Goal: Task Accomplishment & Management: Manage account settings

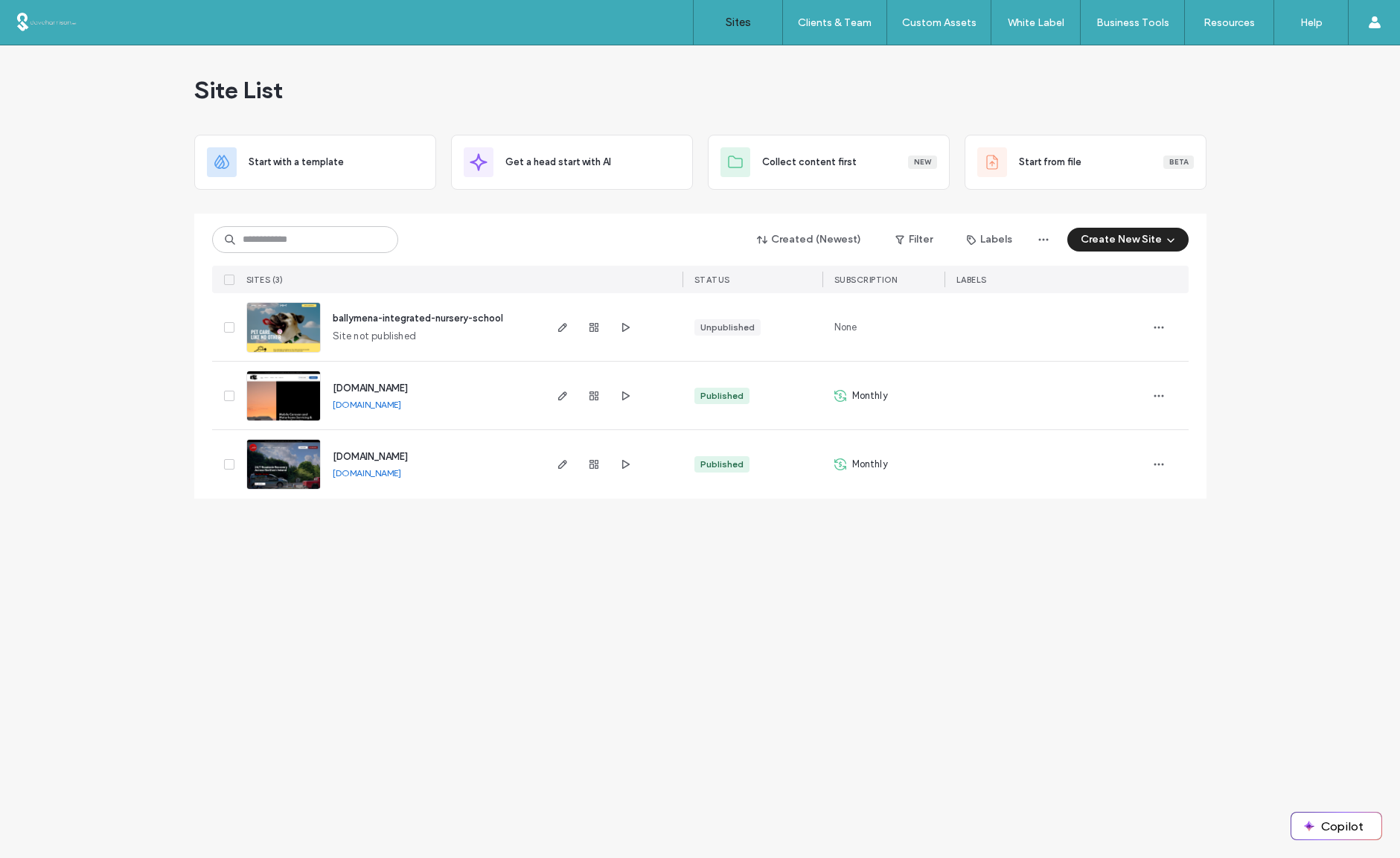
click at [370, 456] on span "www.carlinrecovery.com" at bounding box center [370, 457] width 75 height 11
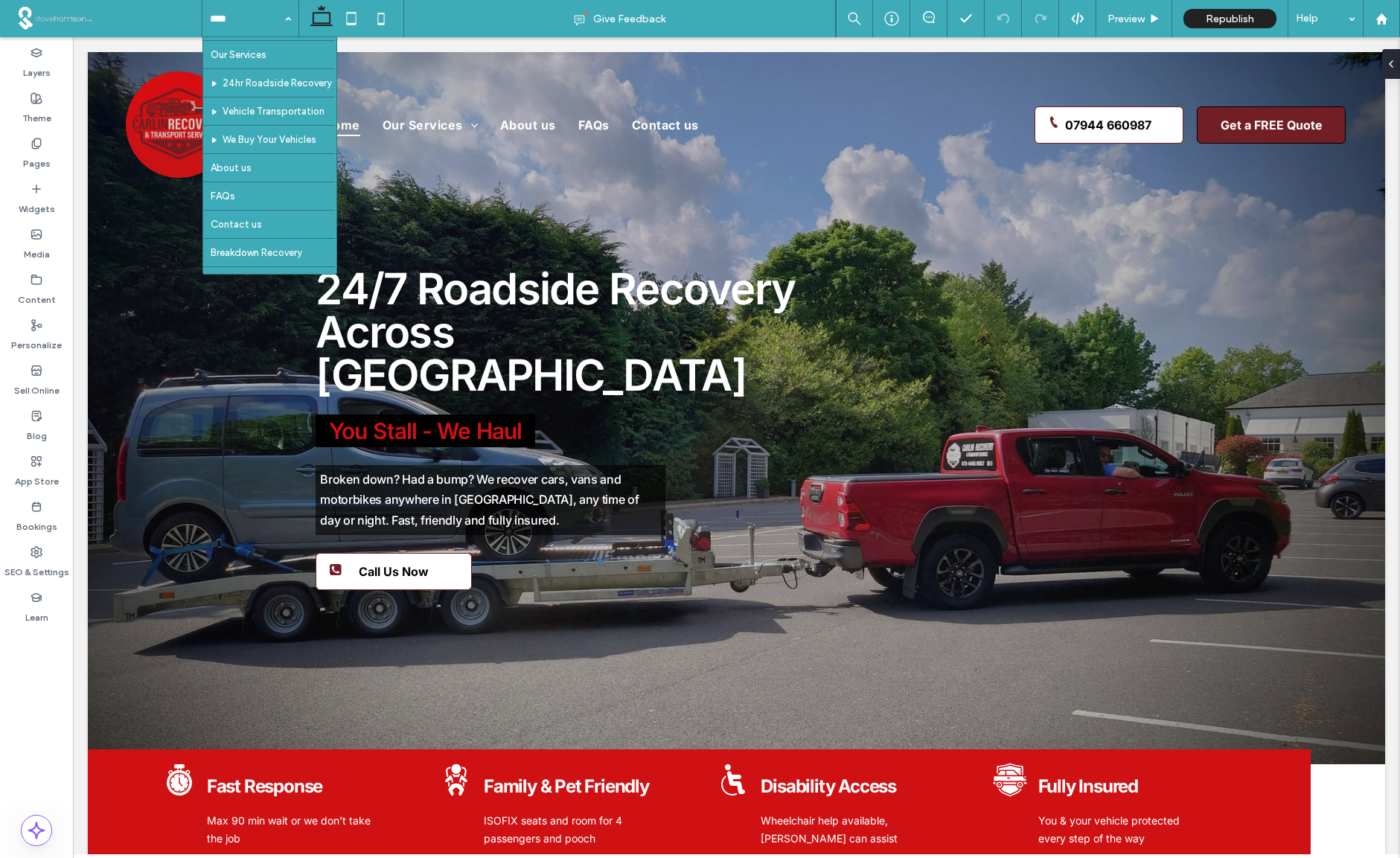
scroll to position [80, 0]
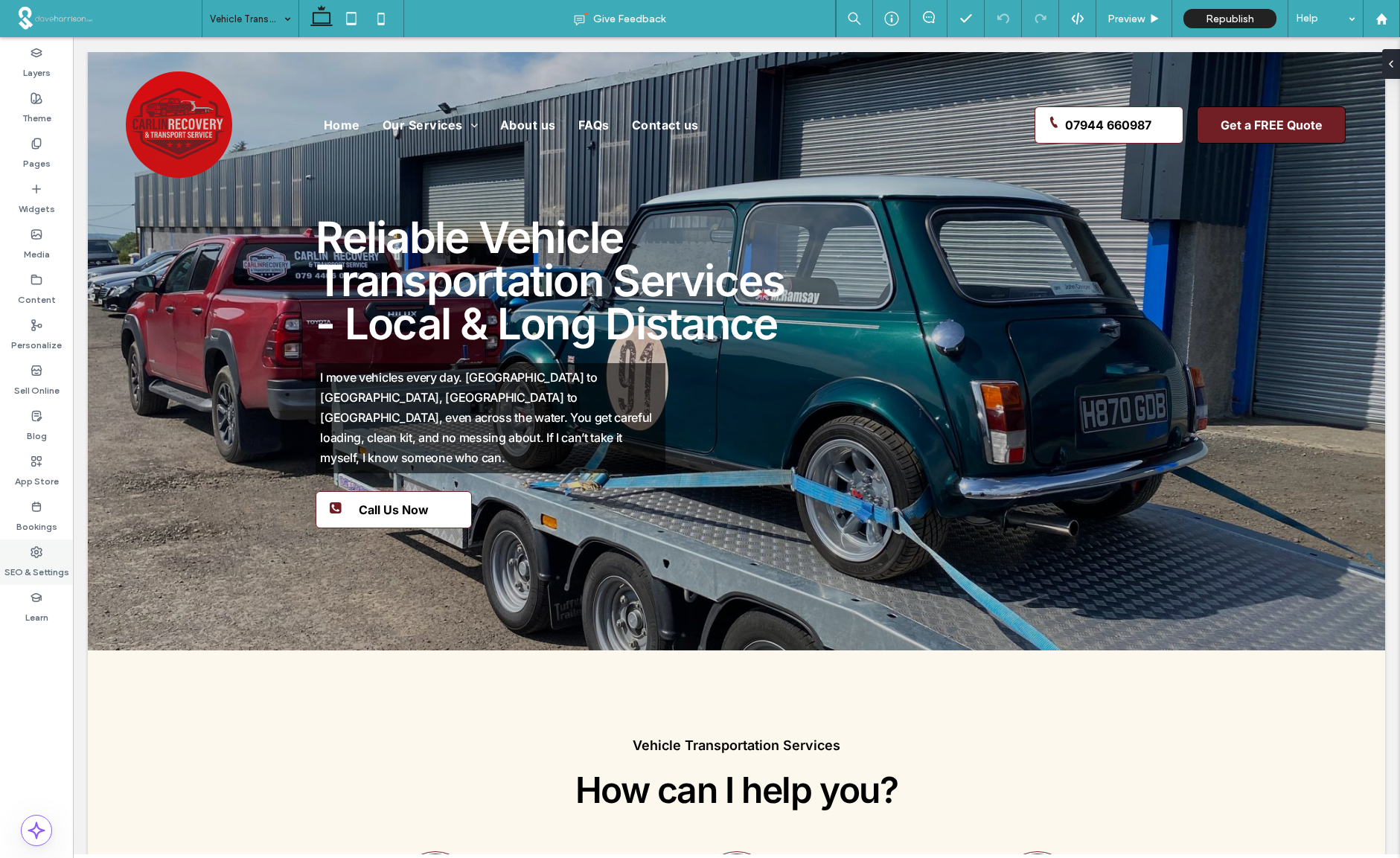
click at [38, 552] on use at bounding box center [36, 553] width 11 height 11
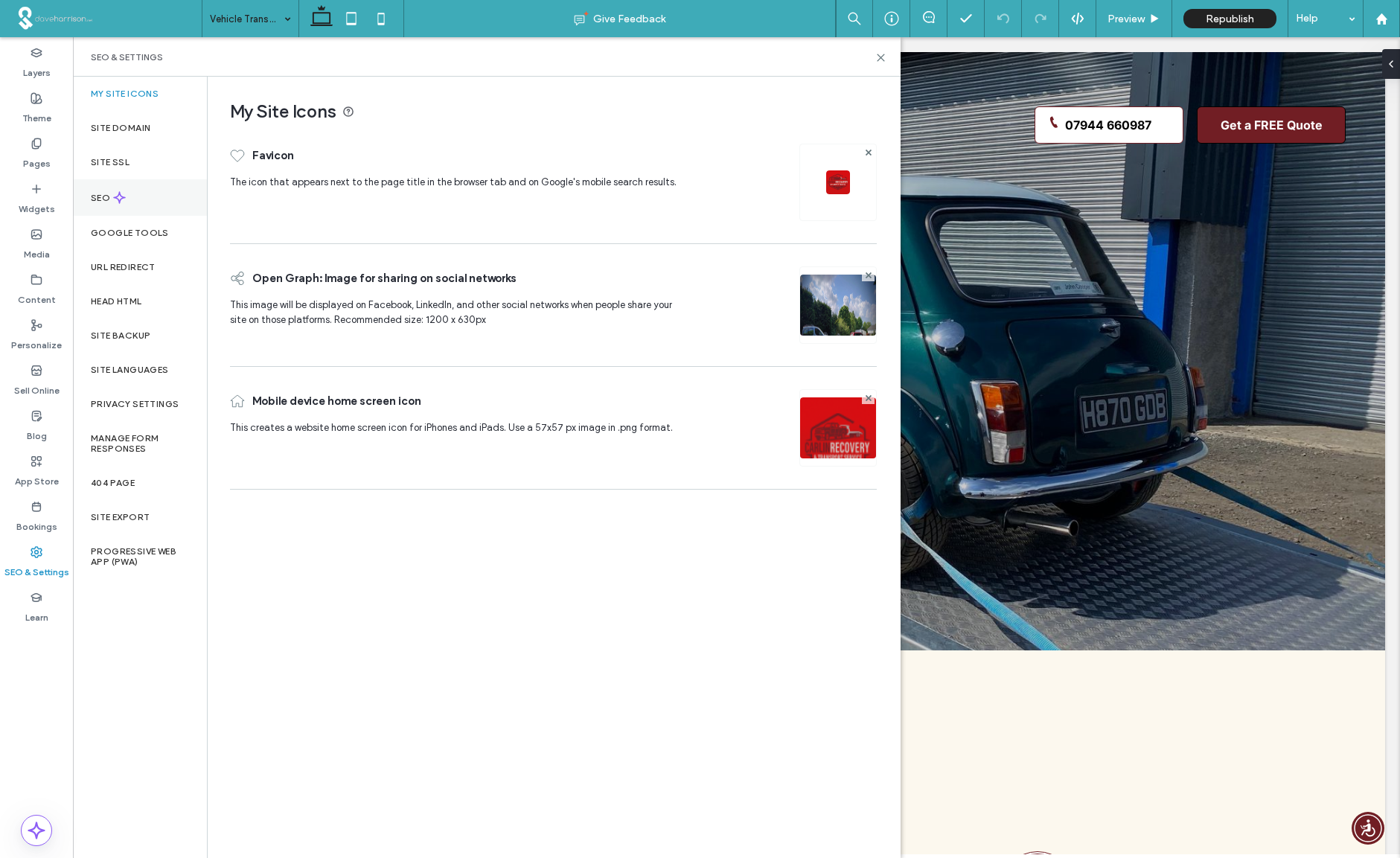
click at [107, 195] on label "SEO" at bounding box center [102, 198] width 23 height 11
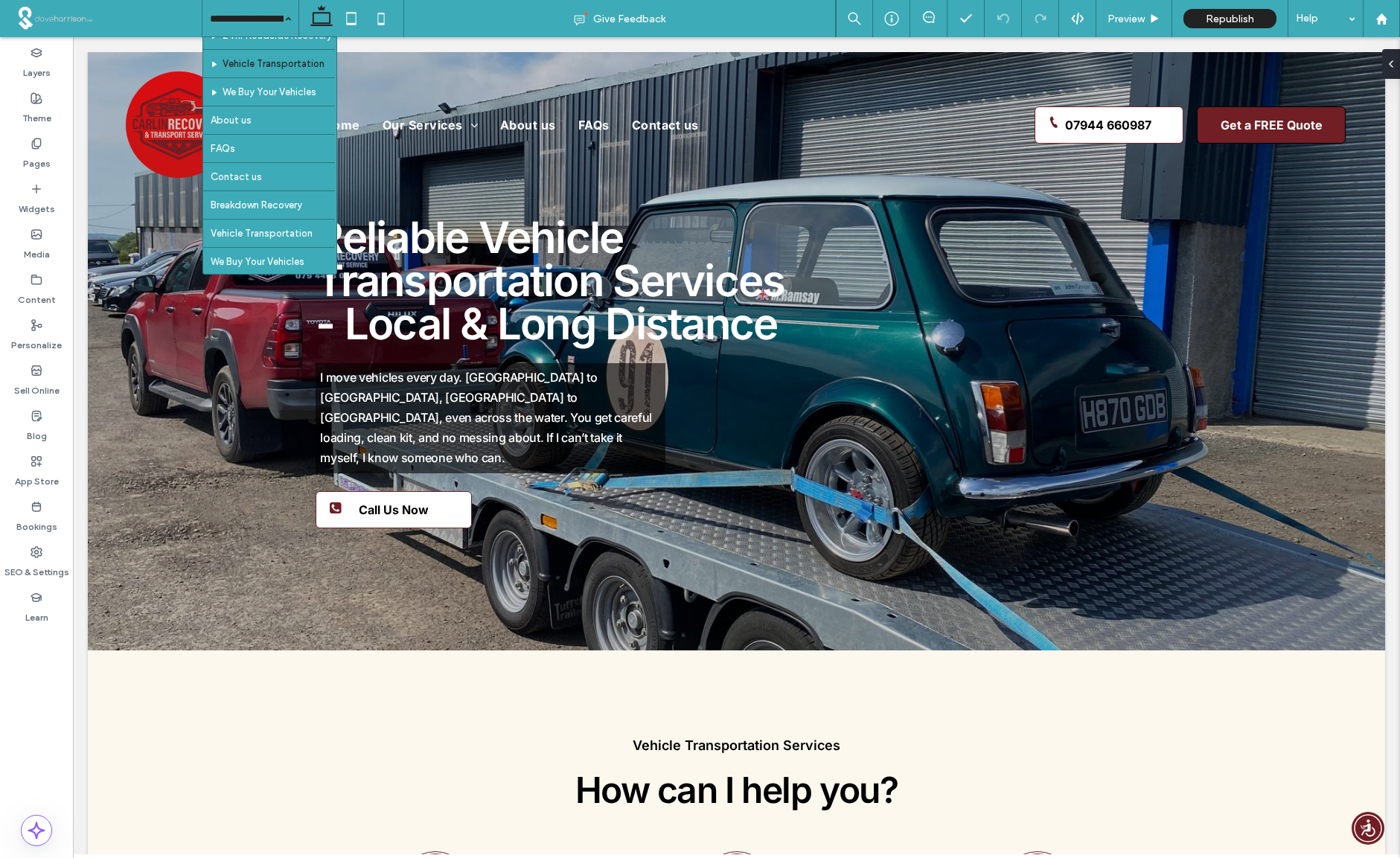
scroll to position [80, 0]
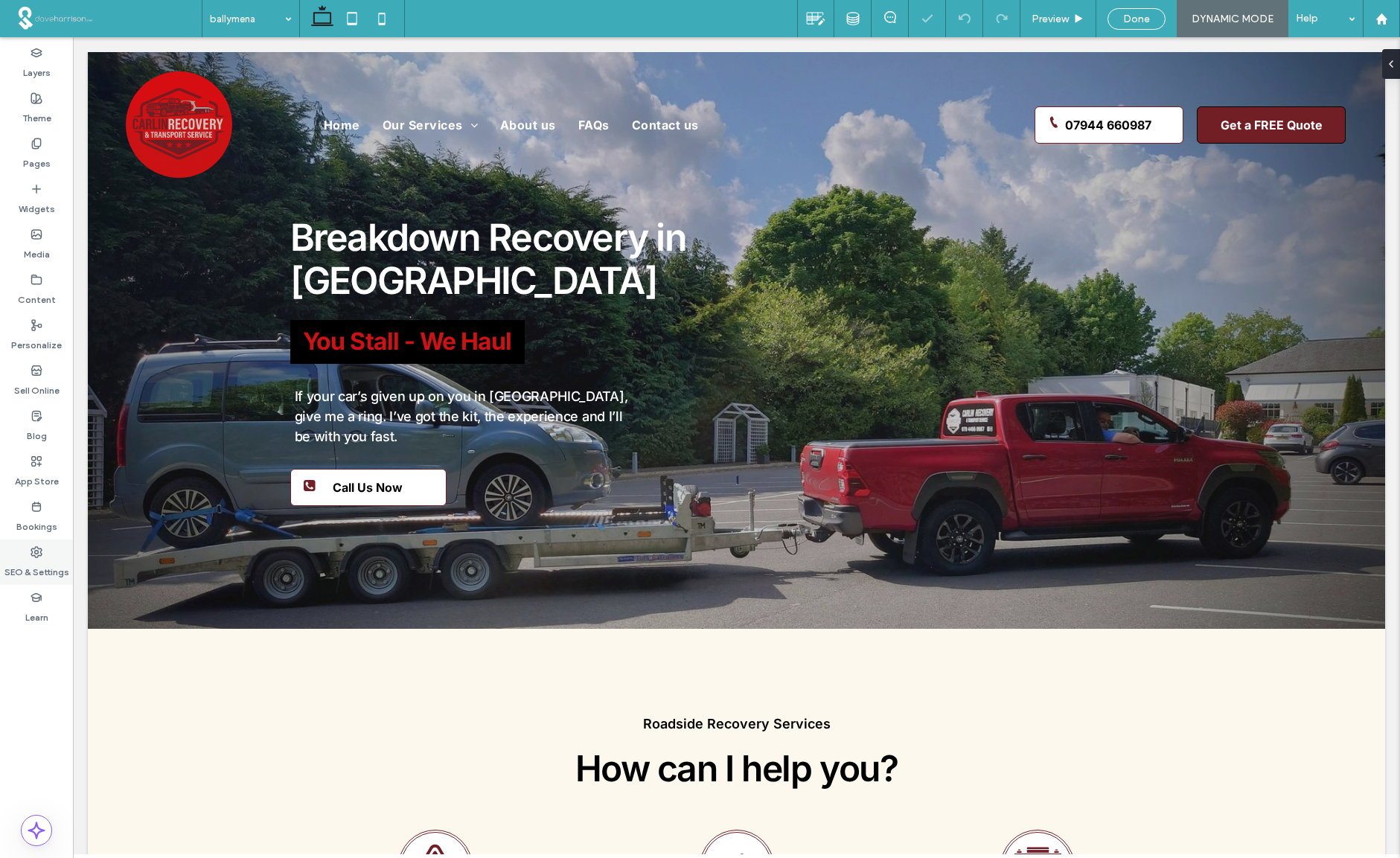
click at [34, 554] on use at bounding box center [36, 553] width 11 height 11
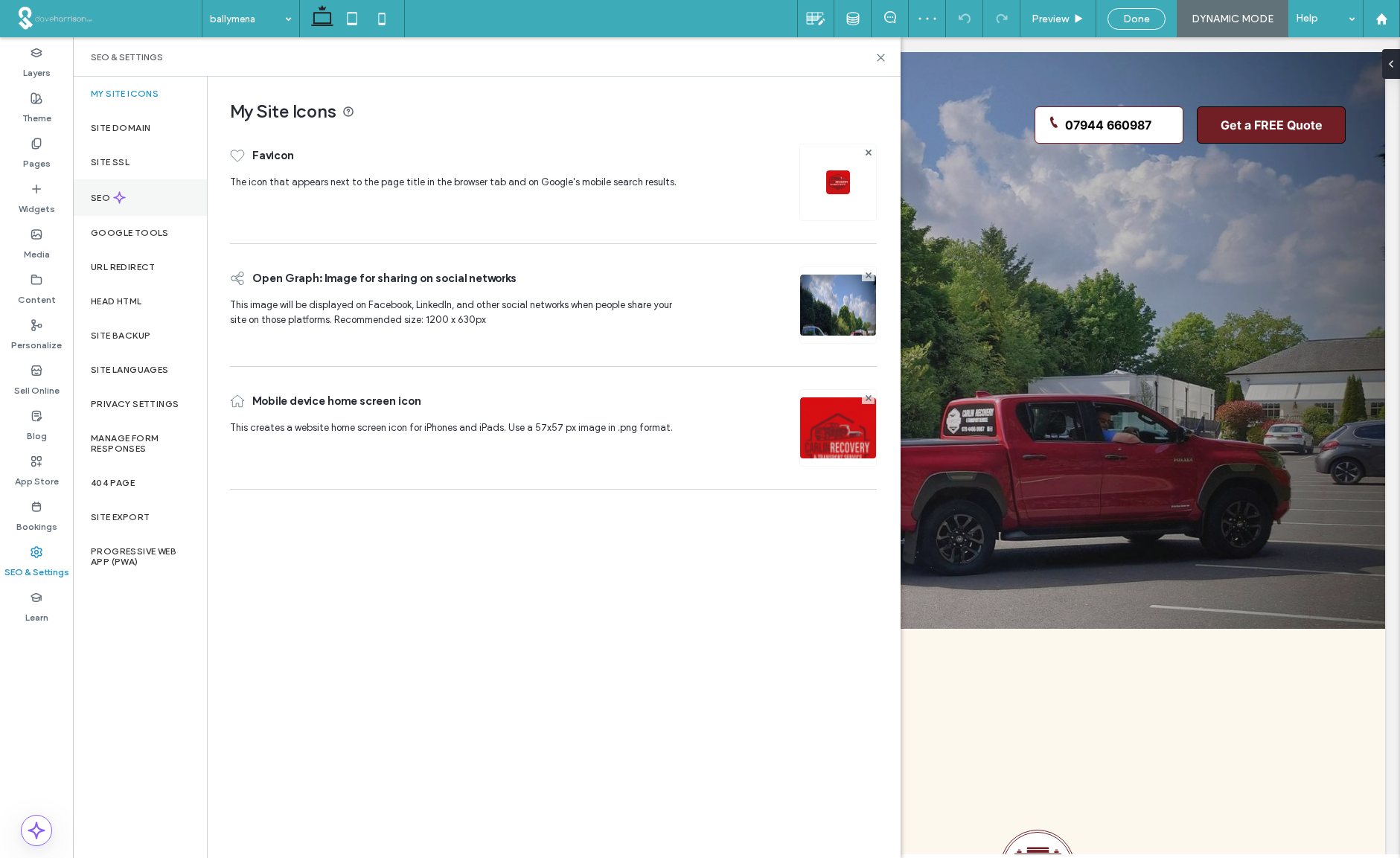
click at [103, 198] on label "SEO" at bounding box center [102, 198] width 23 height 11
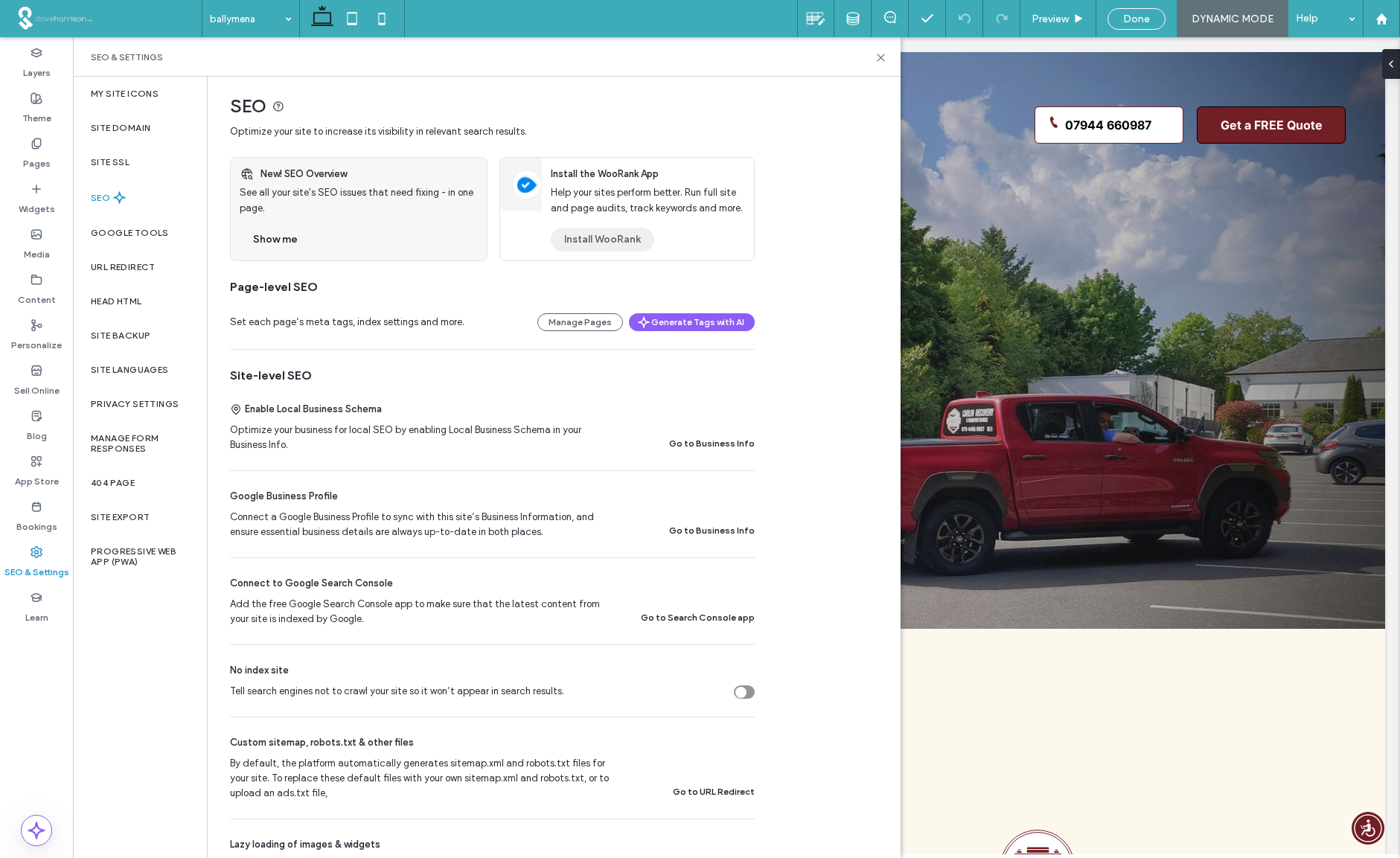
click at [599, 245] on button "Install WooRank" at bounding box center [602, 239] width 104 height 23
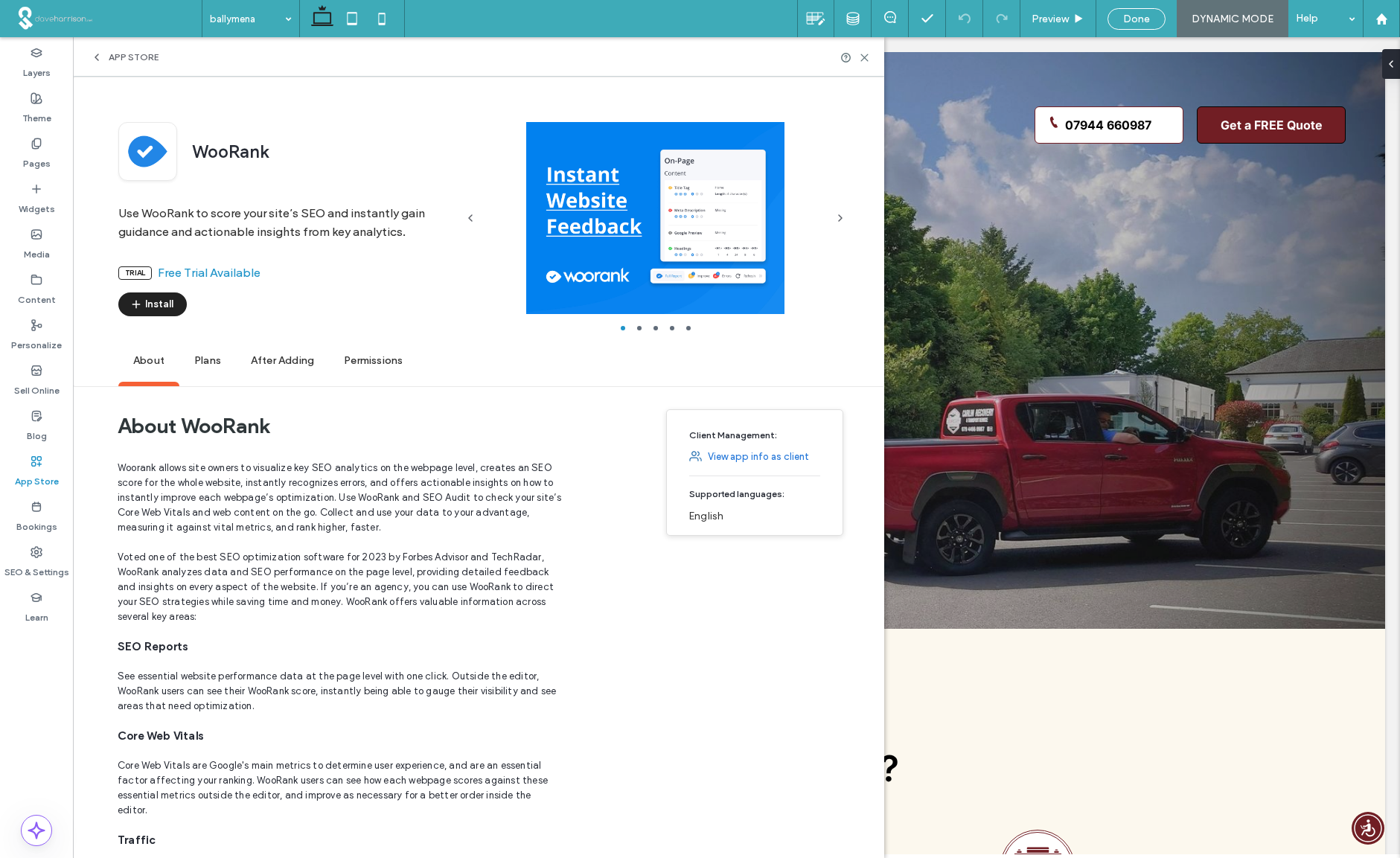
click at [204, 359] on span "Plans" at bounding box center [207, 361] width 57 height 41
click at [119, 53] on span "App Store" at bounding box center [134, 57] width 50 height 12
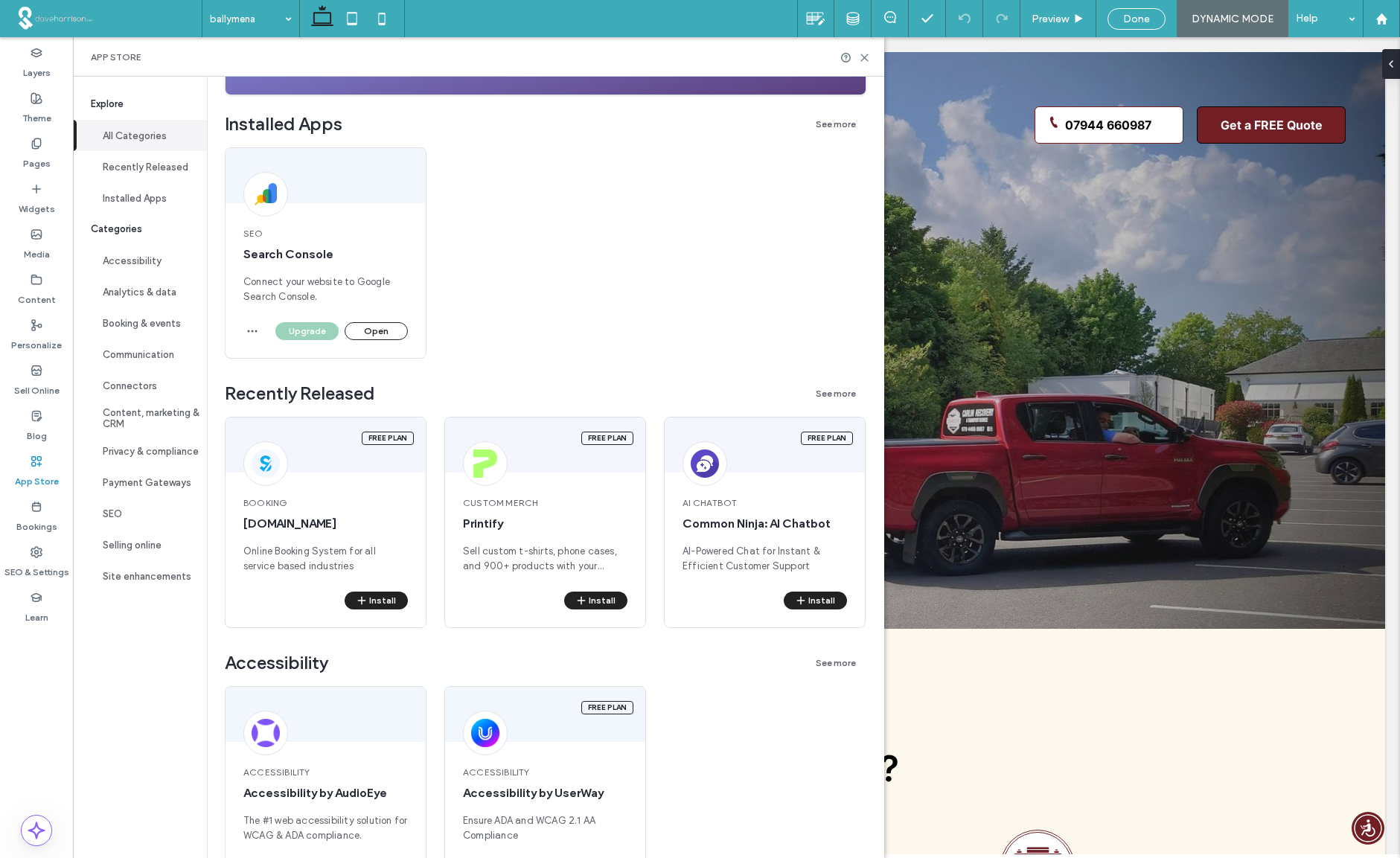
scroll to position [340, 0]
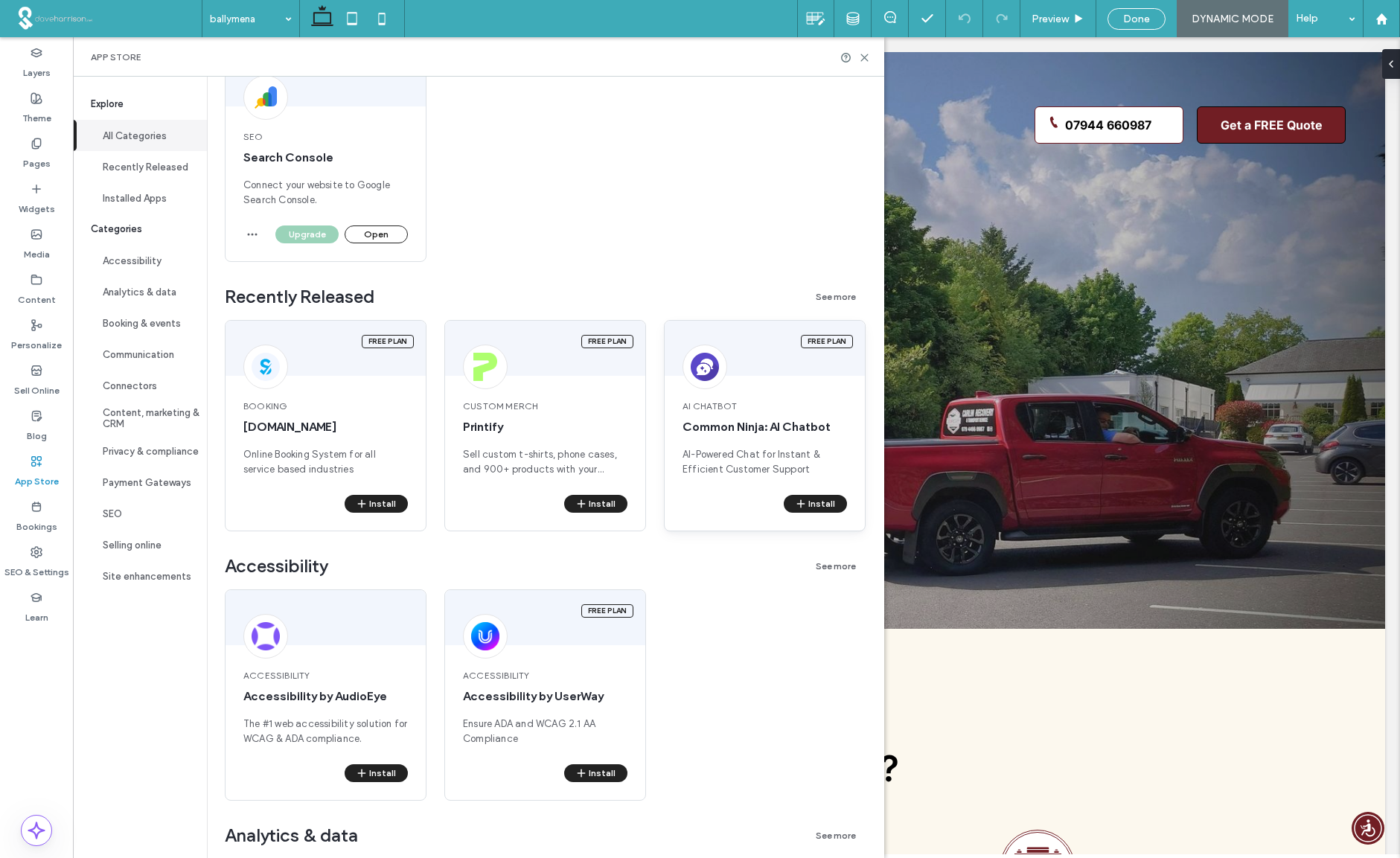
click at [738, 443] on div "AI Chatbot Common Ninja: AI Chatbot AI-Powered Chat for Instant & Efficient Cus…" at bounding box center [764, 438] width 200 height 113
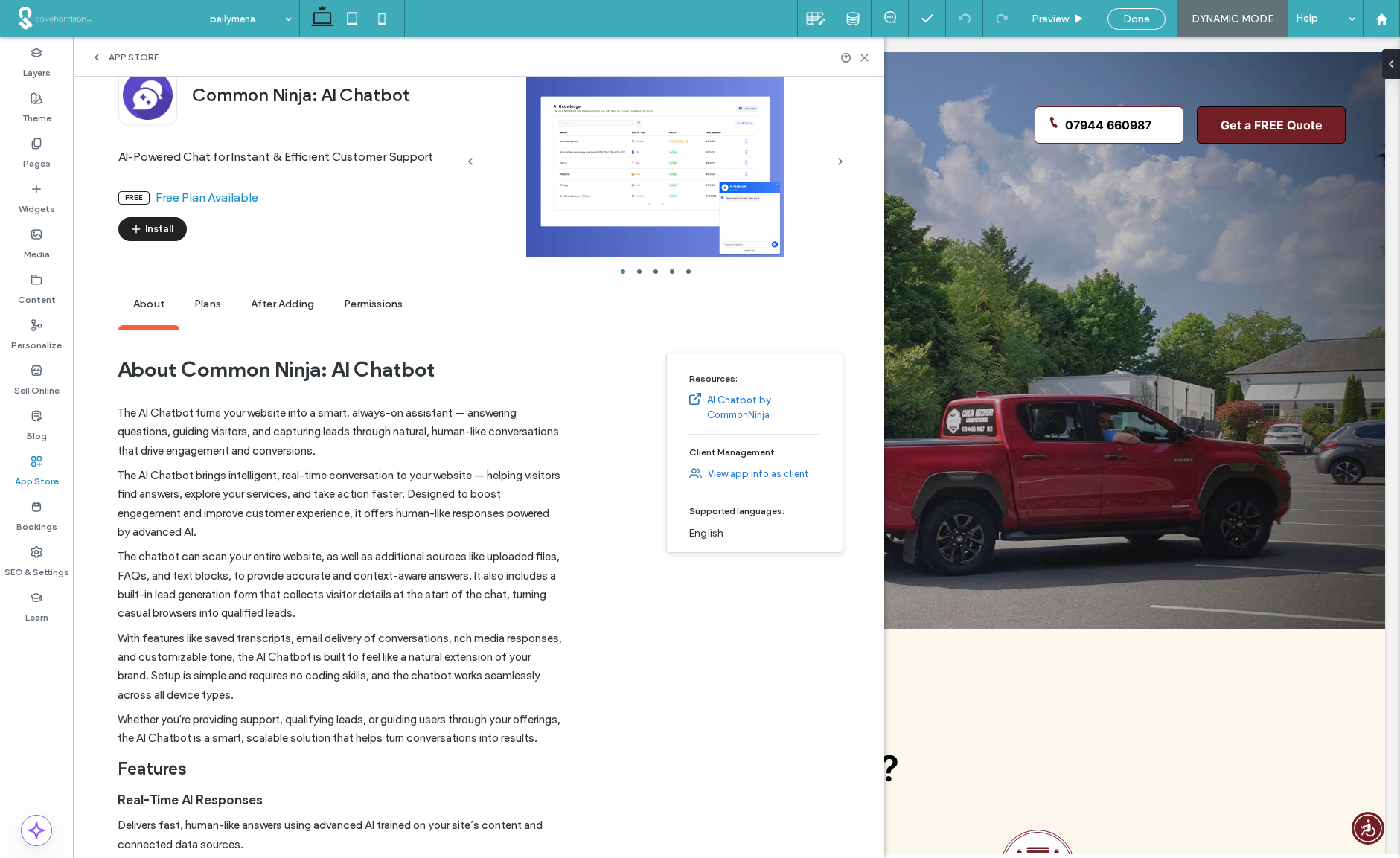
scroll to position [0, 0]
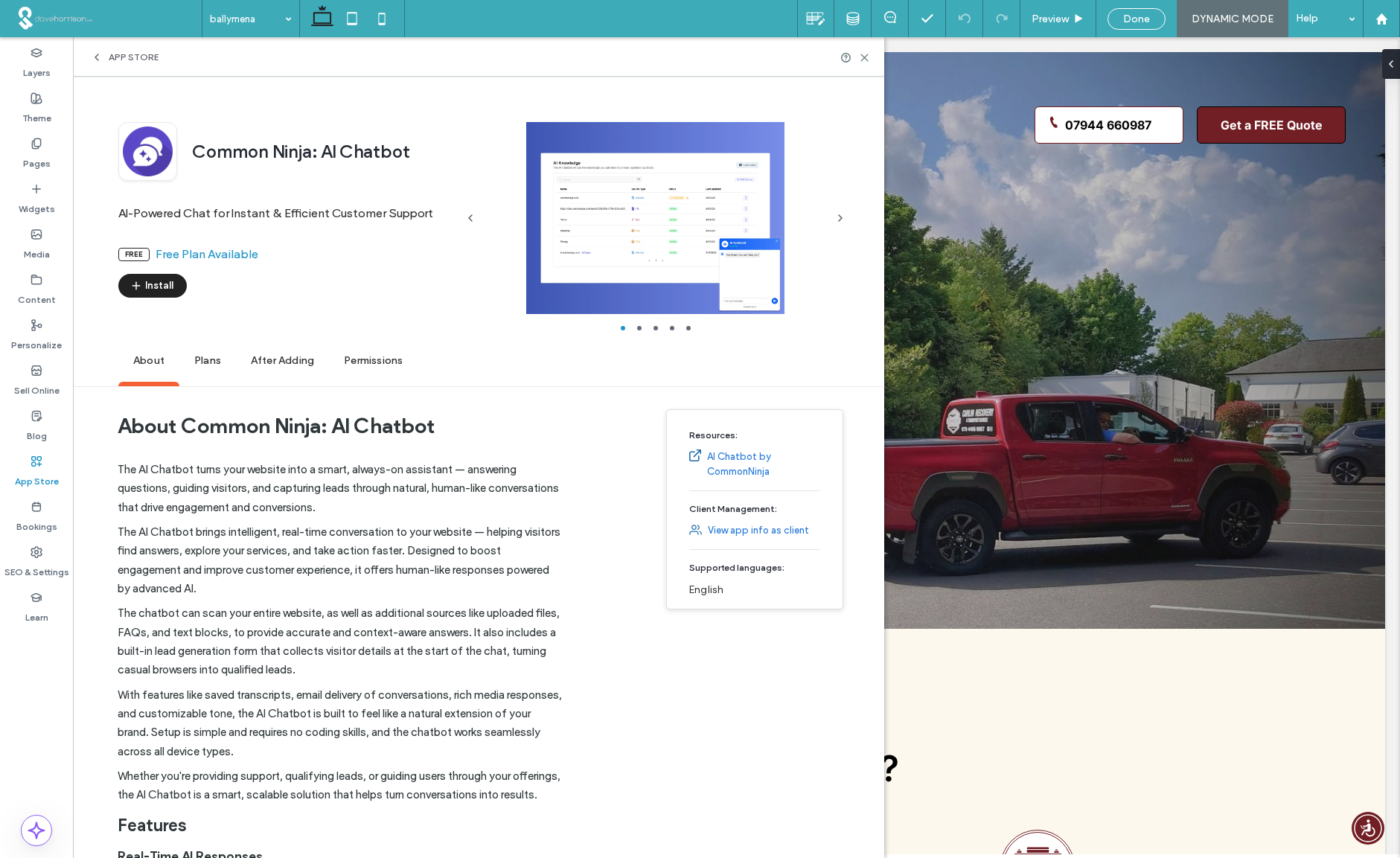
click at [360, 359] on span "Permissions" at bounding box center [373, 361] width 88 height 41
click at [100, 59] on icon at bounding box center [97, 57] width 12 height 12
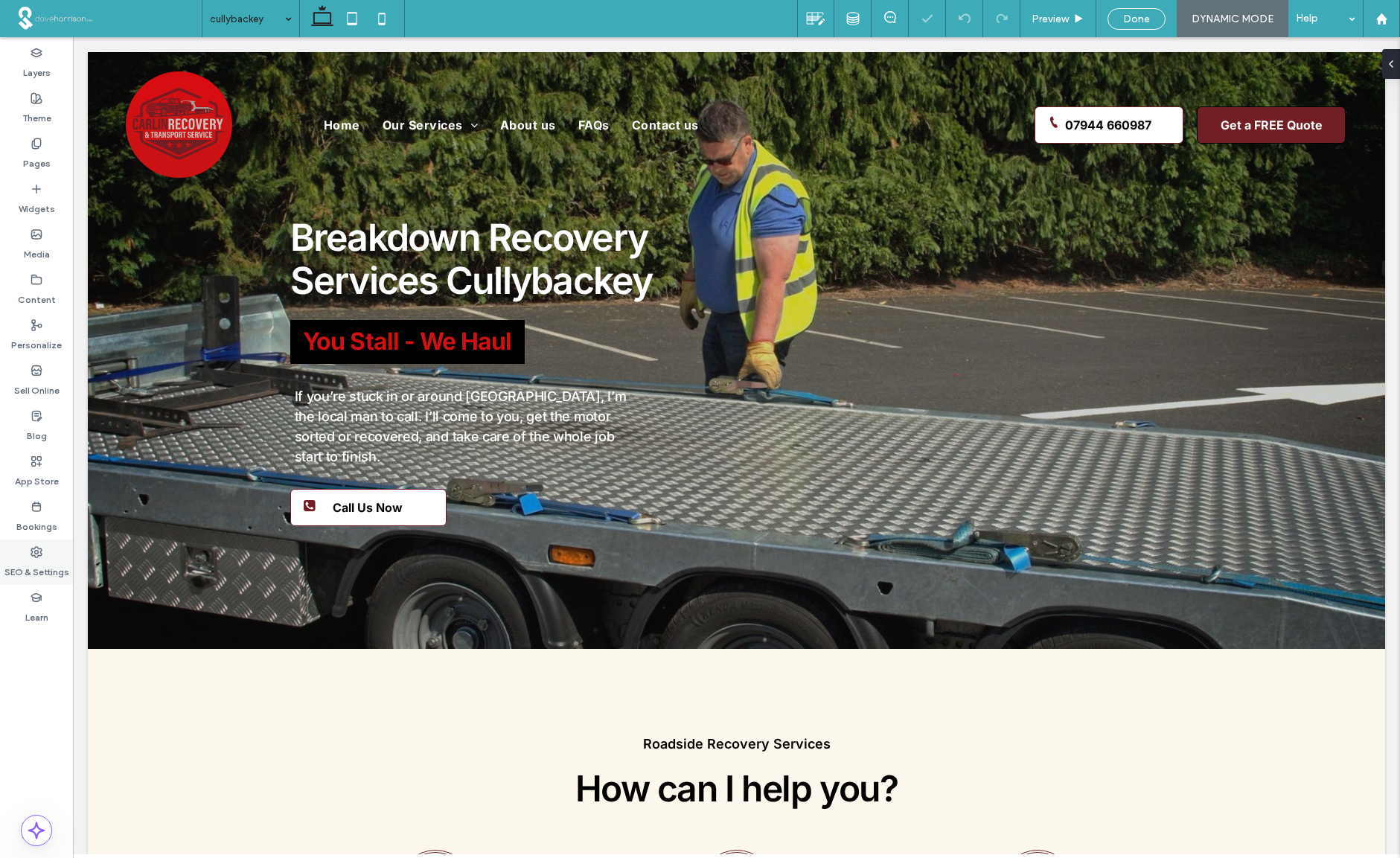
click at [35, 553] on use at bounding box center [36, 553] width 11 height 11
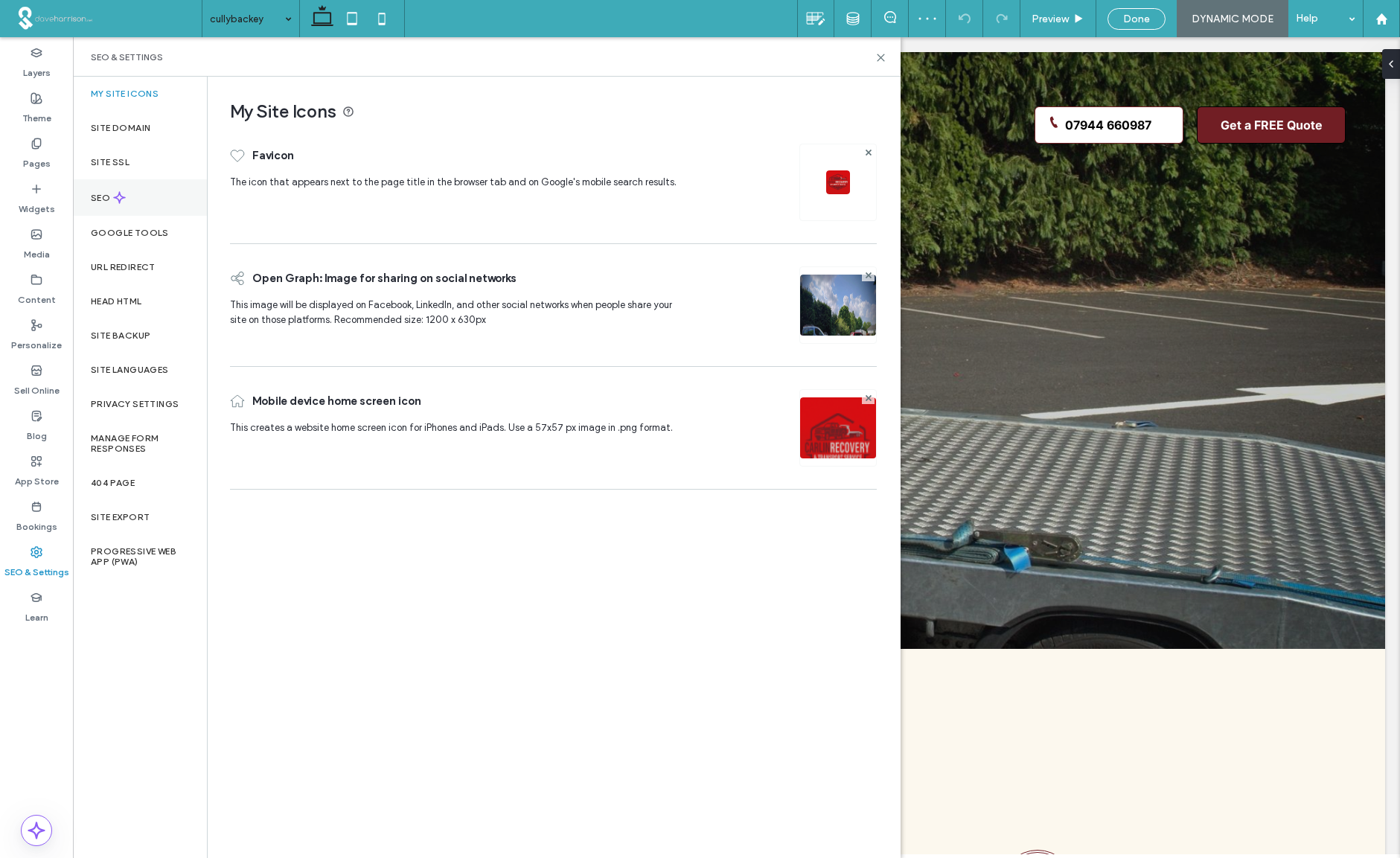
click at [104, 198] on label "SEO" at bounding box center [102, 198] width 23 height 11
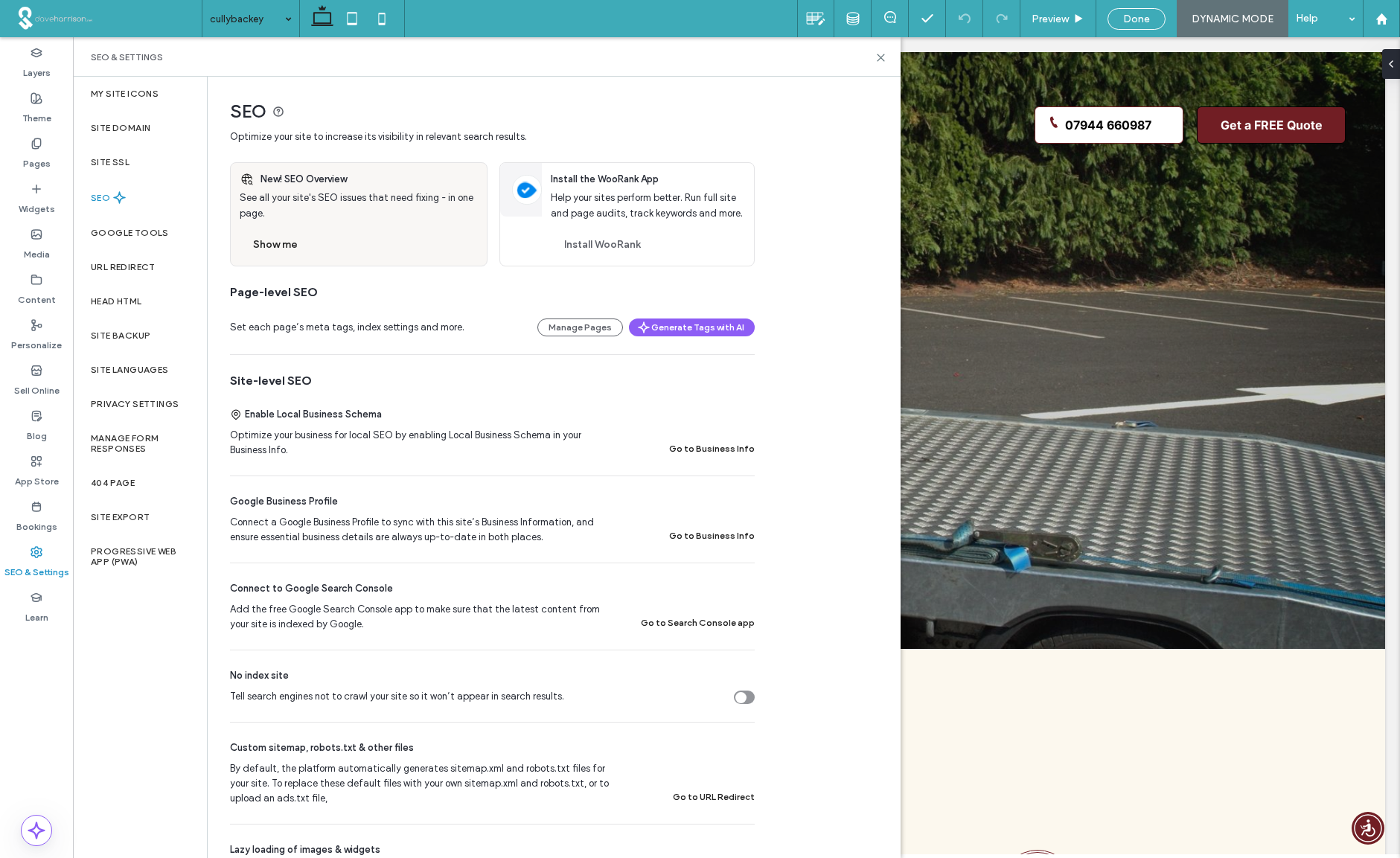
click at [700, 450] on button "Go to Business Info" at bounding box center [711, 449] width 85 height 18
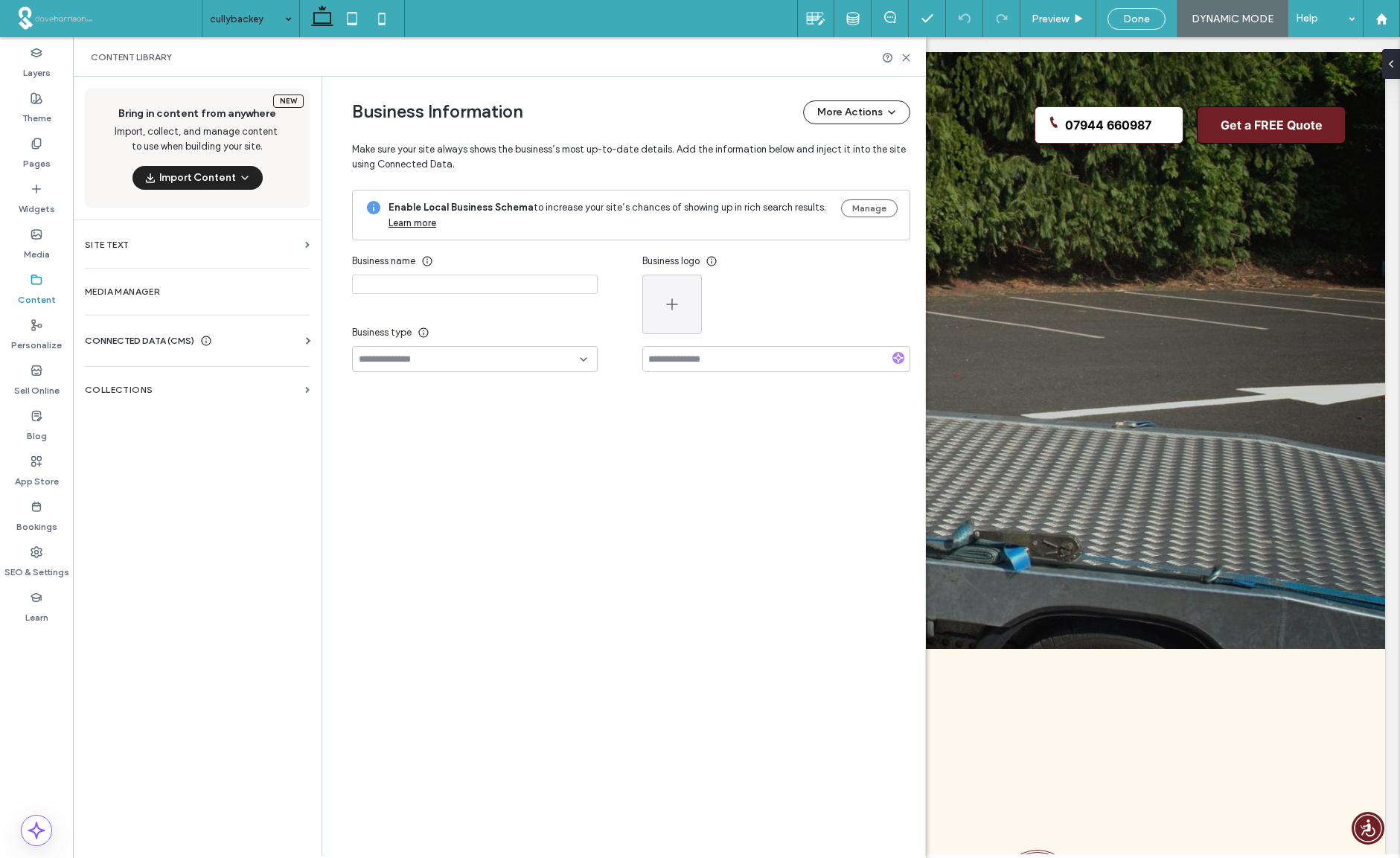
type input "**********"
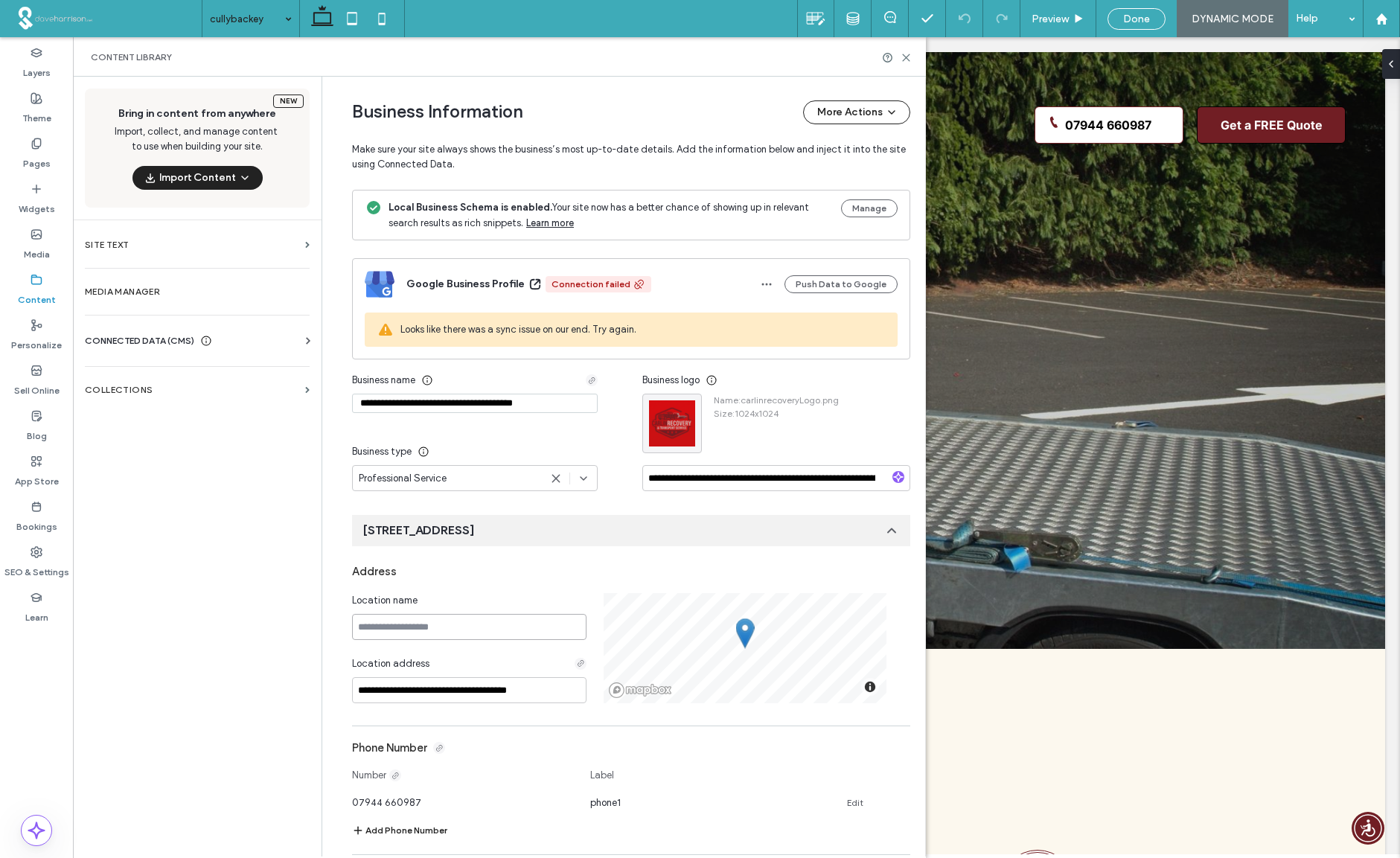
click at [367, 627] on input at bounding box center [469, 627] width 234 height 26
type input "*********"
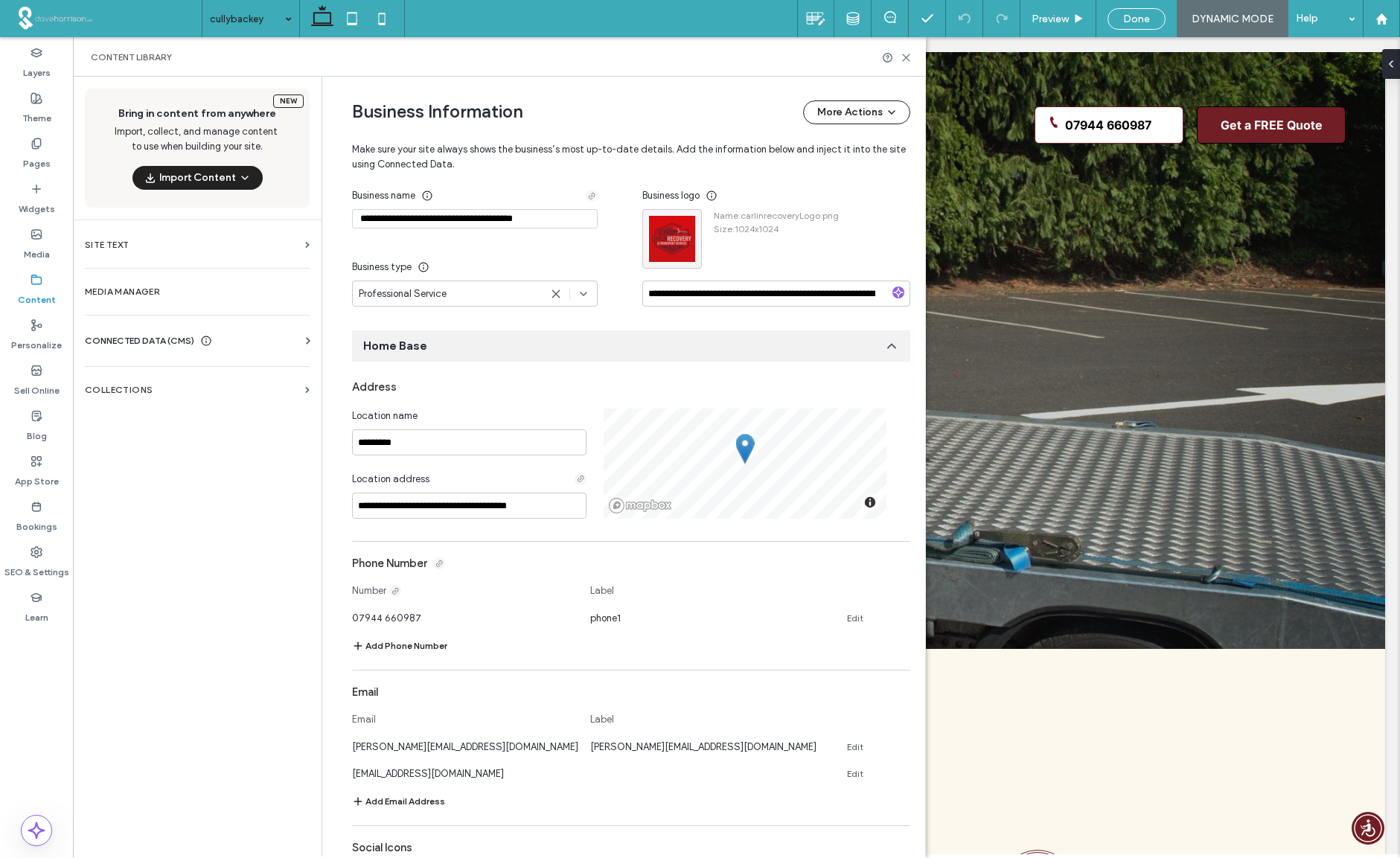
scroll to position [260, 0]
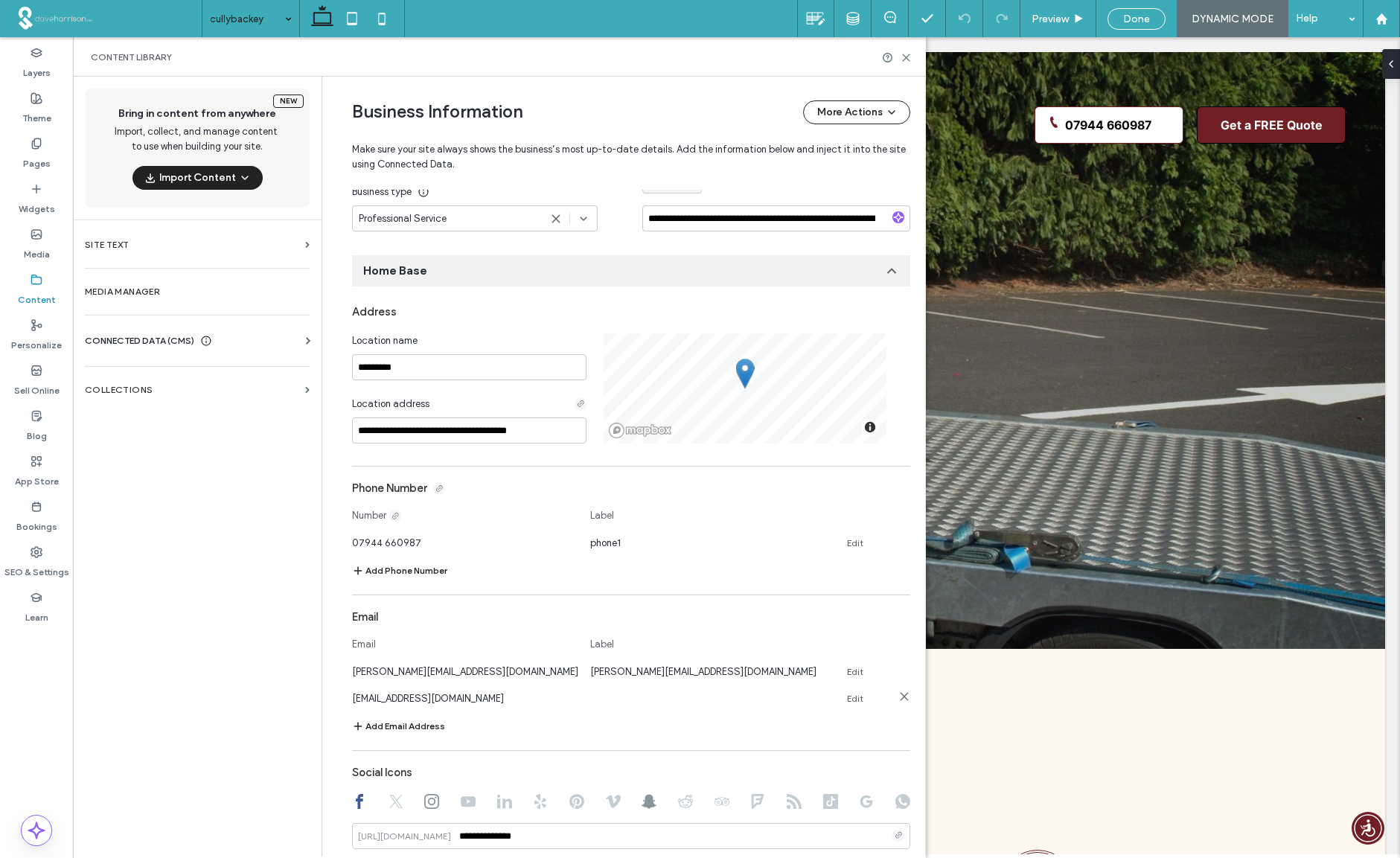
click at [898, 697] on icon at bounding box center [904, 696] width 12 height 12
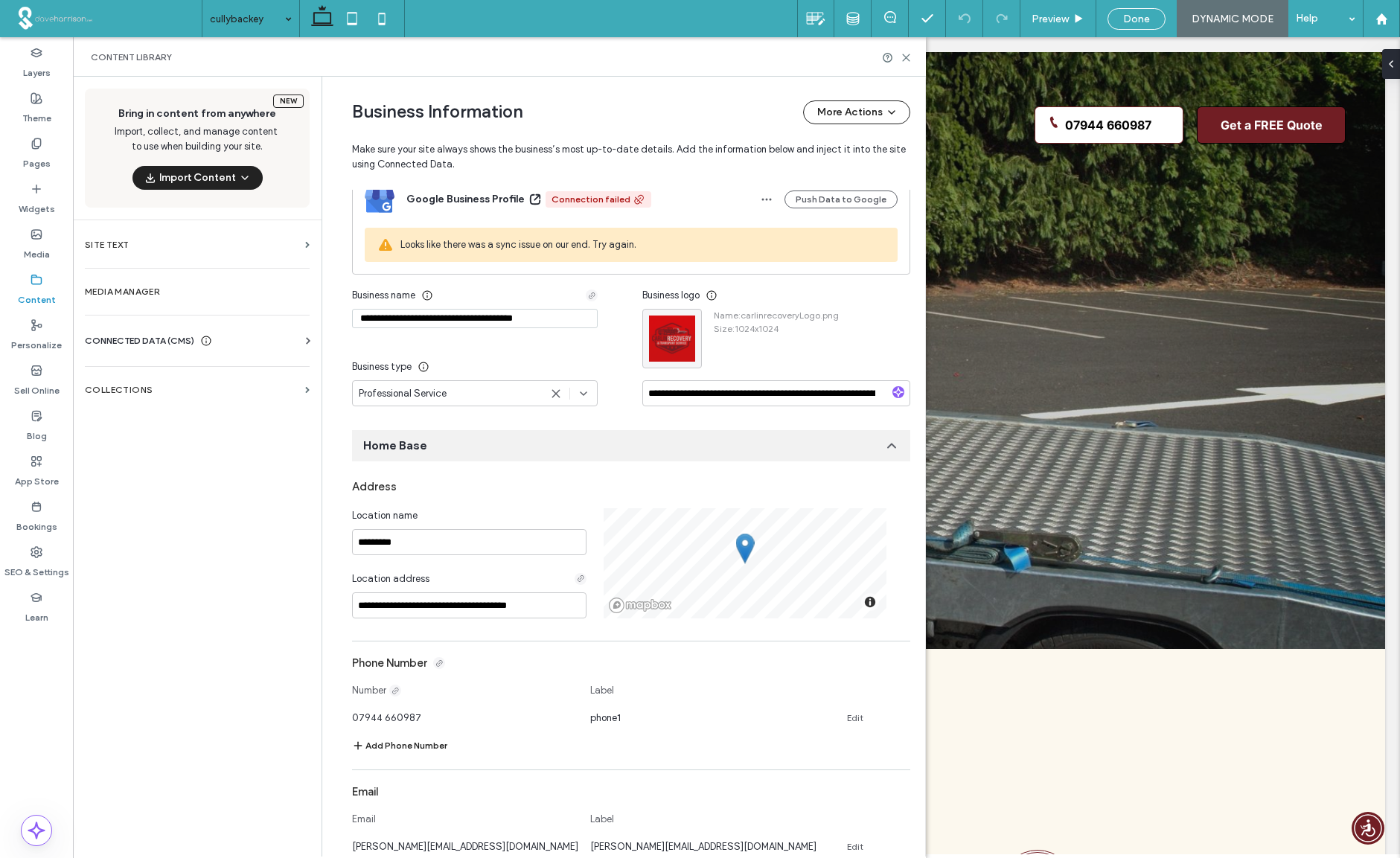
scroll to position [0, 0]
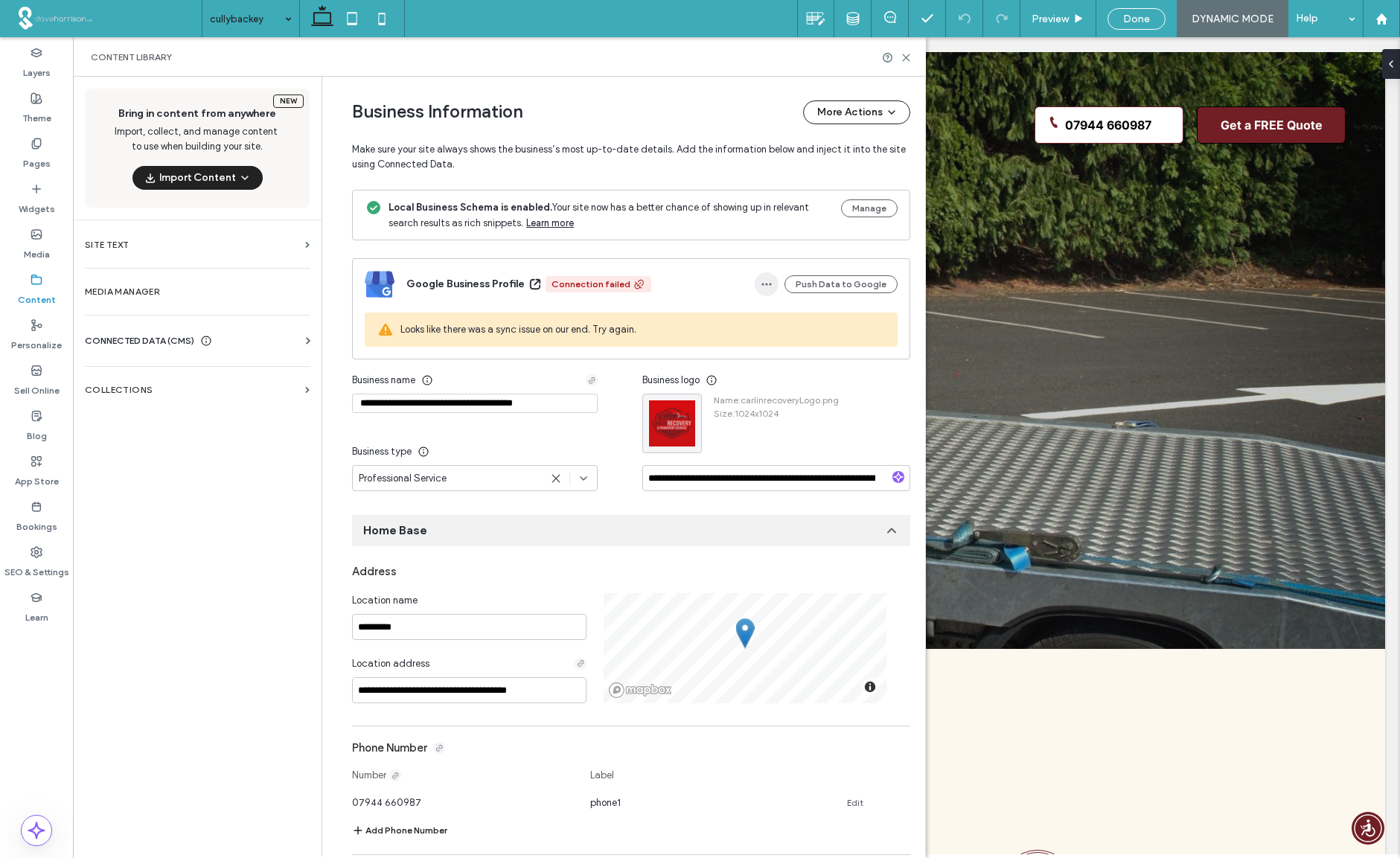
click at [762, 282] on icon "button" at bounding box center [767, 284] width 12 height 12
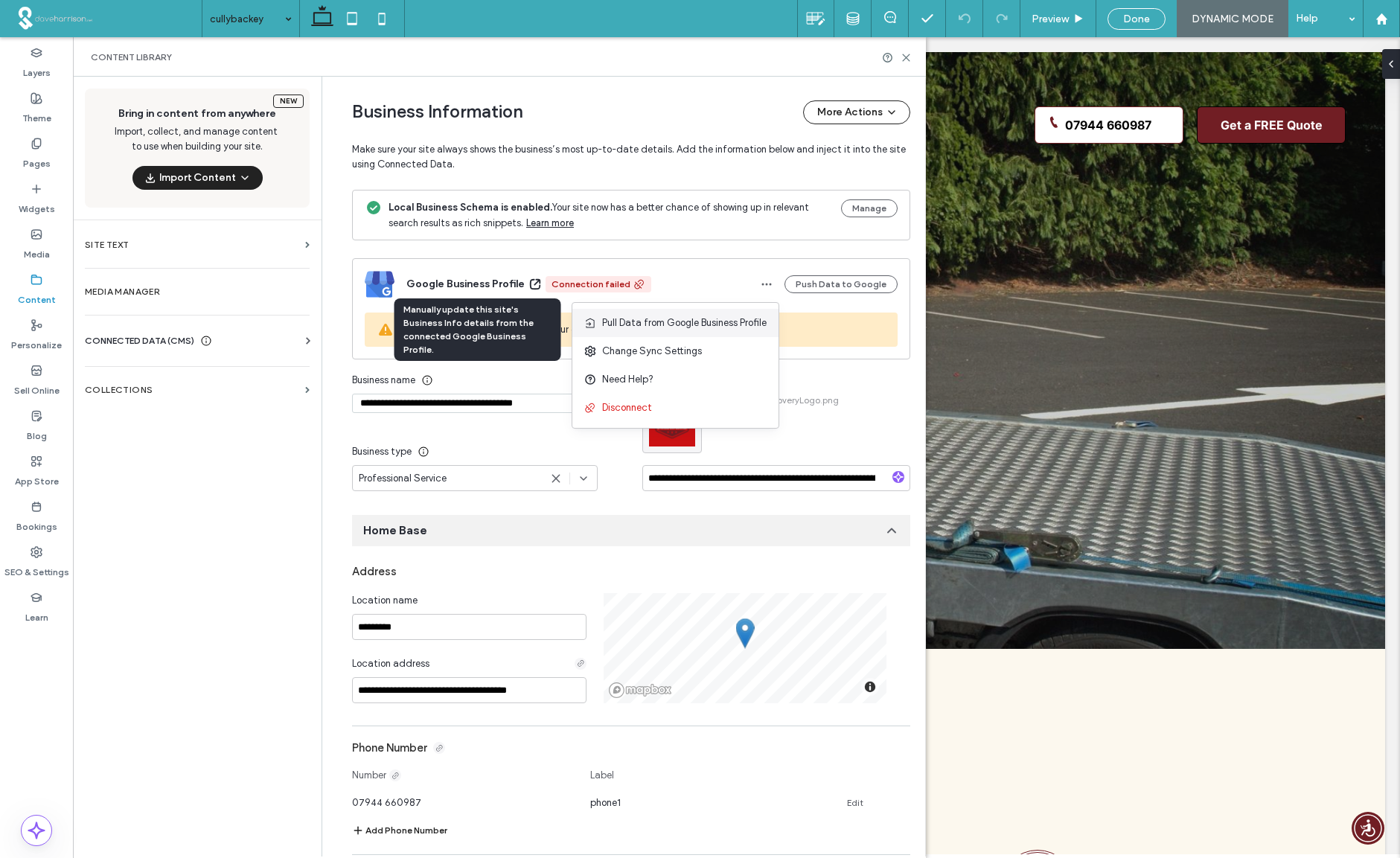
click at [680, 322] on span "Pull Data from Google Business Profile" at bounding box center [684, 323] width 165 height 15
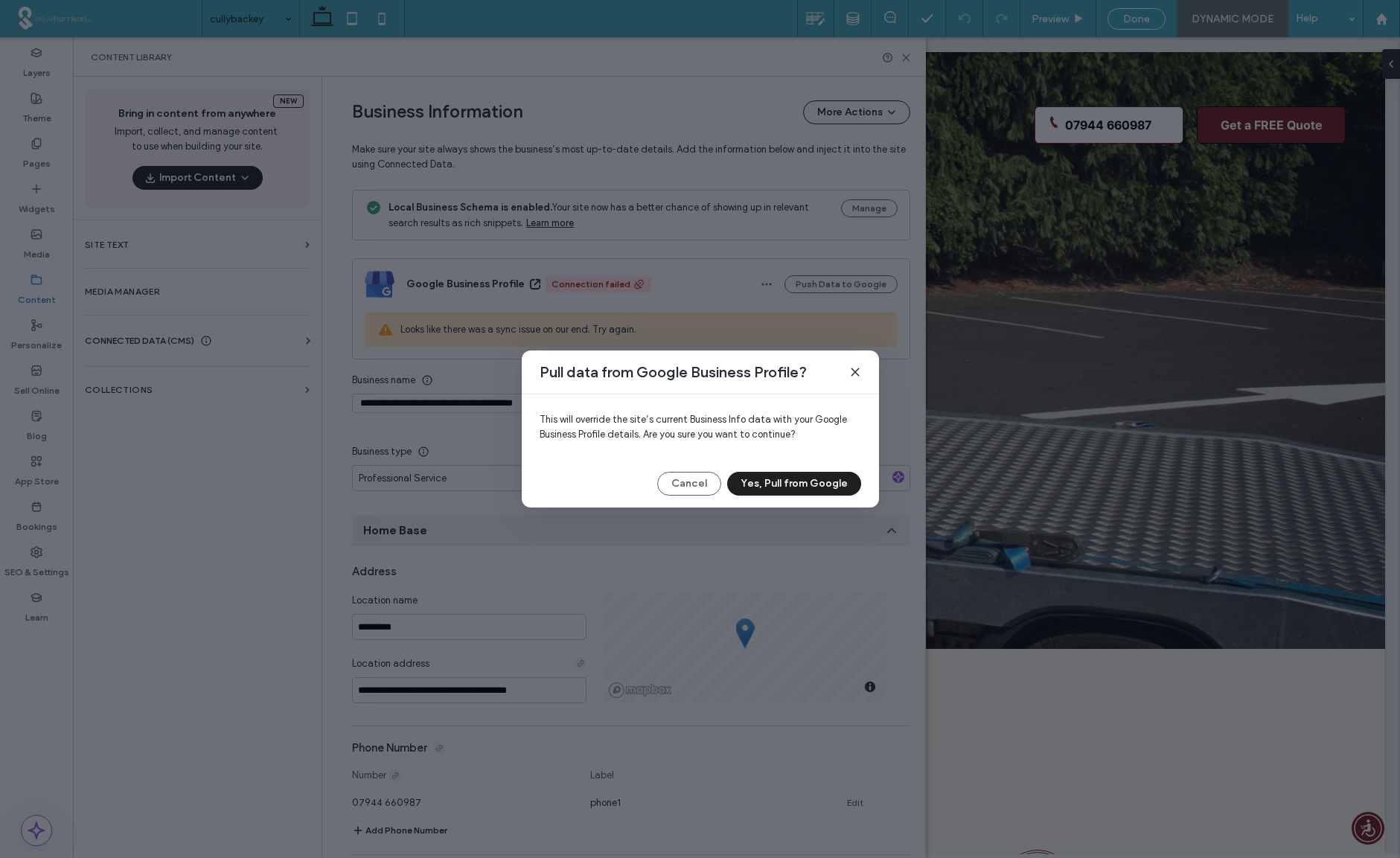
click at [780, 482] on button "Yes, Pull from Google" at bounding box center [794, 483] width 134 height 23
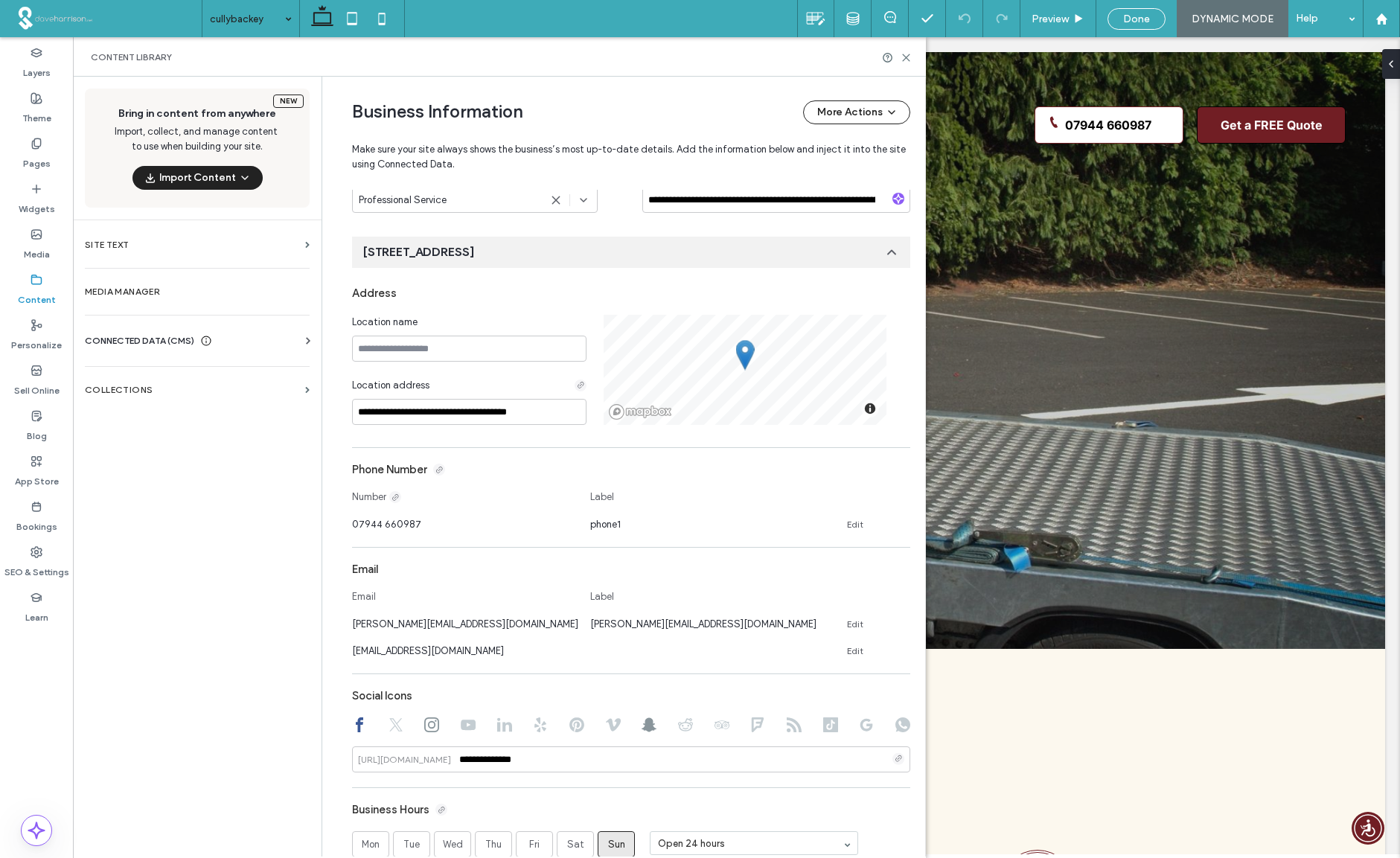
scroll to position [389, 0]
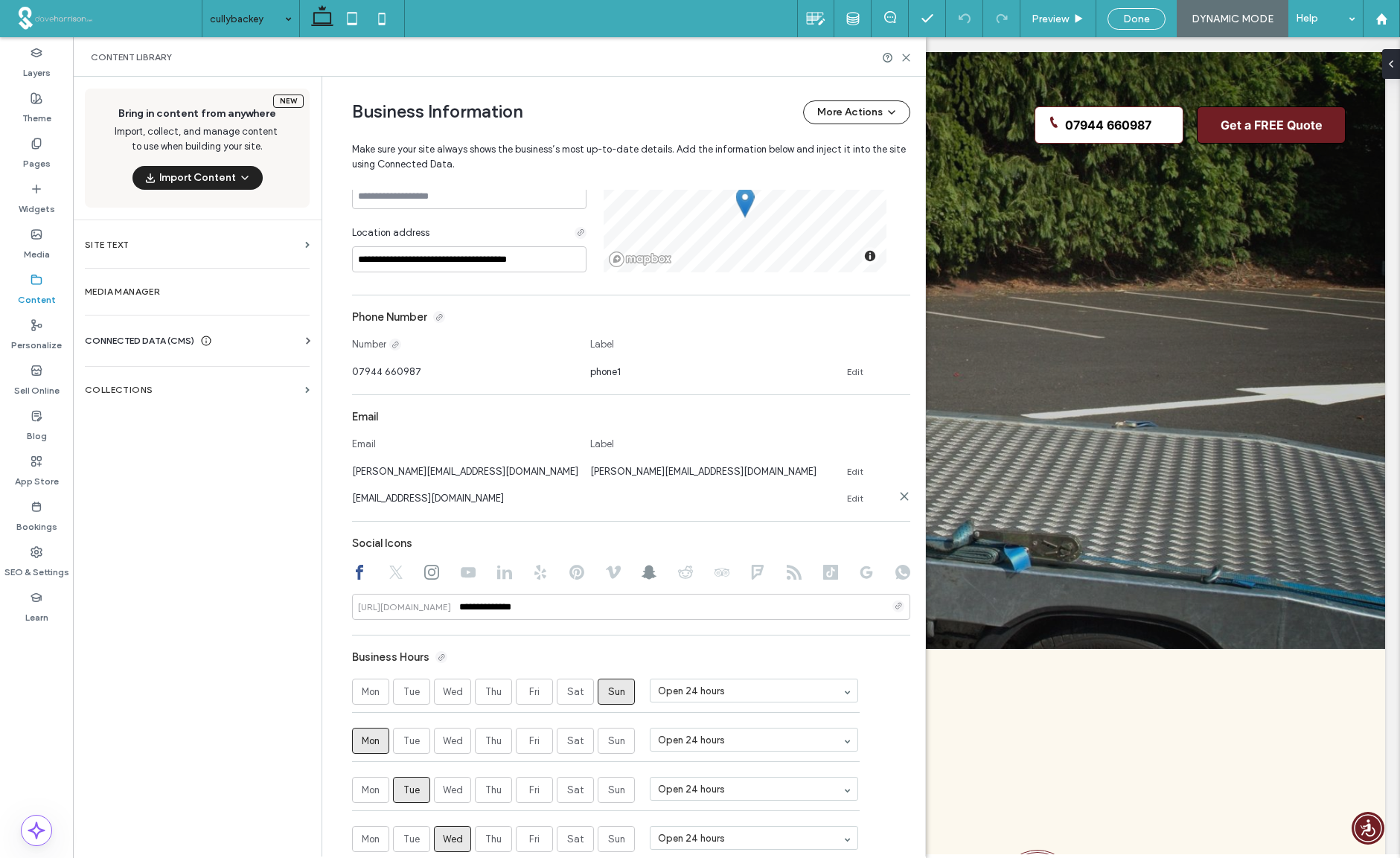
click at [901, 497] on icon at bounding box center [904, 497] width 12 height 12
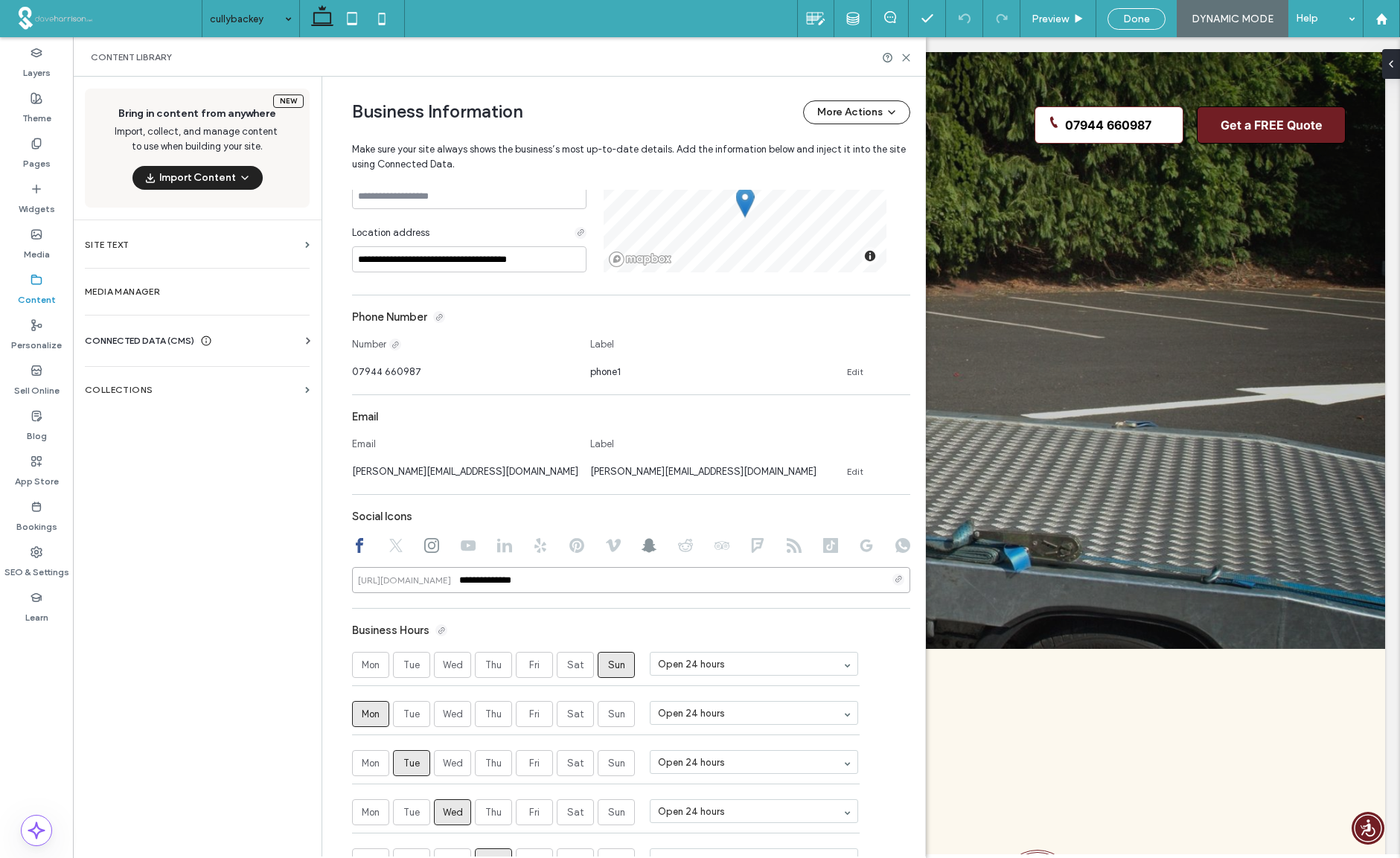
click at [544, 583] on input "**********" at bounding box center [631, 580] width 558 height 26
drag, startPoint x: 547, startPoint y: 584, endPoint x: 347, endPoint y: 580, distance: 200.0
click at [352, 580] on div "**********" at bounding box center [631, 580] width 558 height 26
click at [392, 547] on use at bounding box center [396, 546] width 14 height 14
click at [424, 547] on use at bounding box center [432, 546] width 15 height 15
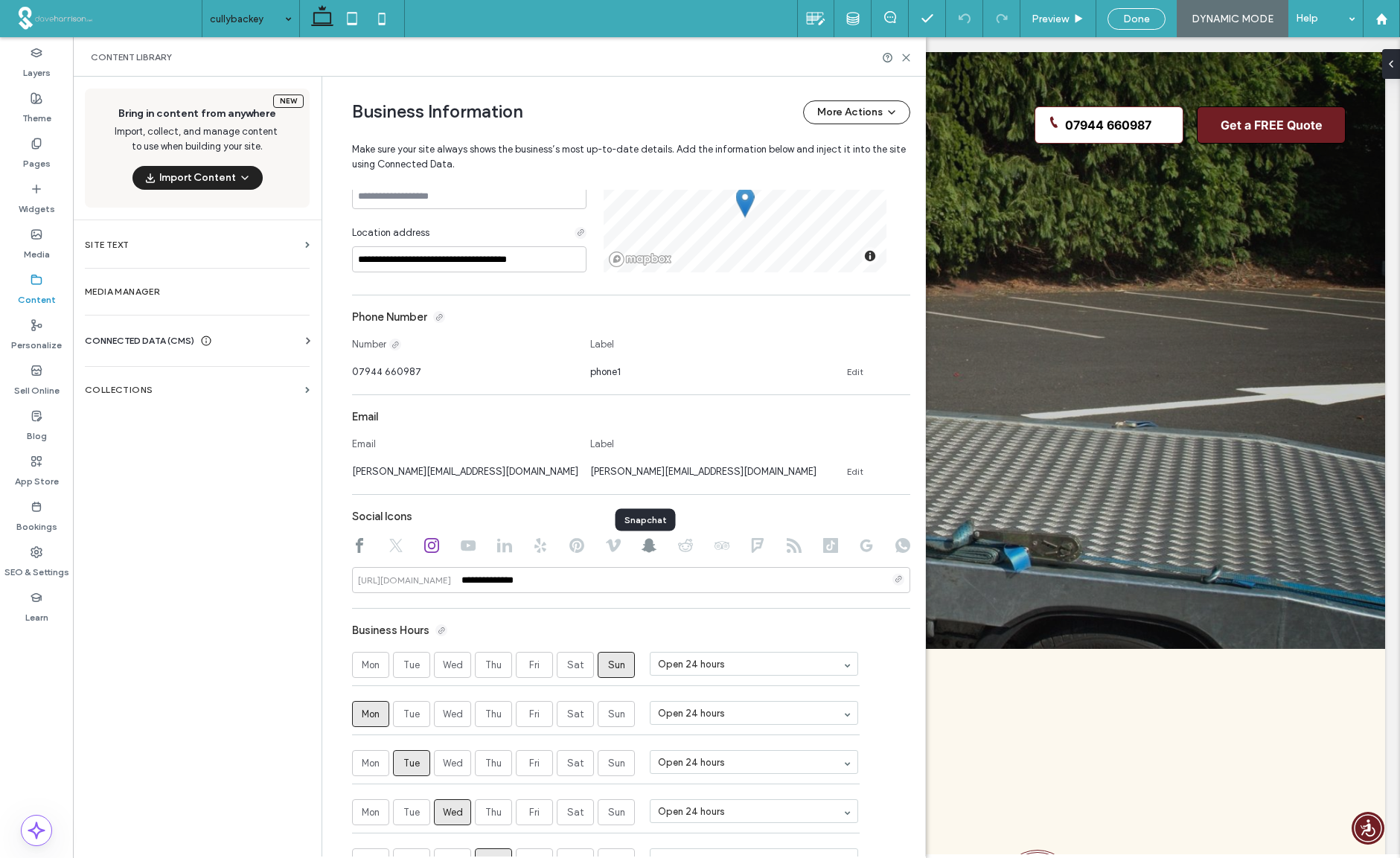
click at [645, 547] on use at bounding box center [649, 546] width 15 height 14
type input "********"
click at [823, 547] on icon at bounding box center [831, 546] width 15 height 15
click at [864, 547] on use at bounding box center [866, 546] width 13 height 13
click at [897, 547] on use at bounding box center [903, 546] width 15 height 15
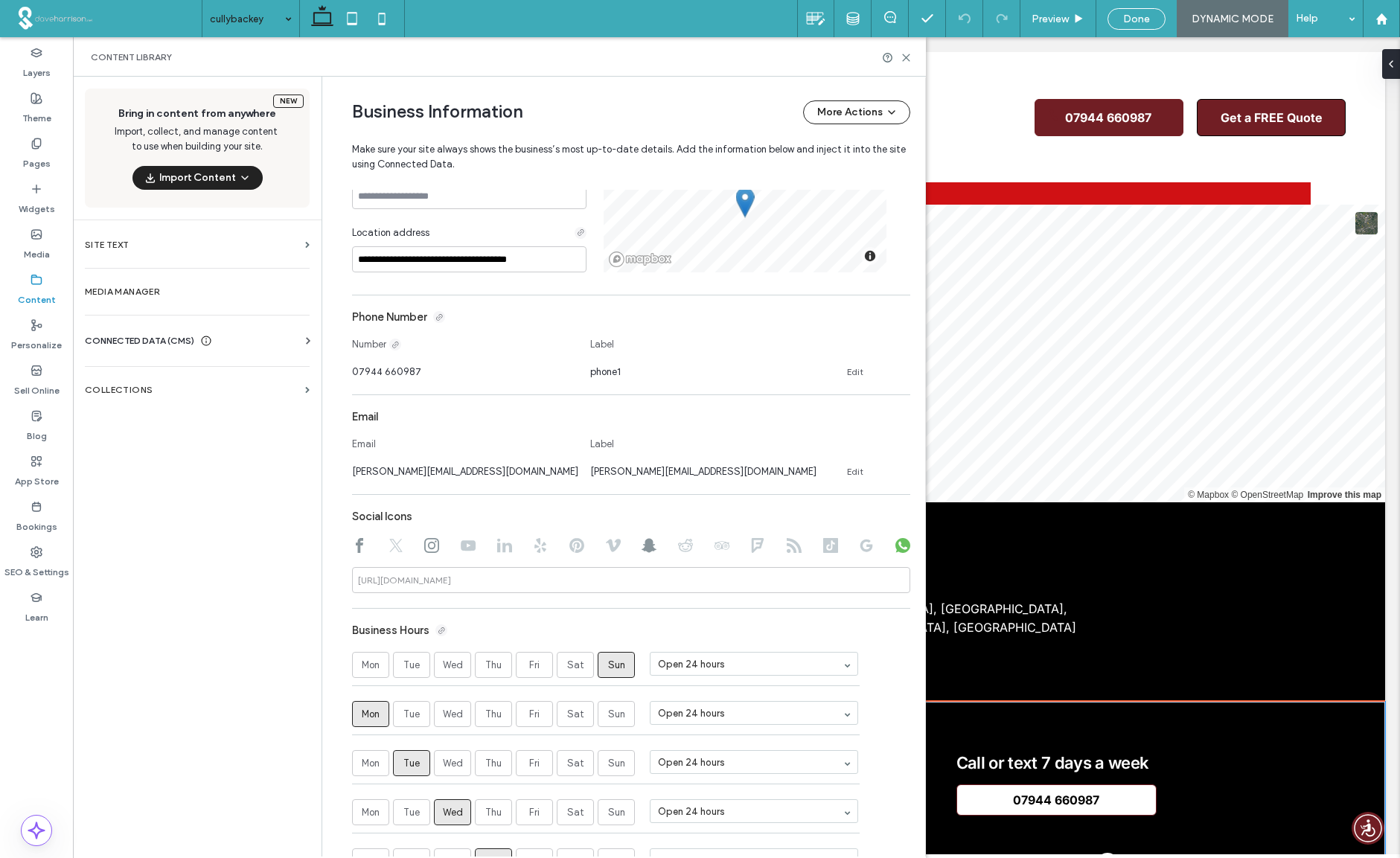
scroll to position [5939, 0]
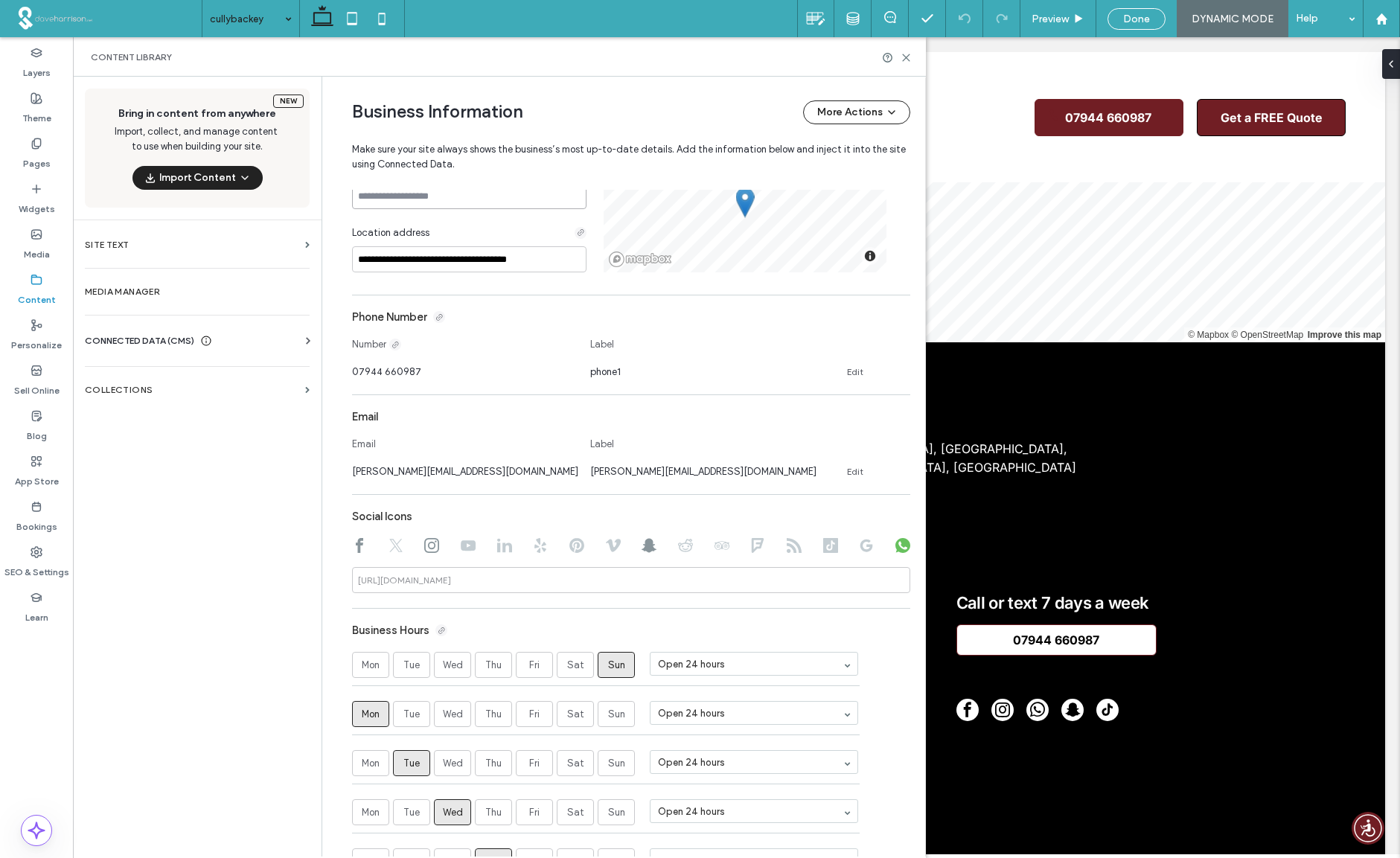
click at [385, 200] on input at bounding box center [469, 196] width 234 height 26
type input "*********"
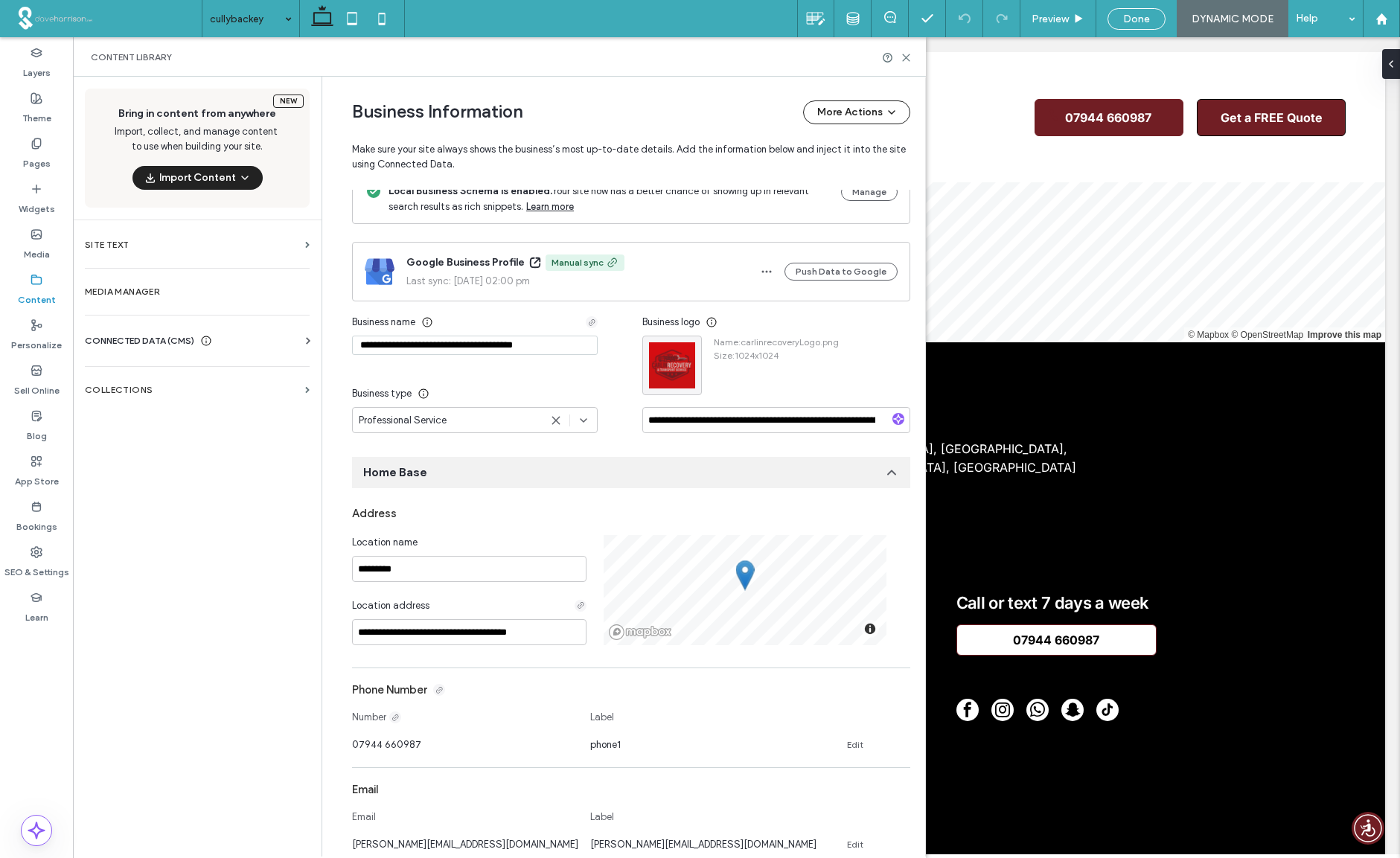
scroll to position [0, 0]
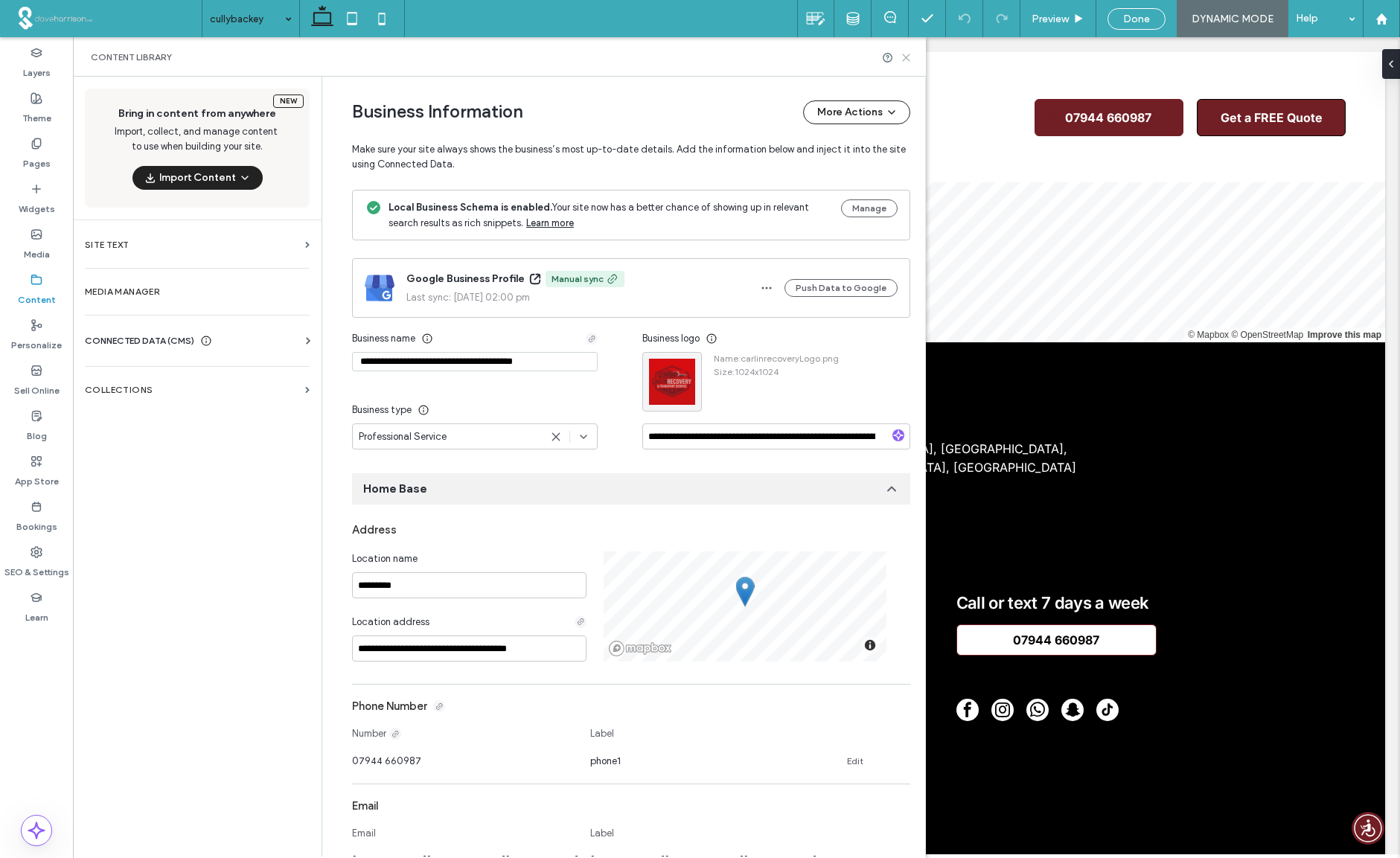
click at [907, 55] on use at bounding box center [906, 57] width 7 height 7
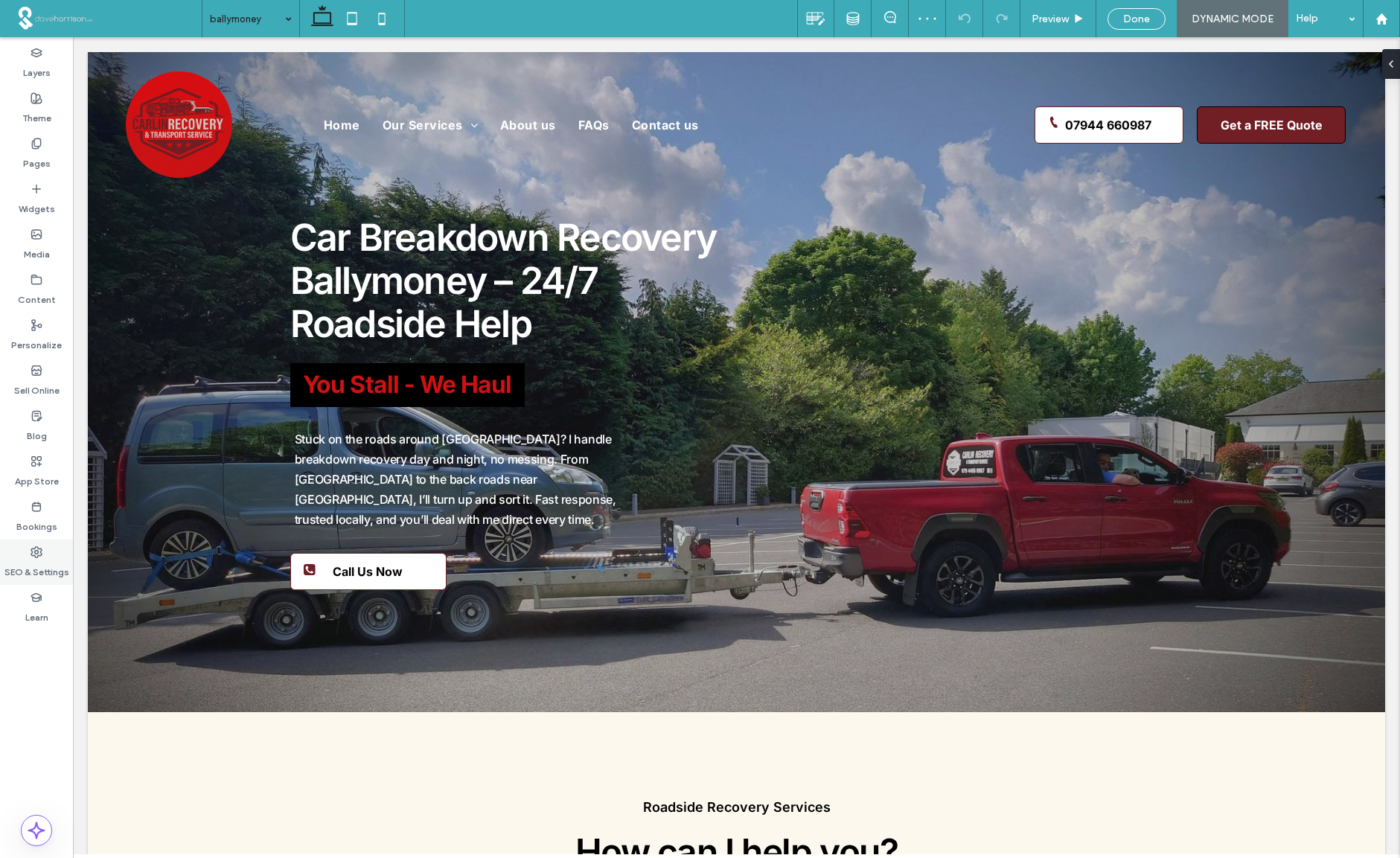
click at [39, 555] on use at bounding box center [36, 553] width 11 height 11
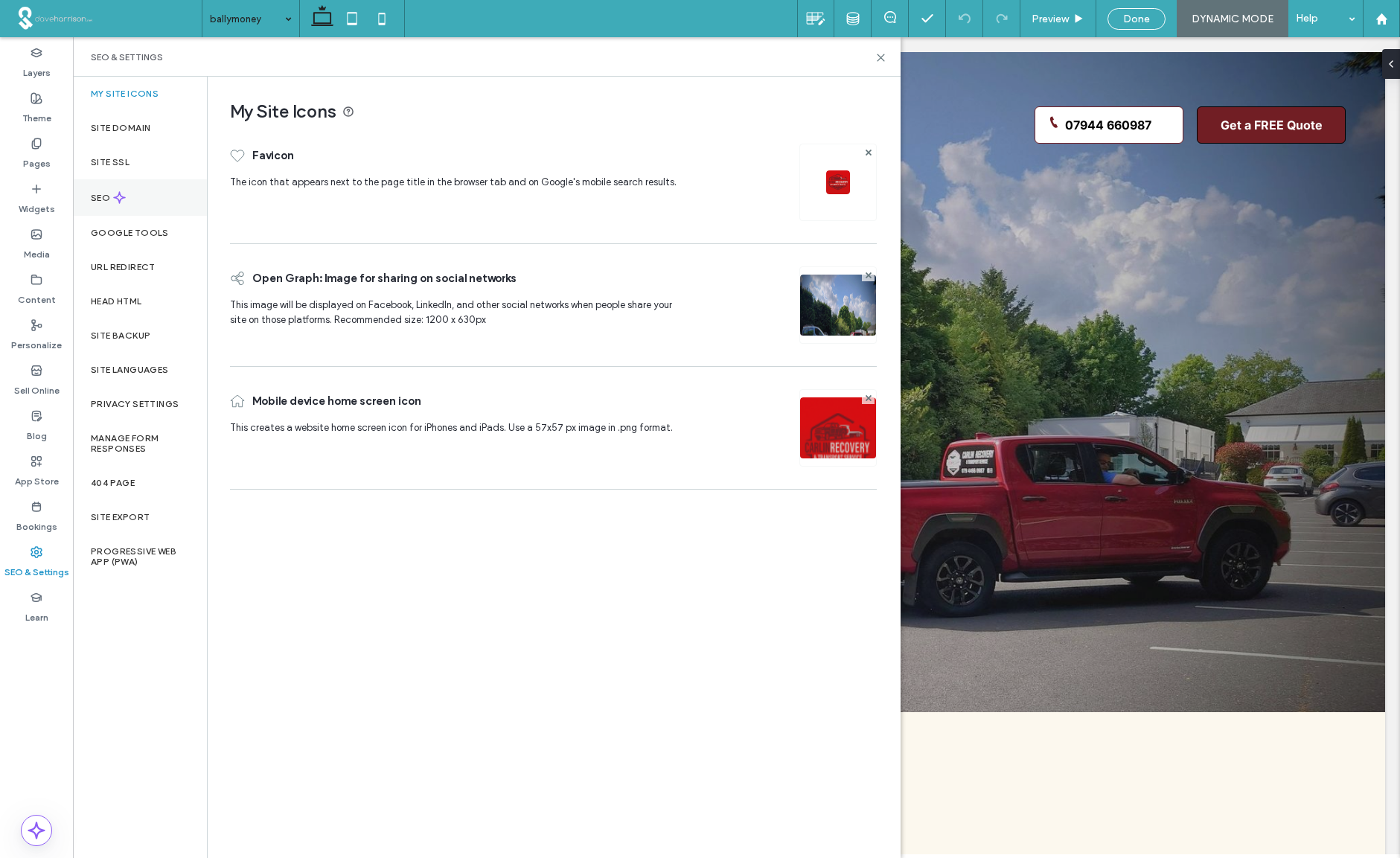
click at [98, 198] on label "SEO" at bounding box center [102, 198] width 23 height 11
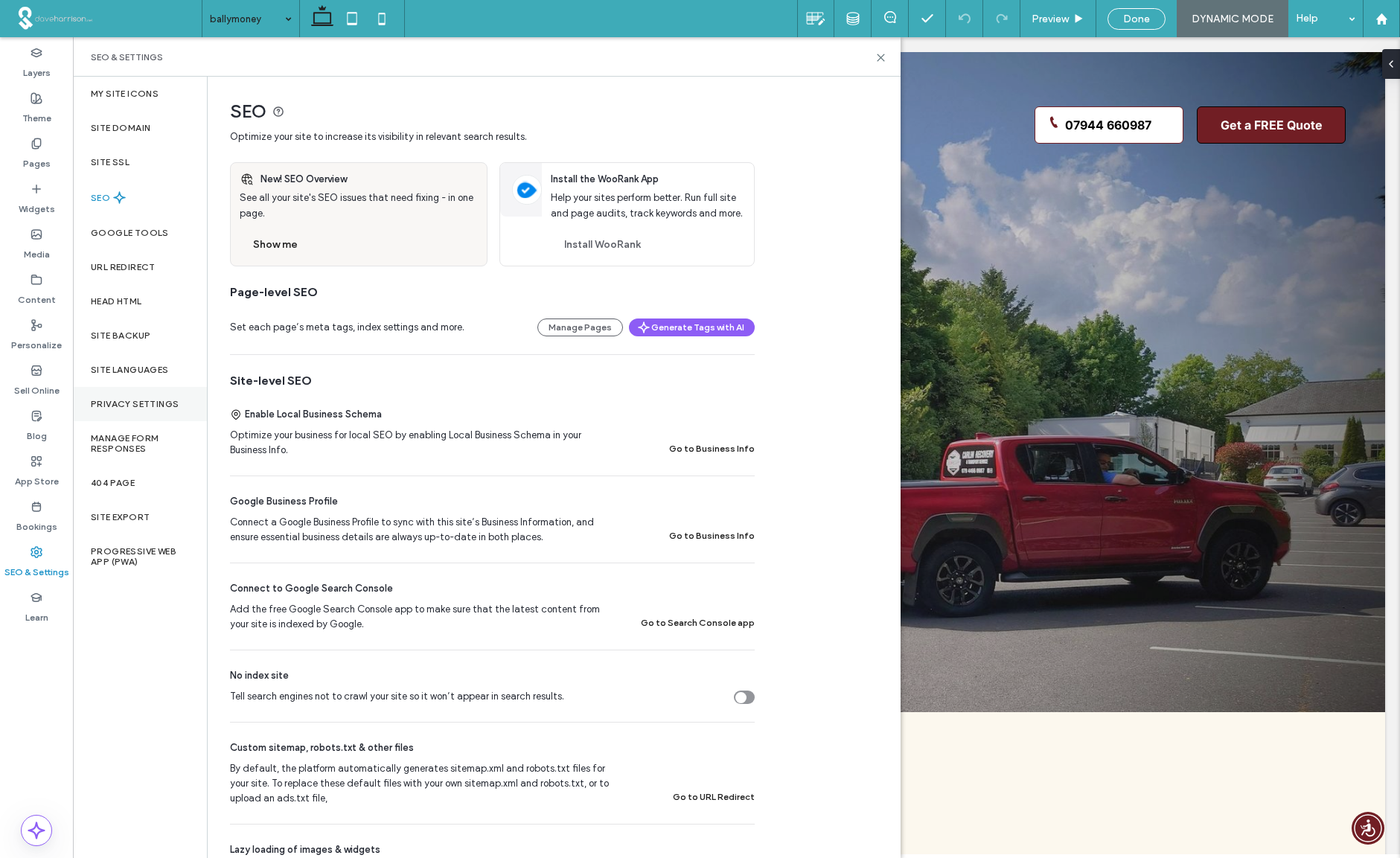
click at [121, 404] on label "Privacy Settings" at bounding box center [135, 404] width 88 height 11
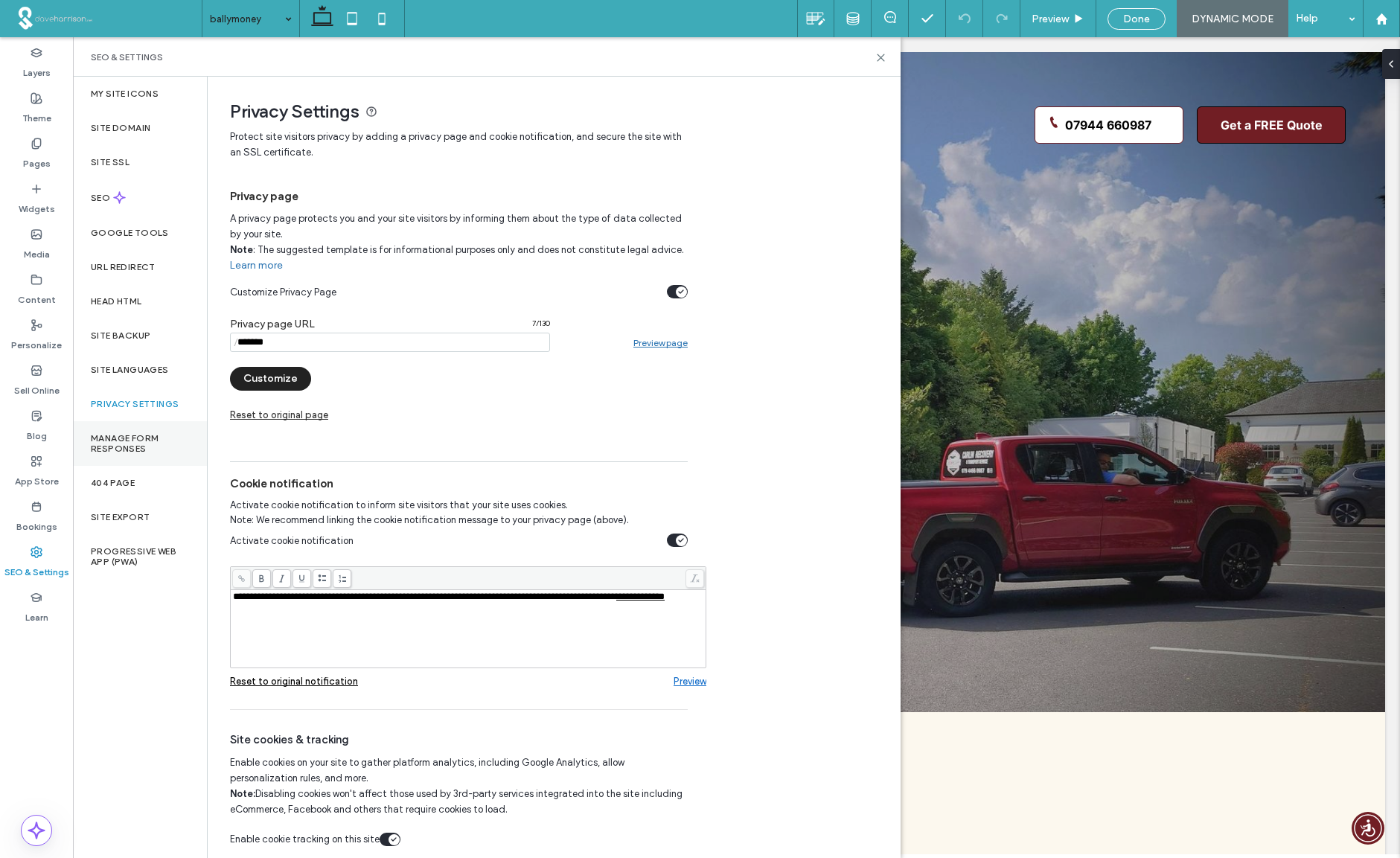
click at [115, 435] on label "Manage Form Responses" at bounding box center [140, 444] width 98 height 21
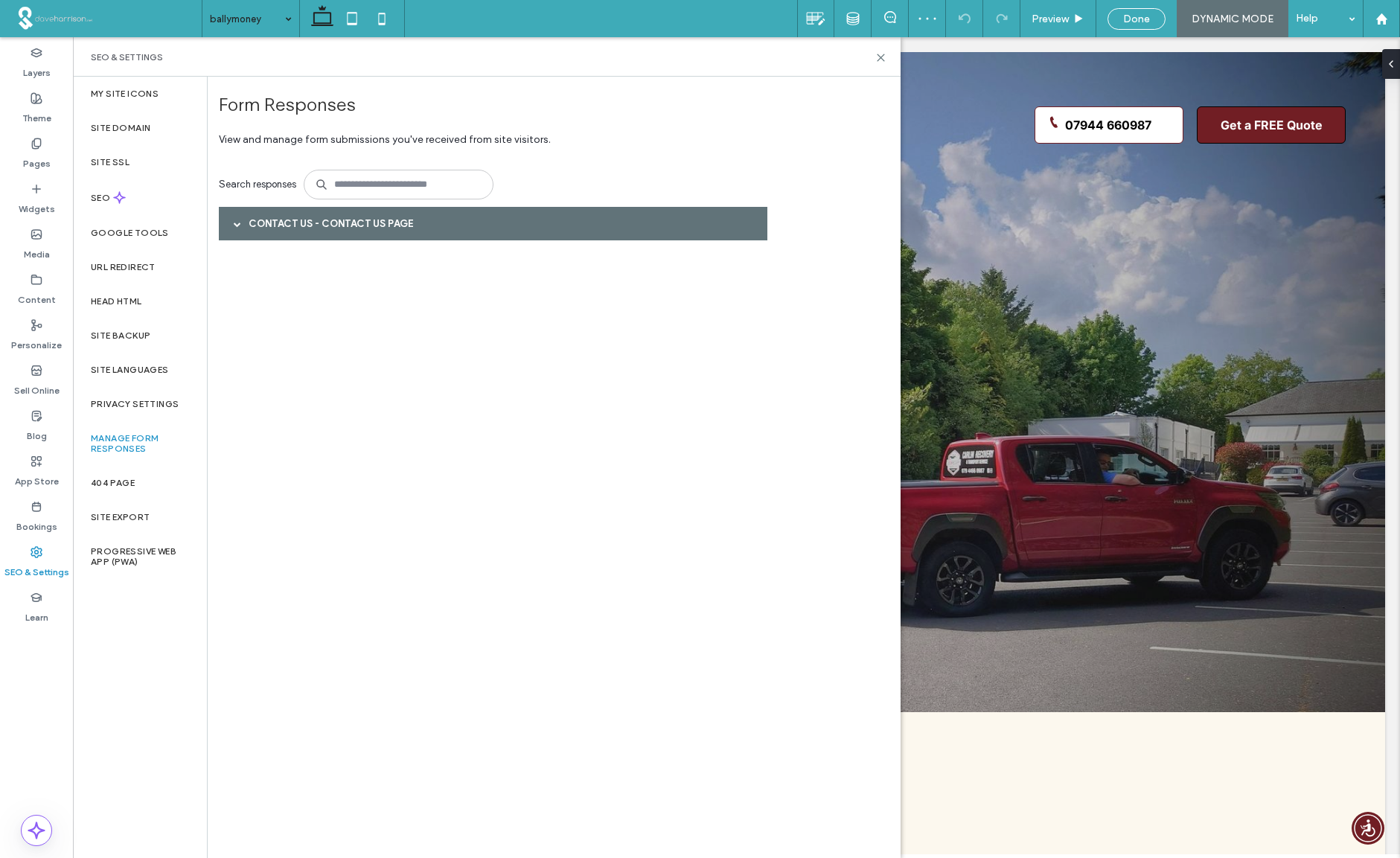
click at [234, 222] on span at bounding box center [237, 224] width 8 height 8
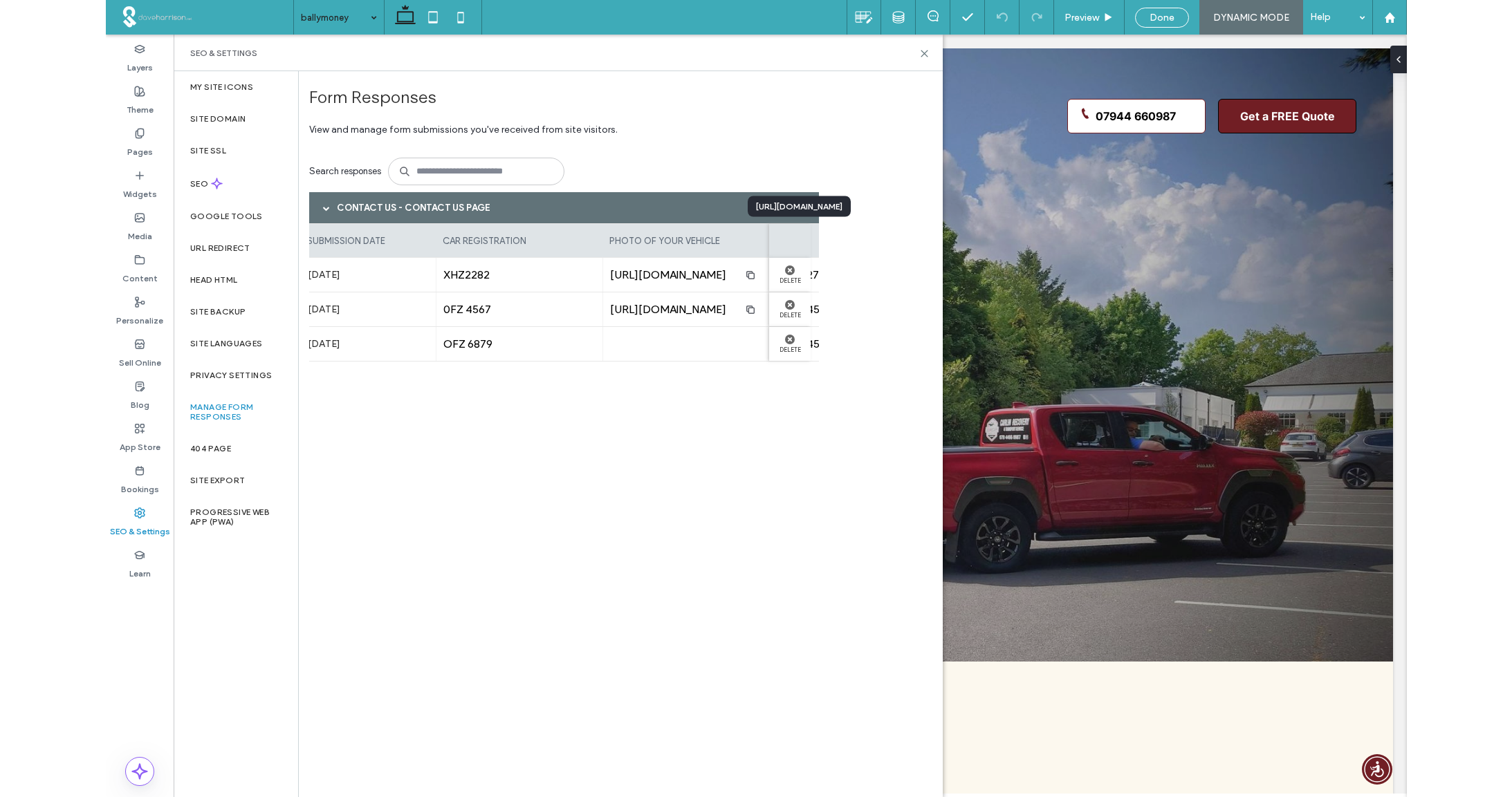
scroll to position [0, 9]
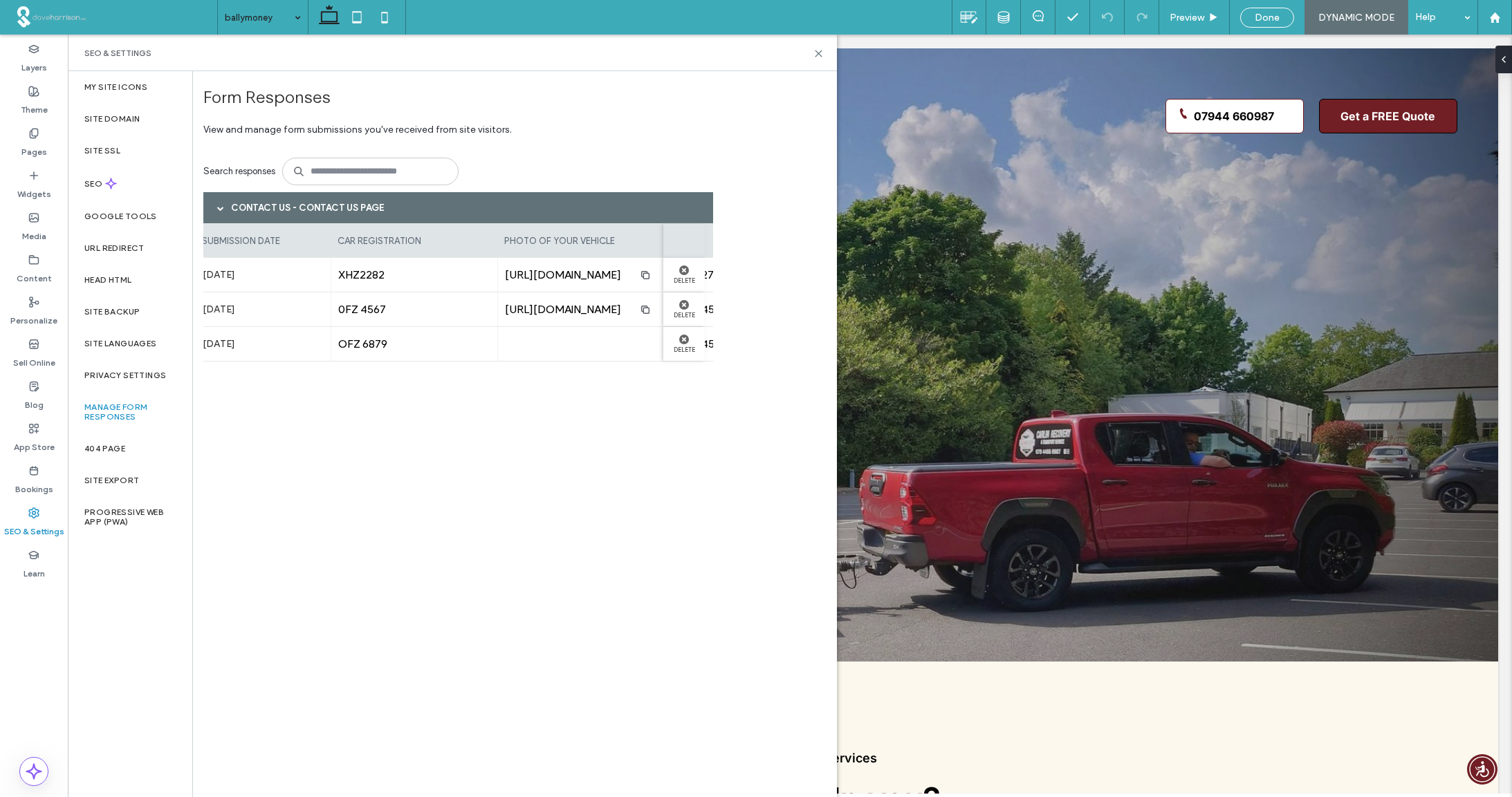
click at [411, 275] on span "XHZ2282" at bounding box center [414, 275] width 152 height 13
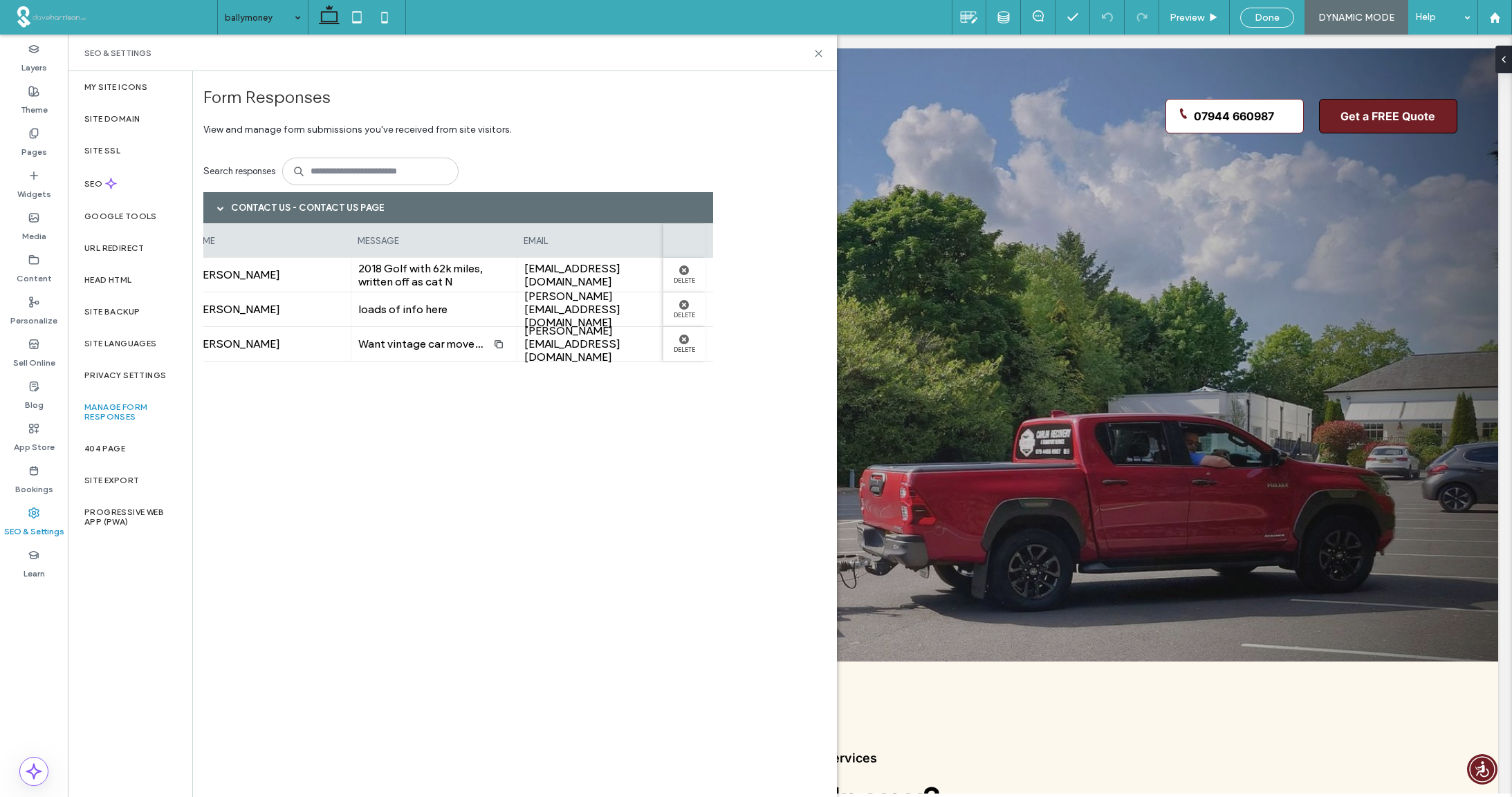
scroll to position [0, 840]
click at [684, 338] on use at bounding box center [684, 339] width 10 height 10
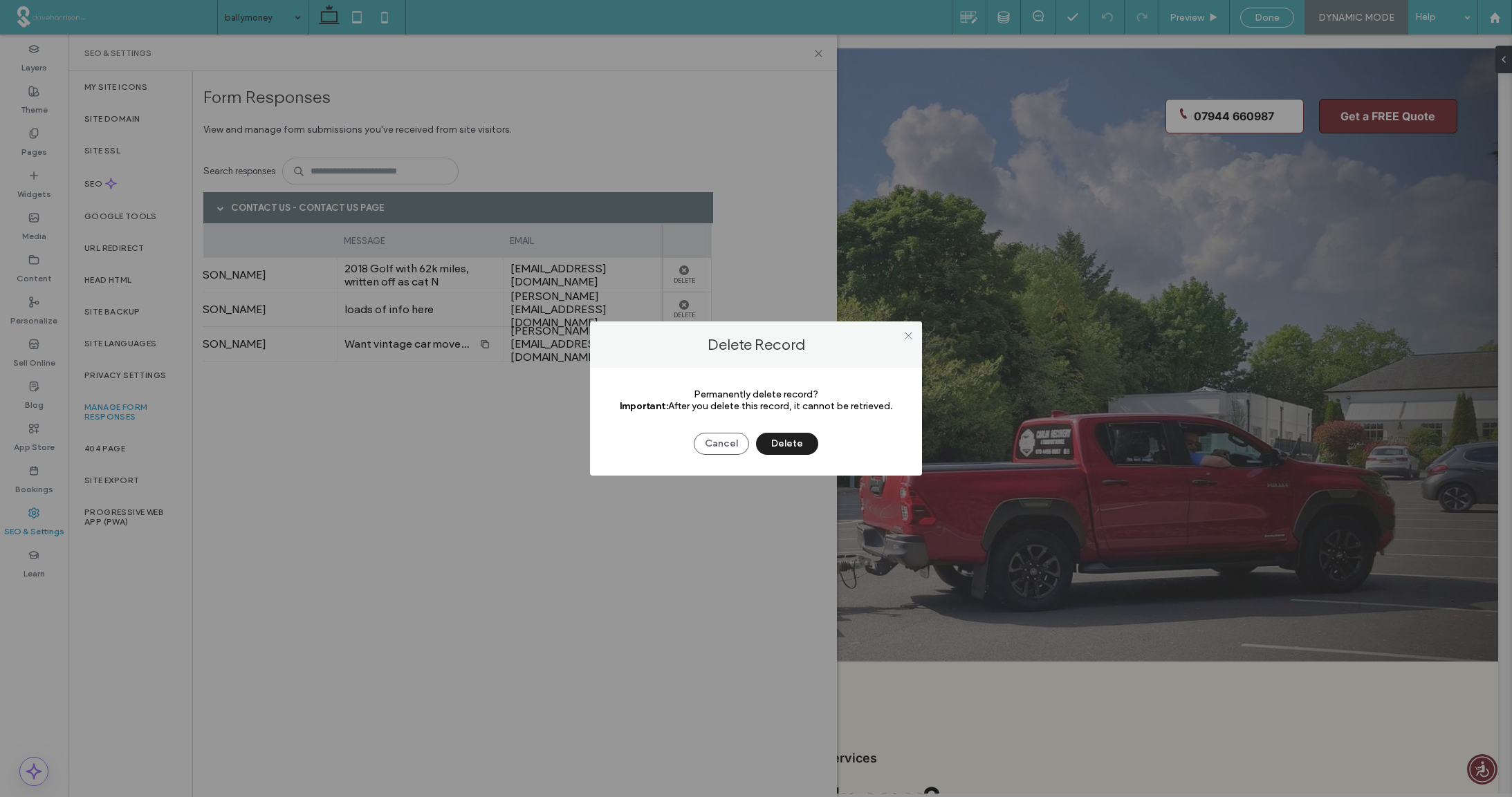
click at [785, 442] on button "Delete" at bounding box center [787, 443] width 63 height 22
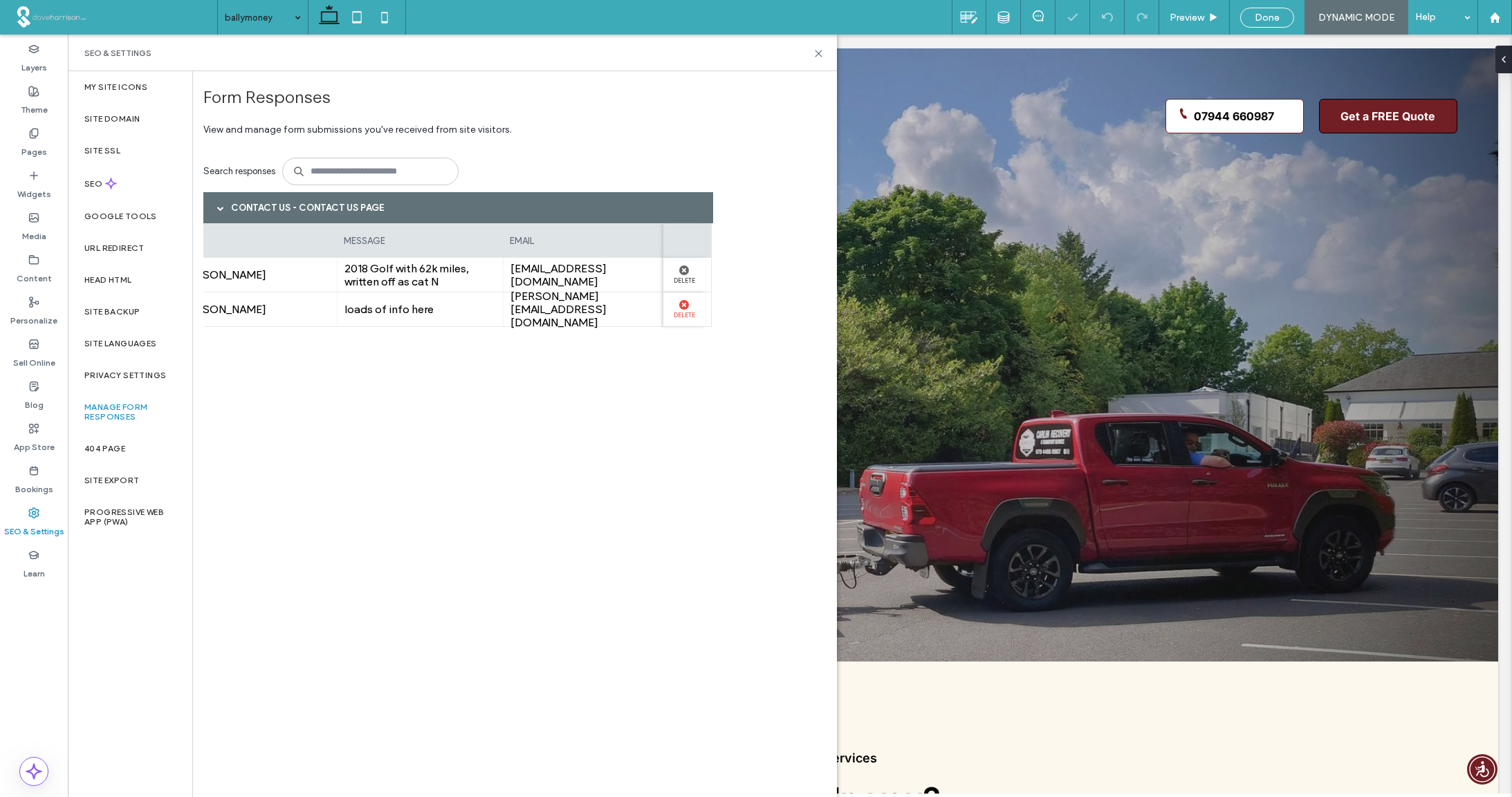
click at [684, 307] on use at bounding box center [684, 305] width 10 height 10
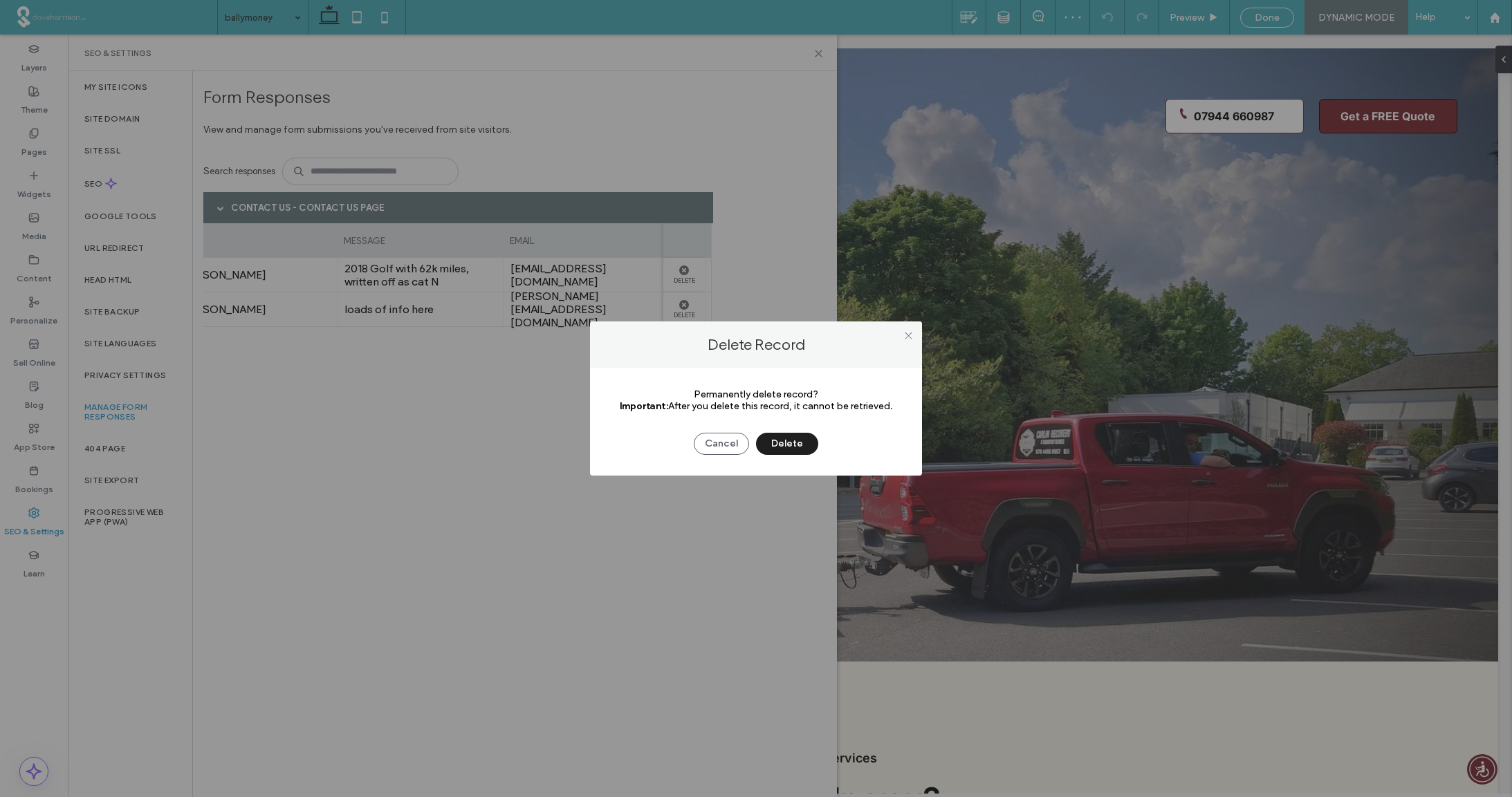
click at [781, 440] on button "Delete" at bounding box center [787, 443] width 63 height 22
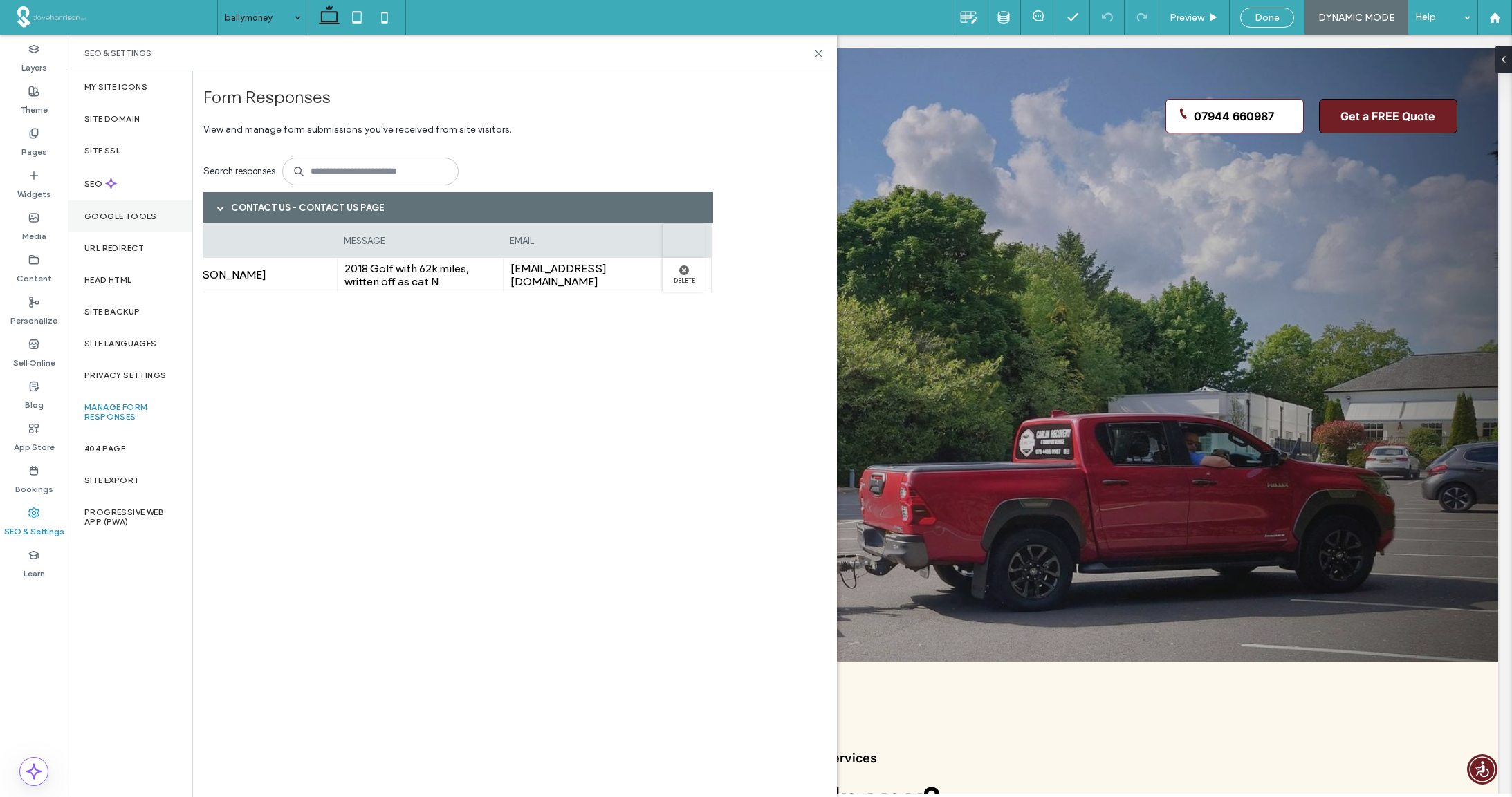
click at [126, 216] on label "Google Tools" at bounding box center [120, 216] width 72 height 10
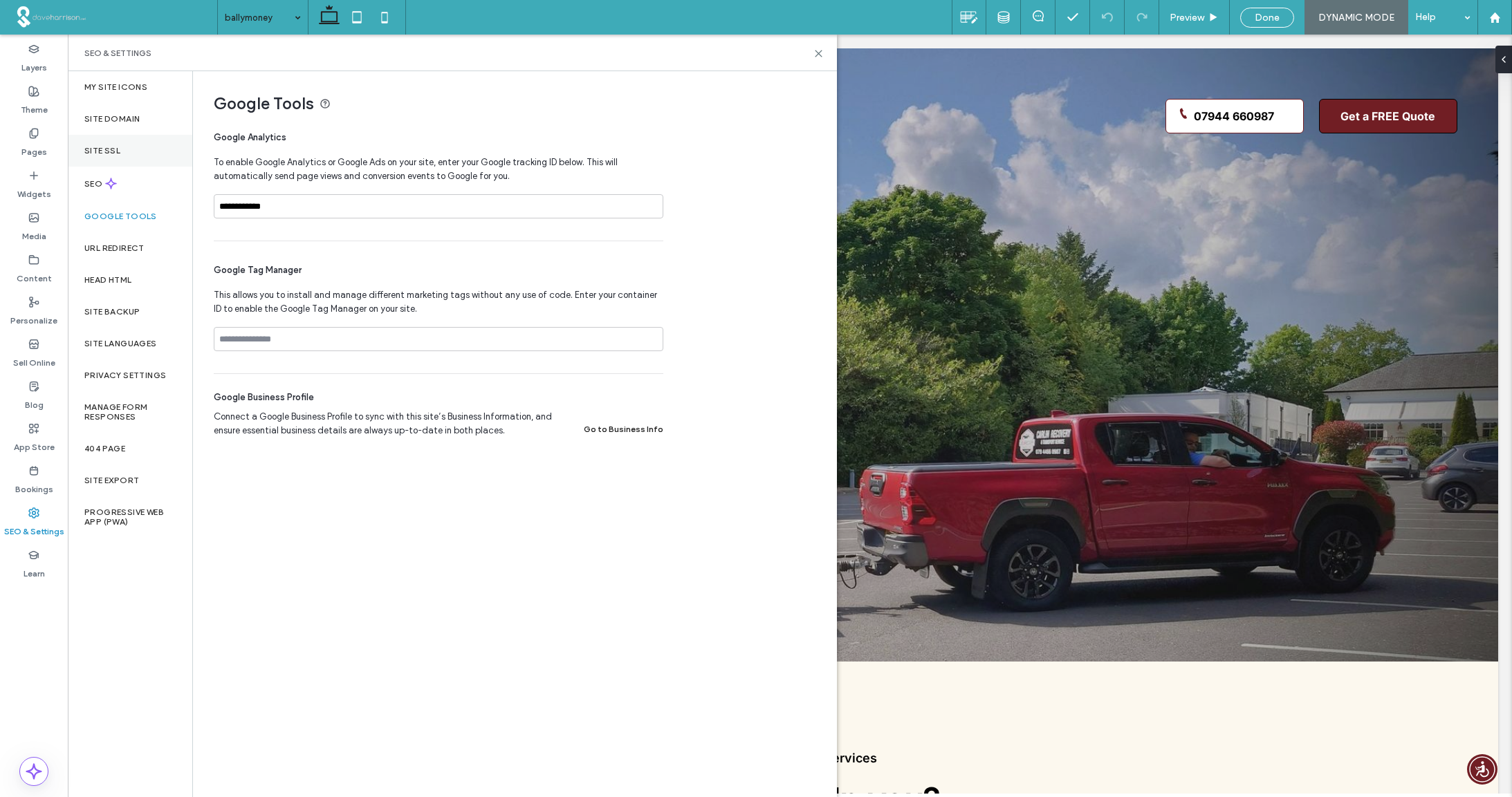
click at [104, 153] on label "Site SSL" at bounding box center [102, 151] width 36 height 10
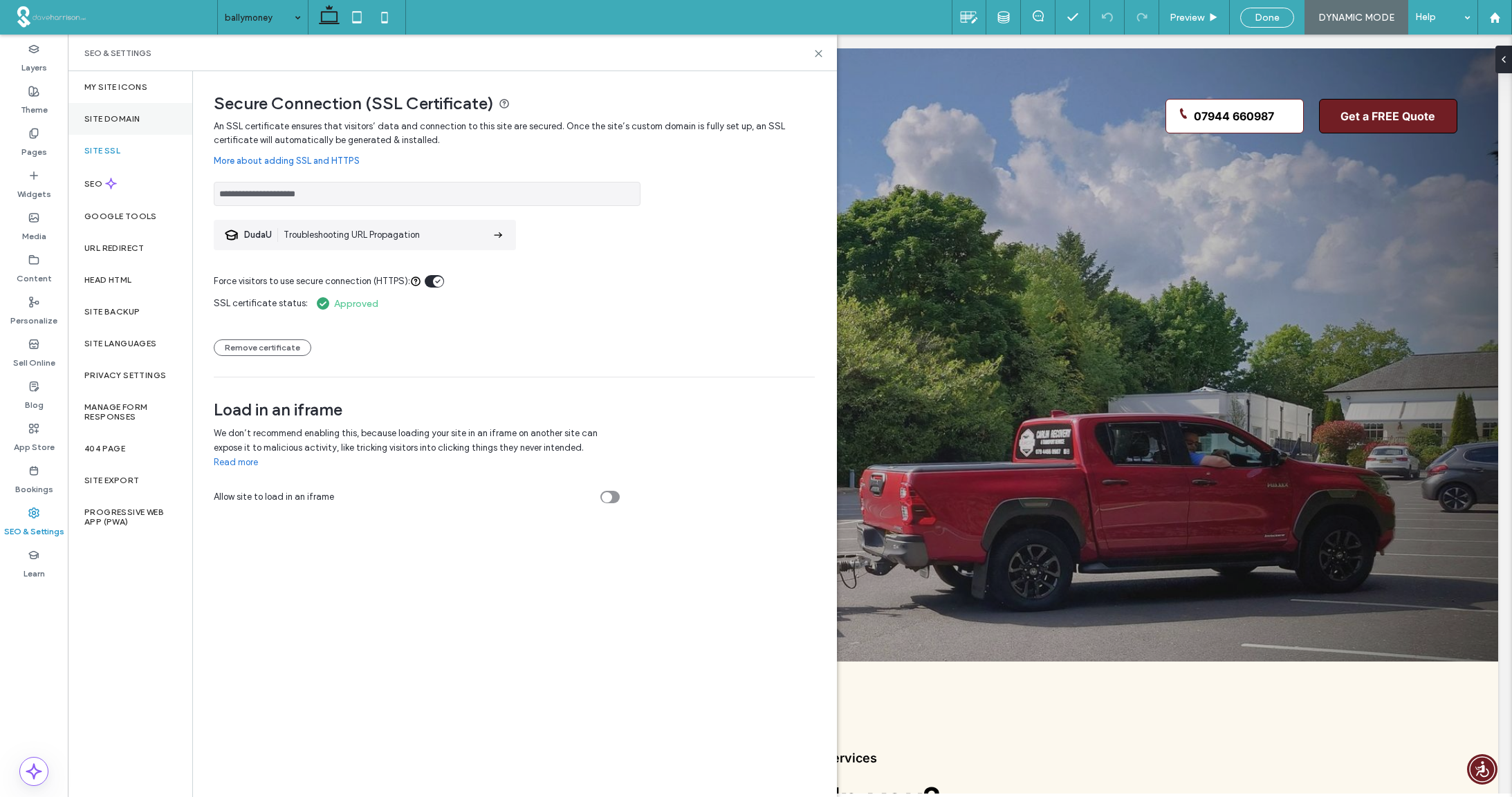
click at [105, 117] on label "Site Domain" at bounding box center [112, 119] width 56 height 10
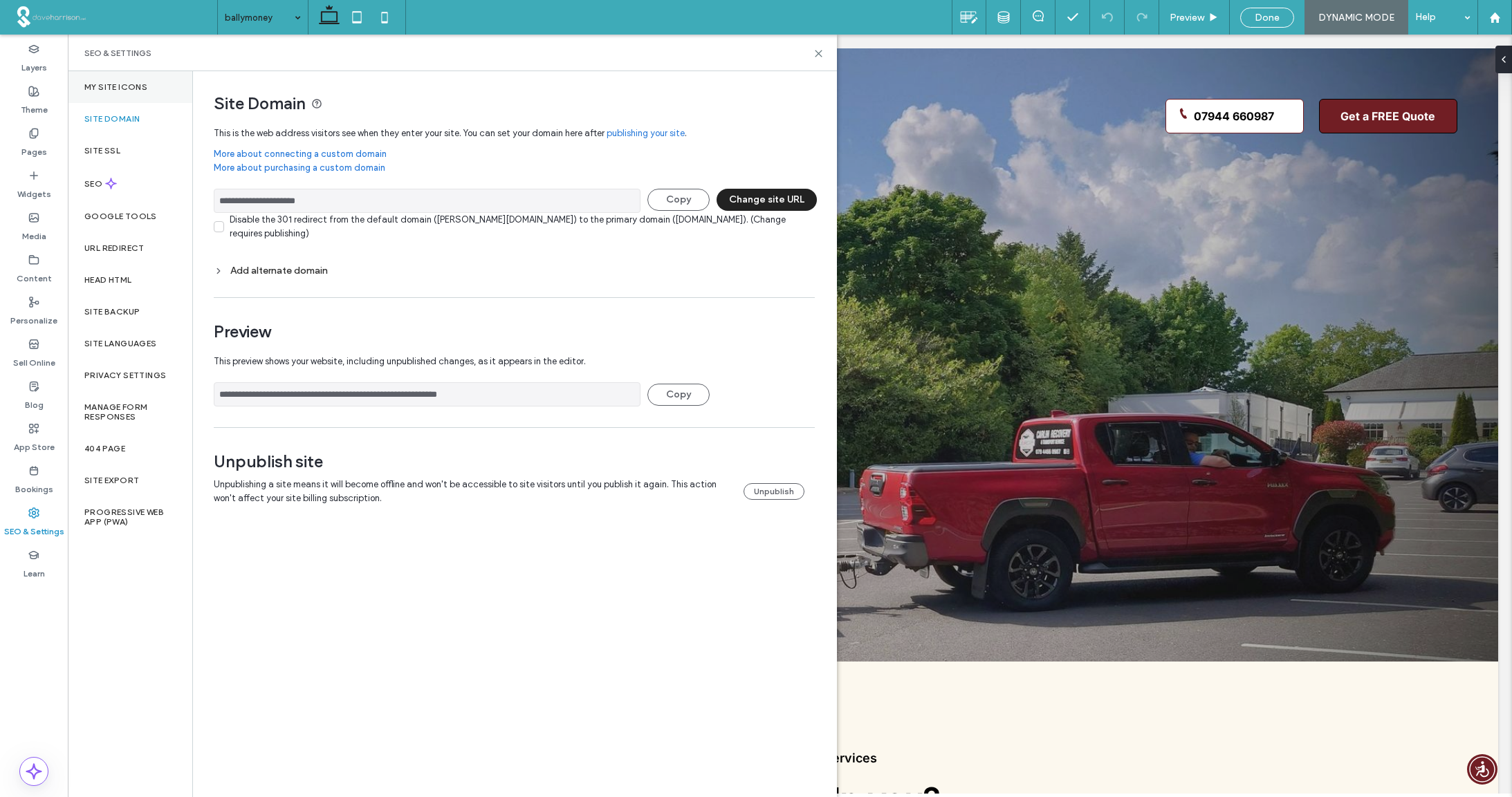
click at [107, 90] on label "My Site Icons" at bounding box center [116, 87] width 63 height 10
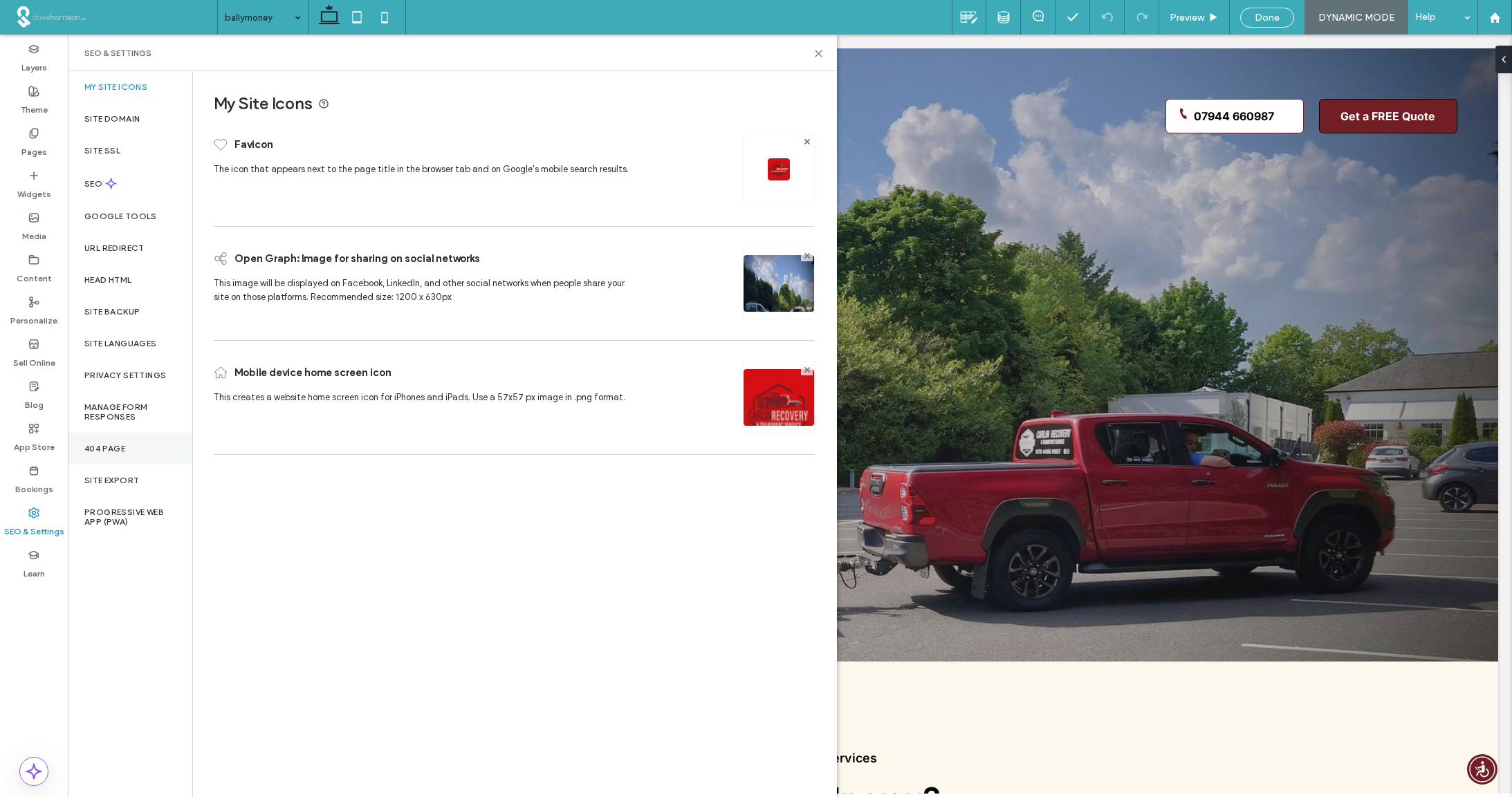
click at [103, 446] on label "404 Page" at bounding box center [105, 449] width 41 height 10
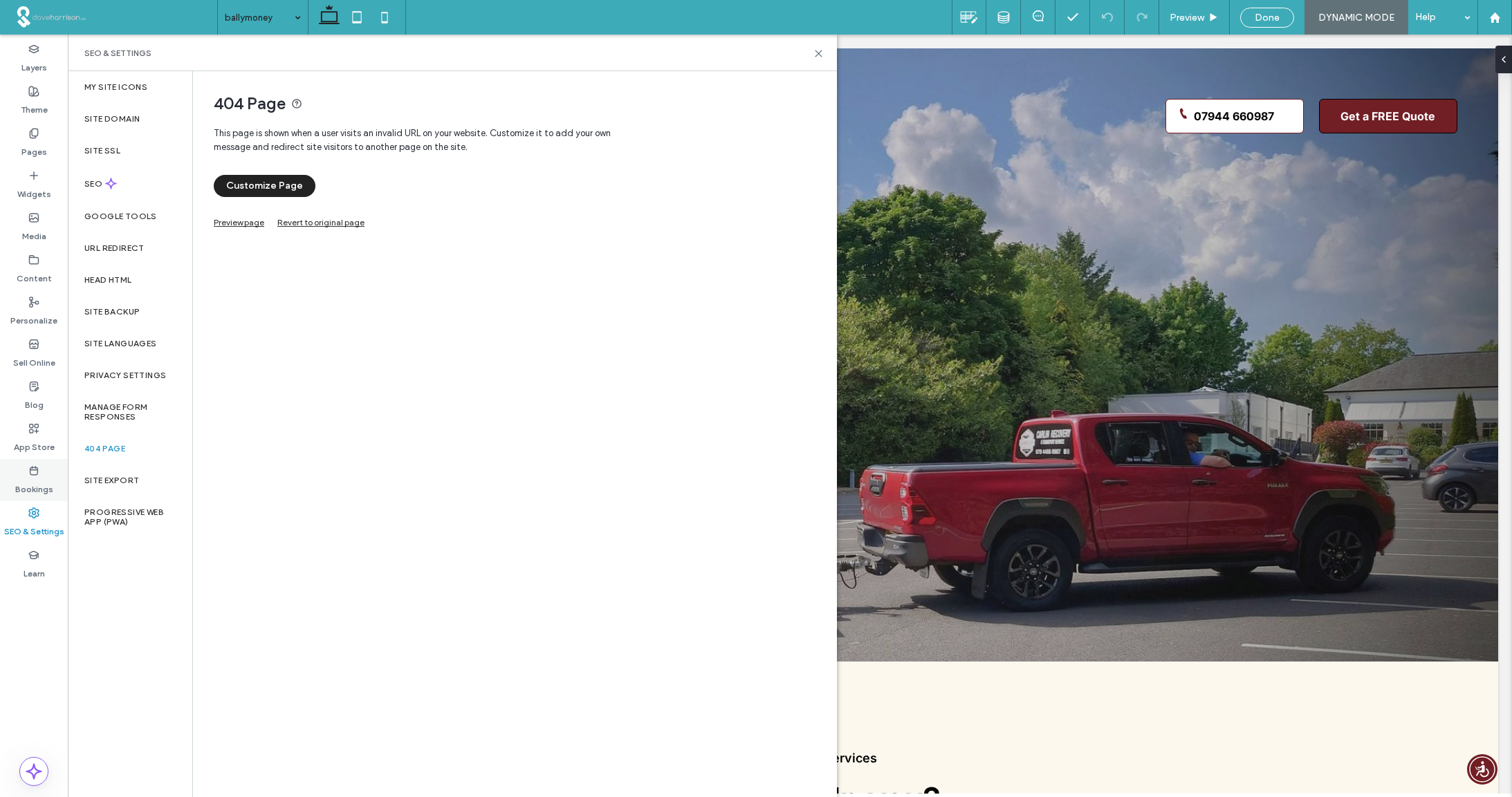
click at [38, 473] on icon at bounding box center [34, 470] width 11 height 11
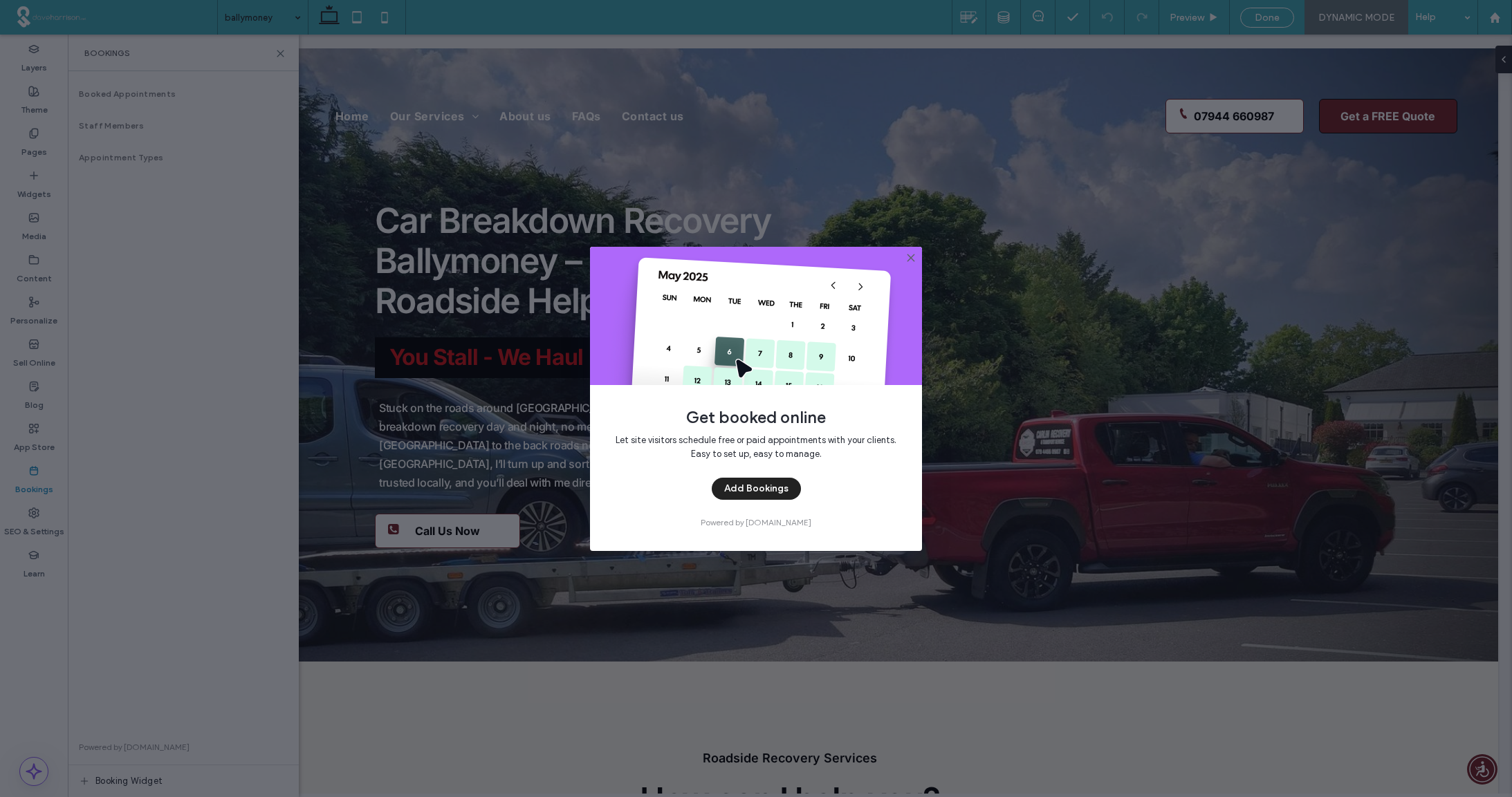
click at [913, 258] on icon at bounding box center [911, 258] width 11 height 11
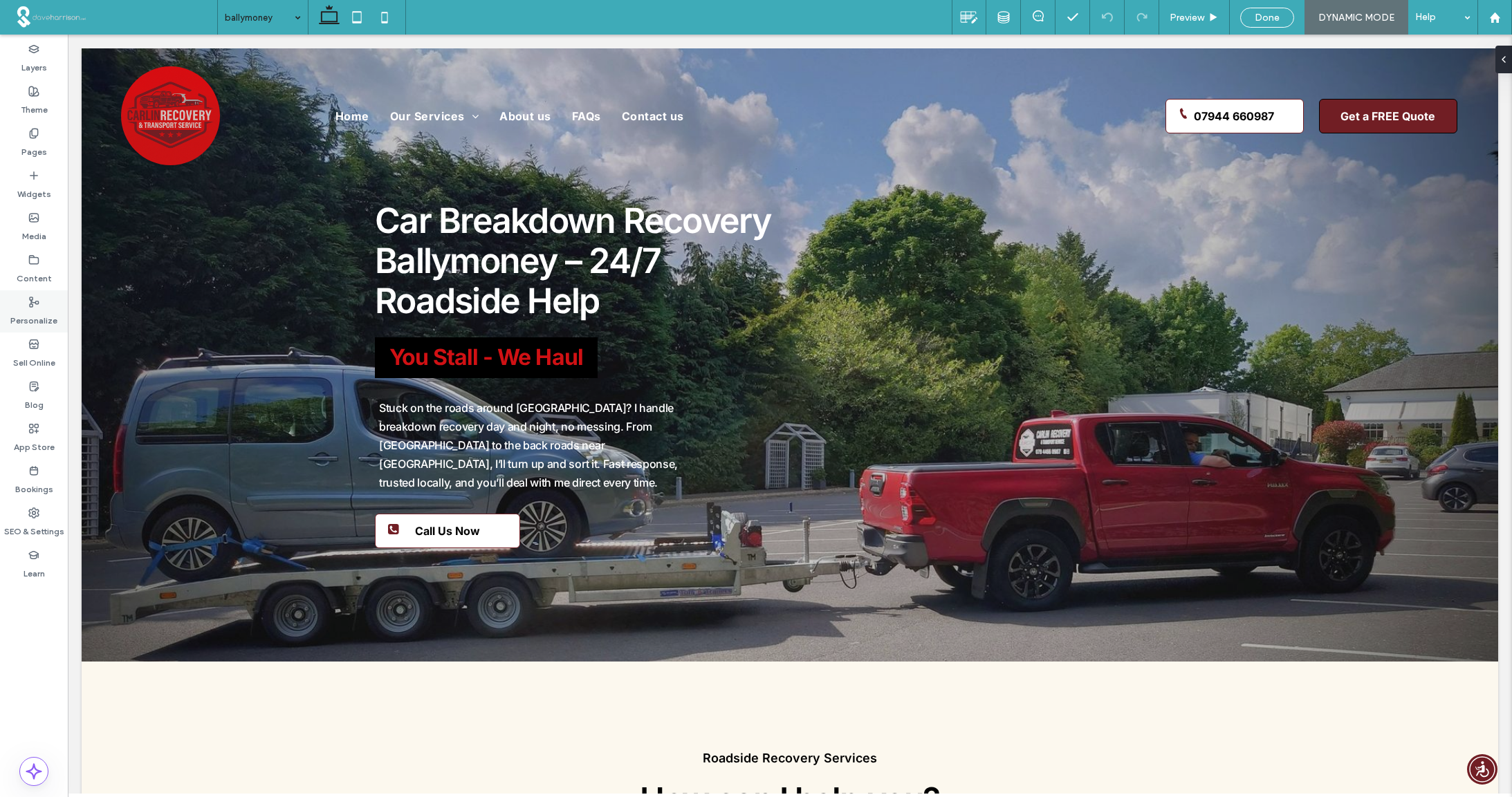
click at [34, 303] on icon at bounding box center [34, 302] width 11 height 11
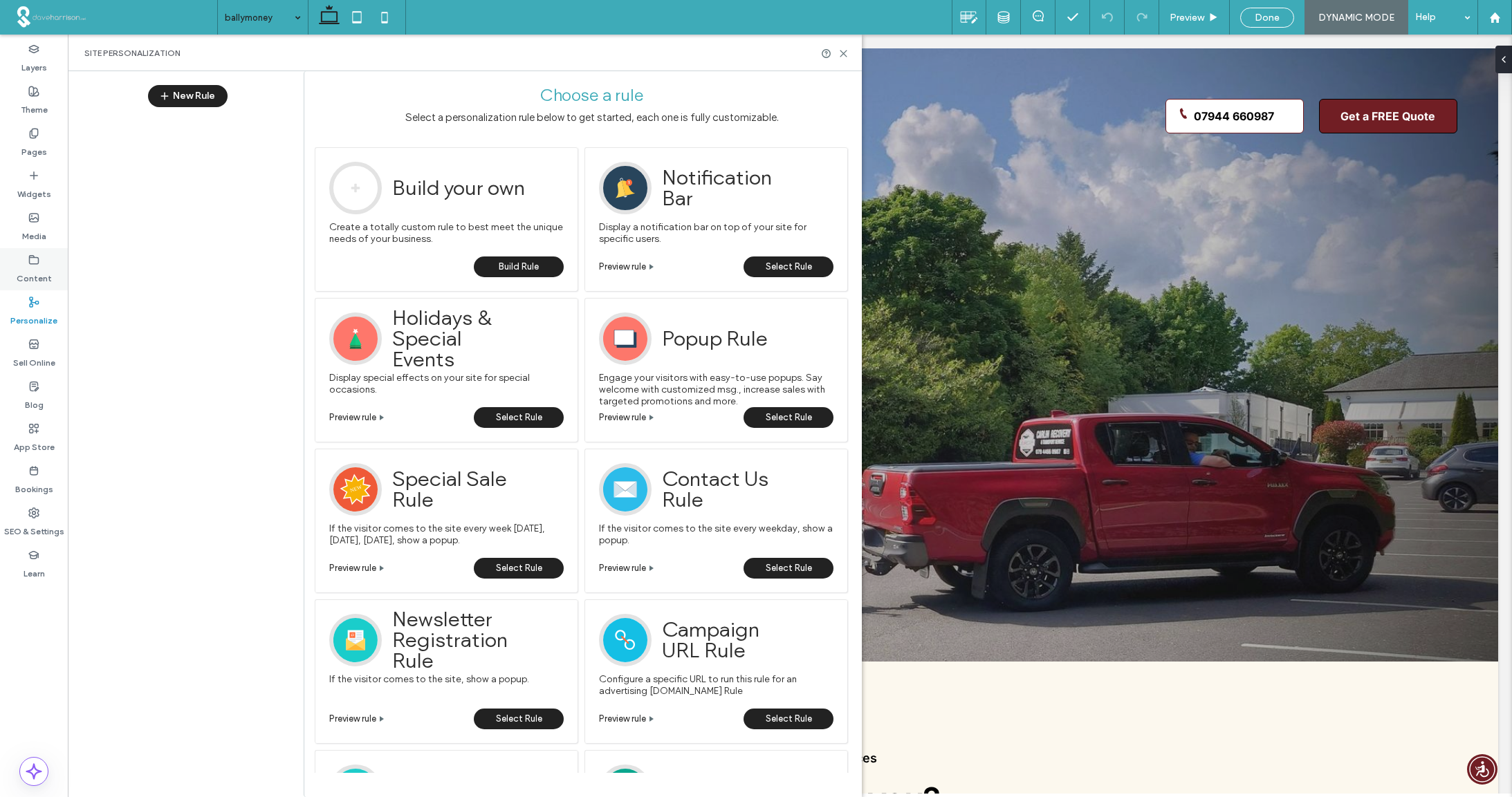
click at [35, 267] on label "Content" at bounding box center [34, 275] width 35 height 20
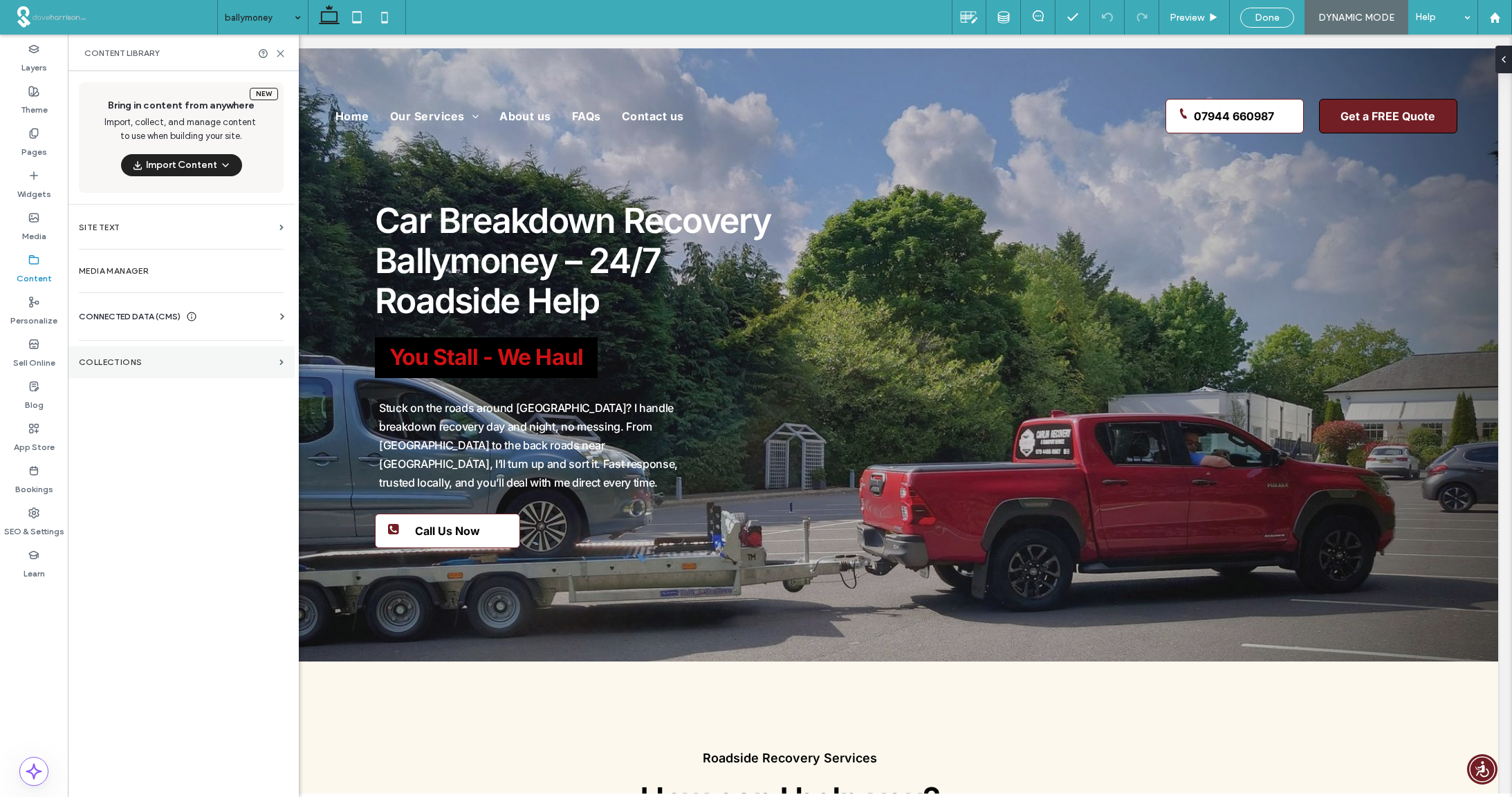
click at [138, 360] on label "Collections" at bounding box center [176, 362] width 195 height 10
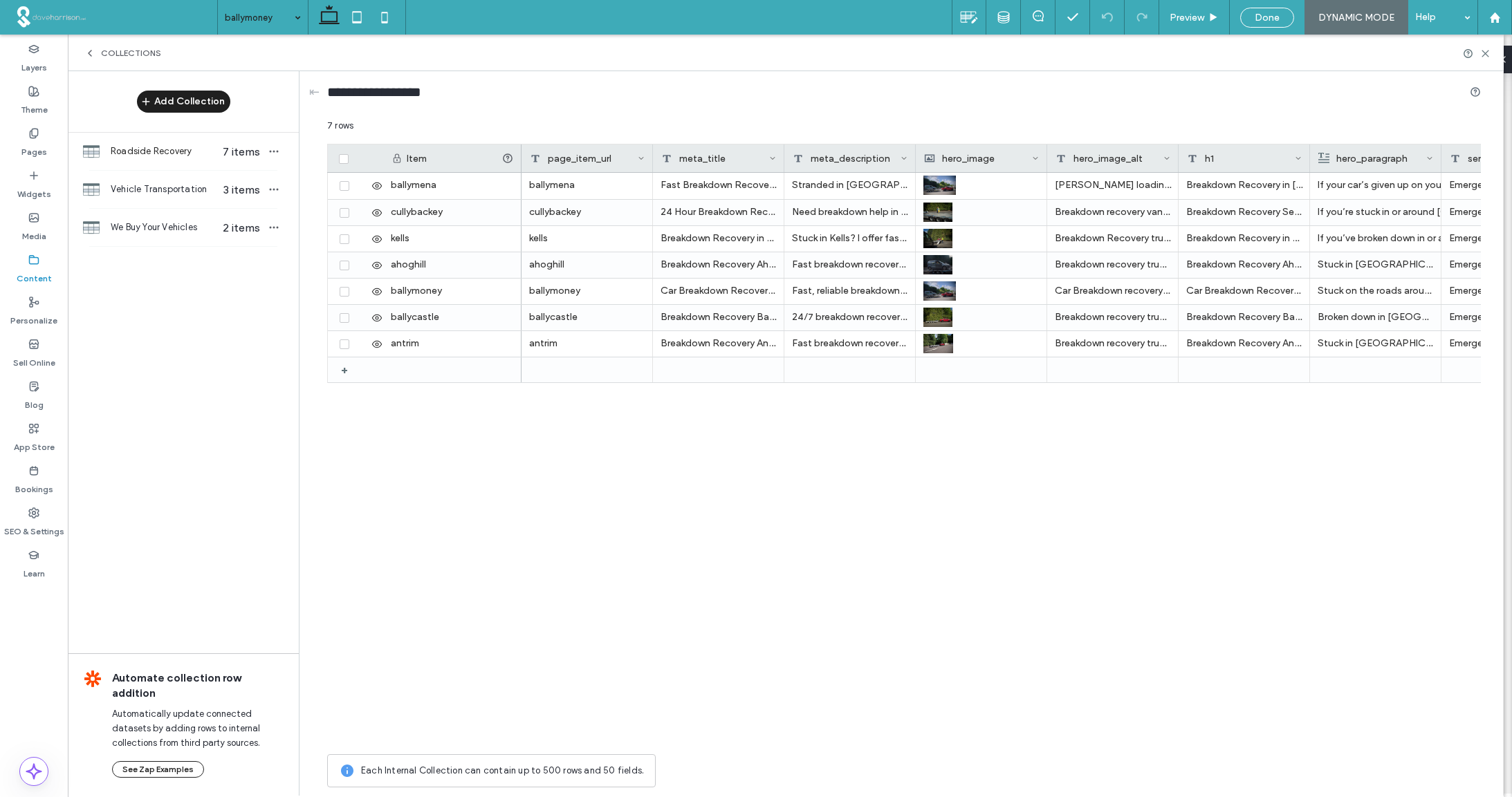
click at [180, 103] on button "Add Collection" at bounding box center [183, 101] width 93 height 22
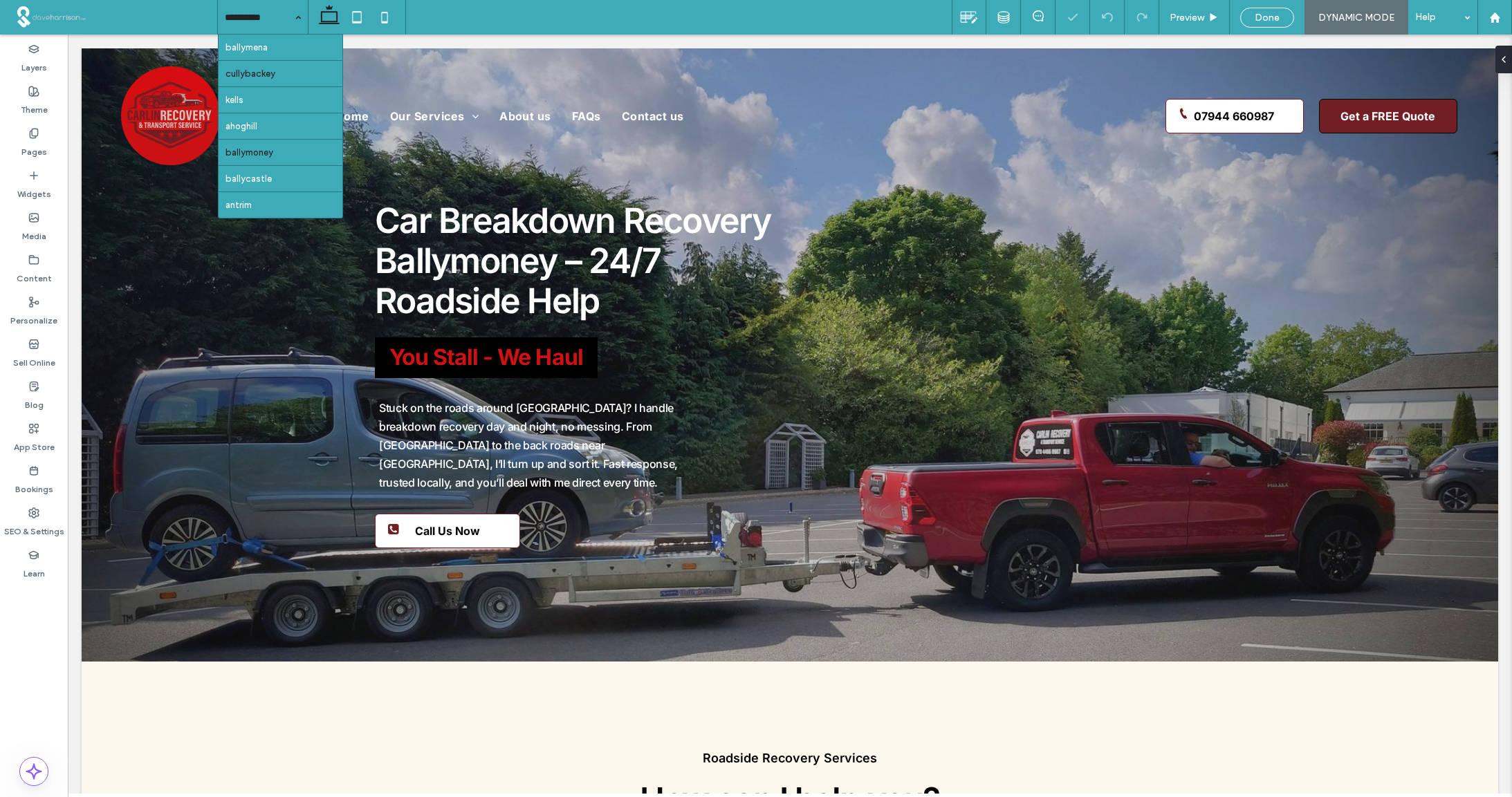
scroll to position [0, 0]
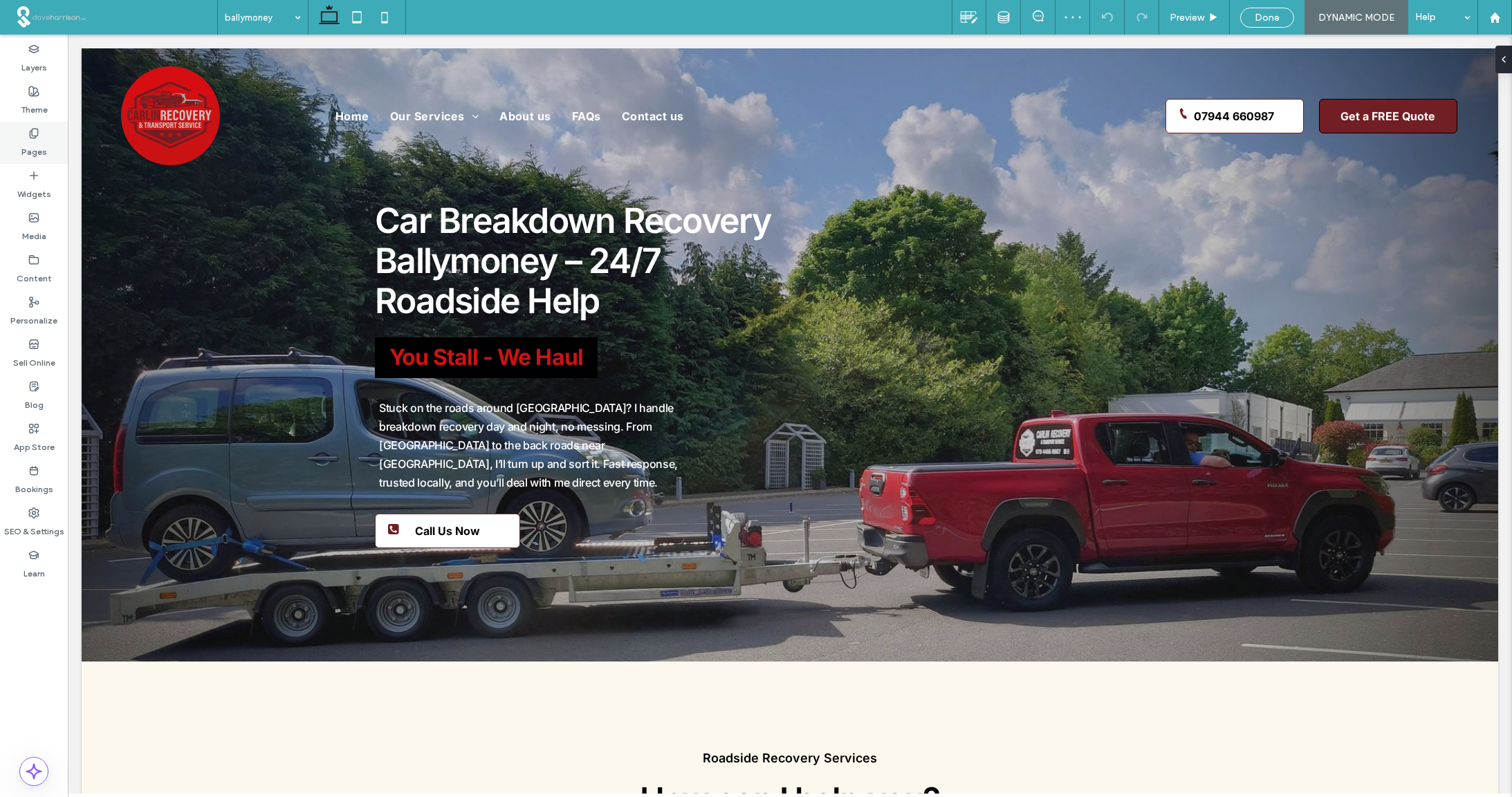
click at [37, 131] on icon at bounding box center [34, 133] width 11 height 11
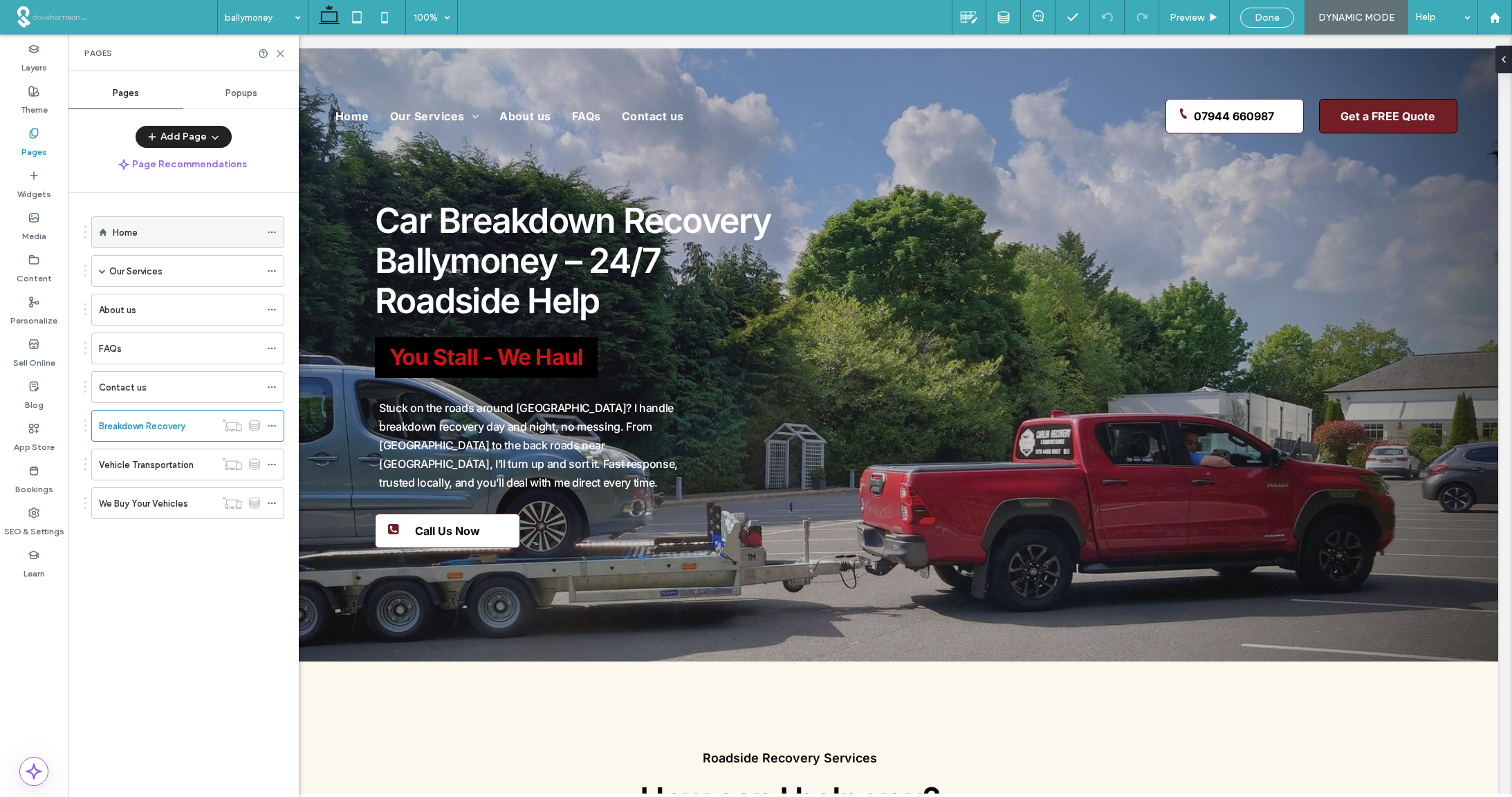
click at [138, 232] on div "Home" at bounding box center [186, 232] width 148 height 15
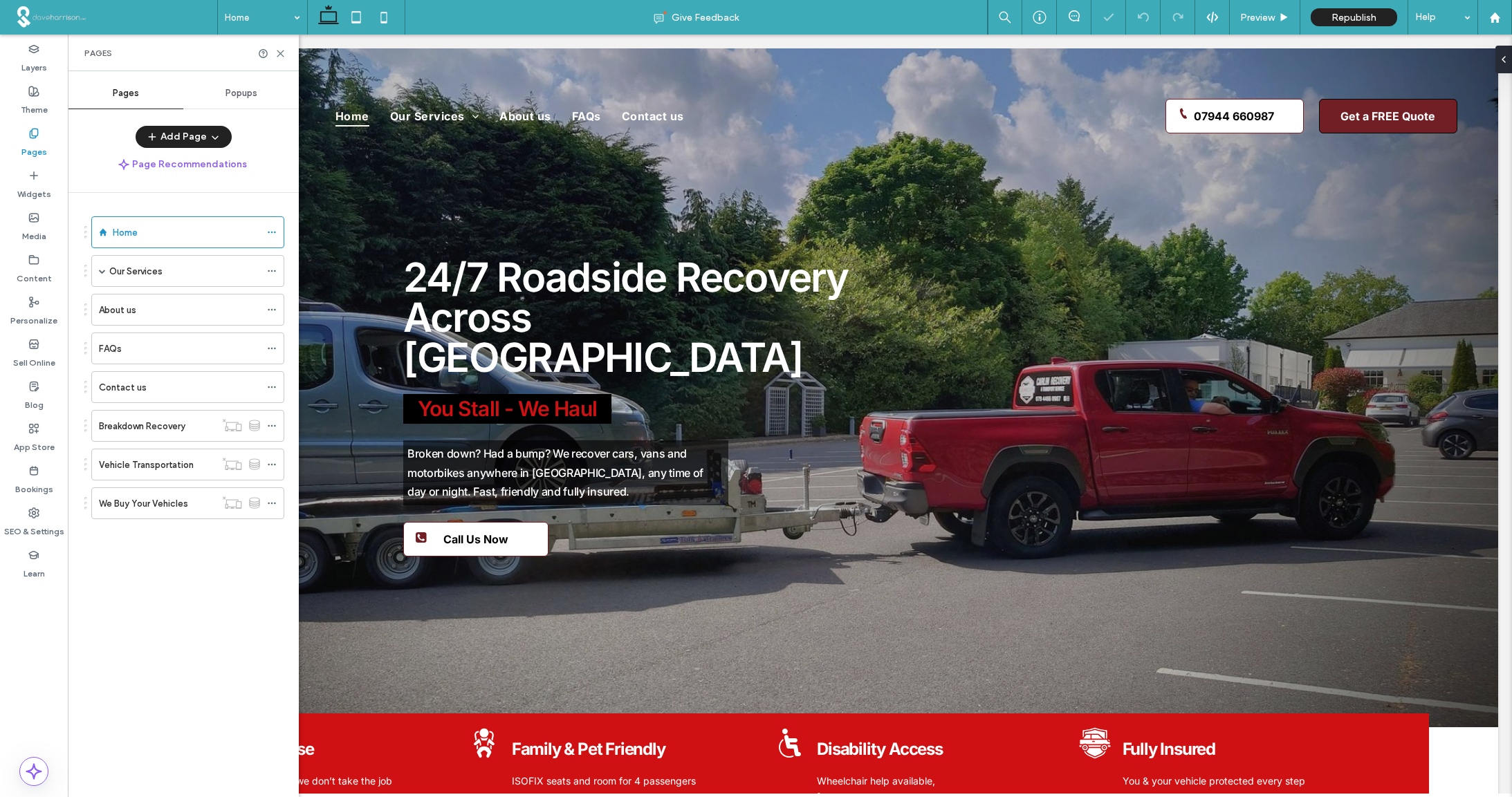
click at [244, 95] on span "Popups" at bounding box center [241, 93] width 32 height 11
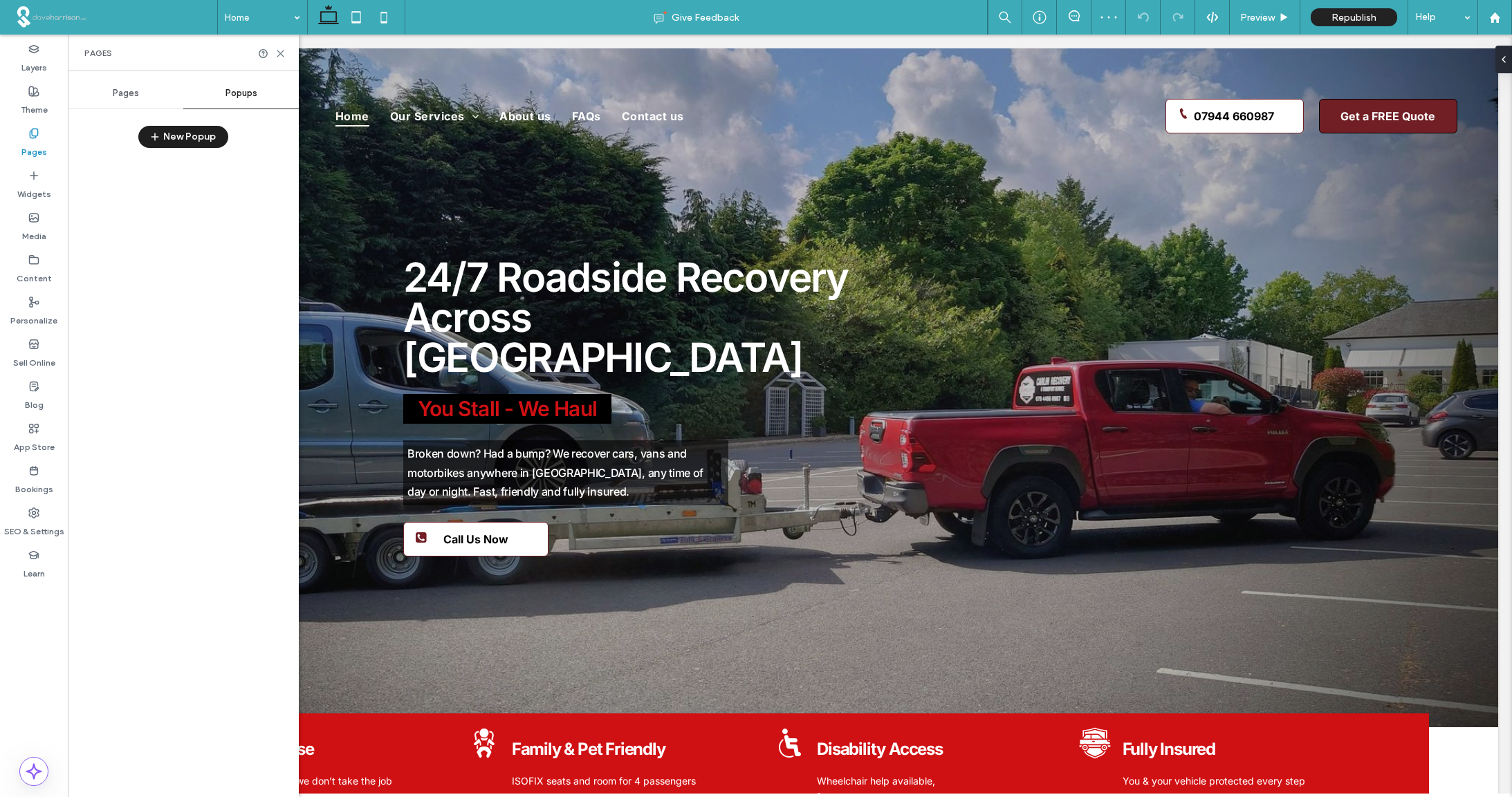
click at [178, 136] on button "New Popup" at bounding box center [183, 136] width 90 height 22
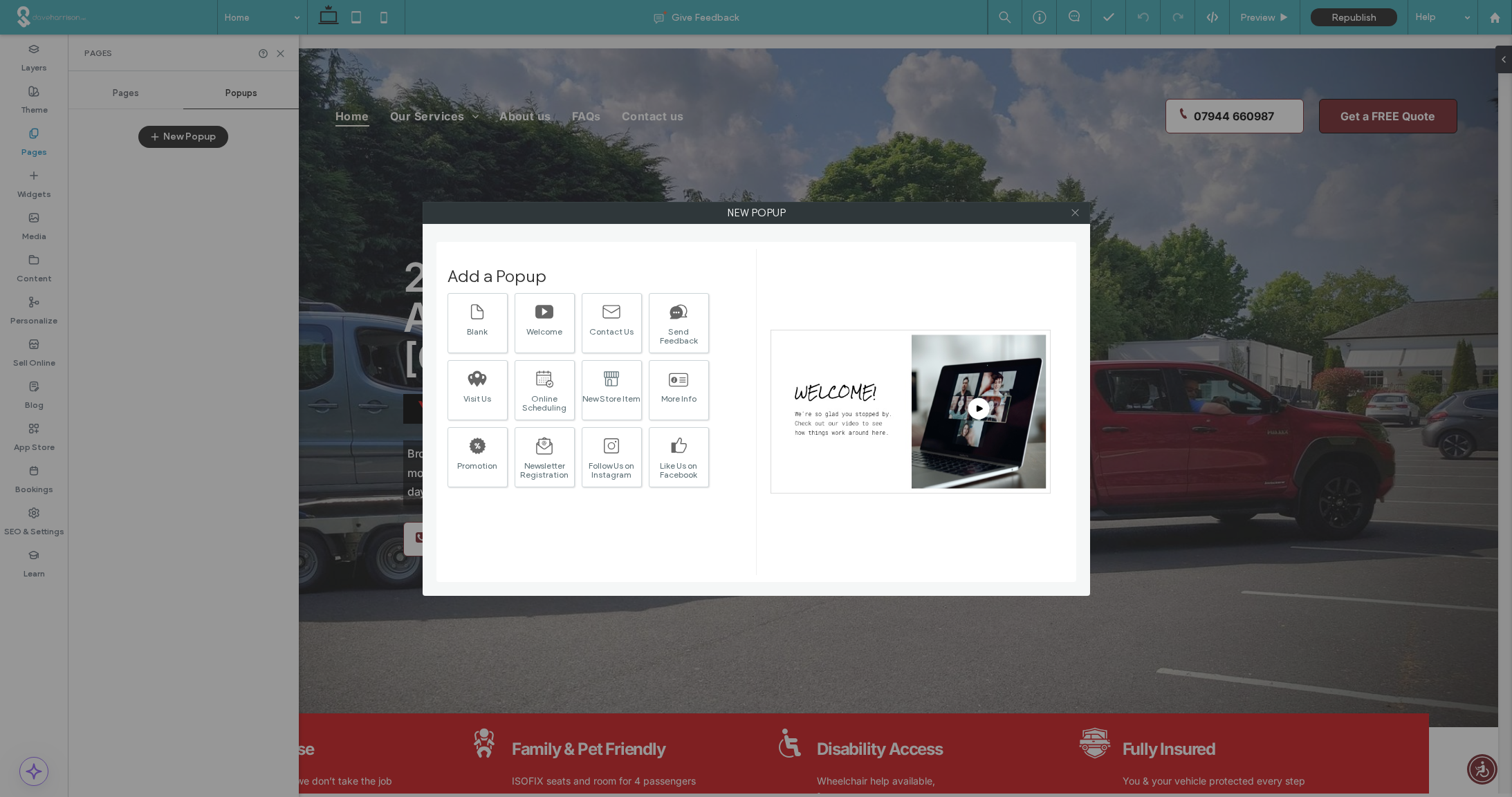
click at [1075, 213] on use at bounding box center [1075, 213] width 7 height 7
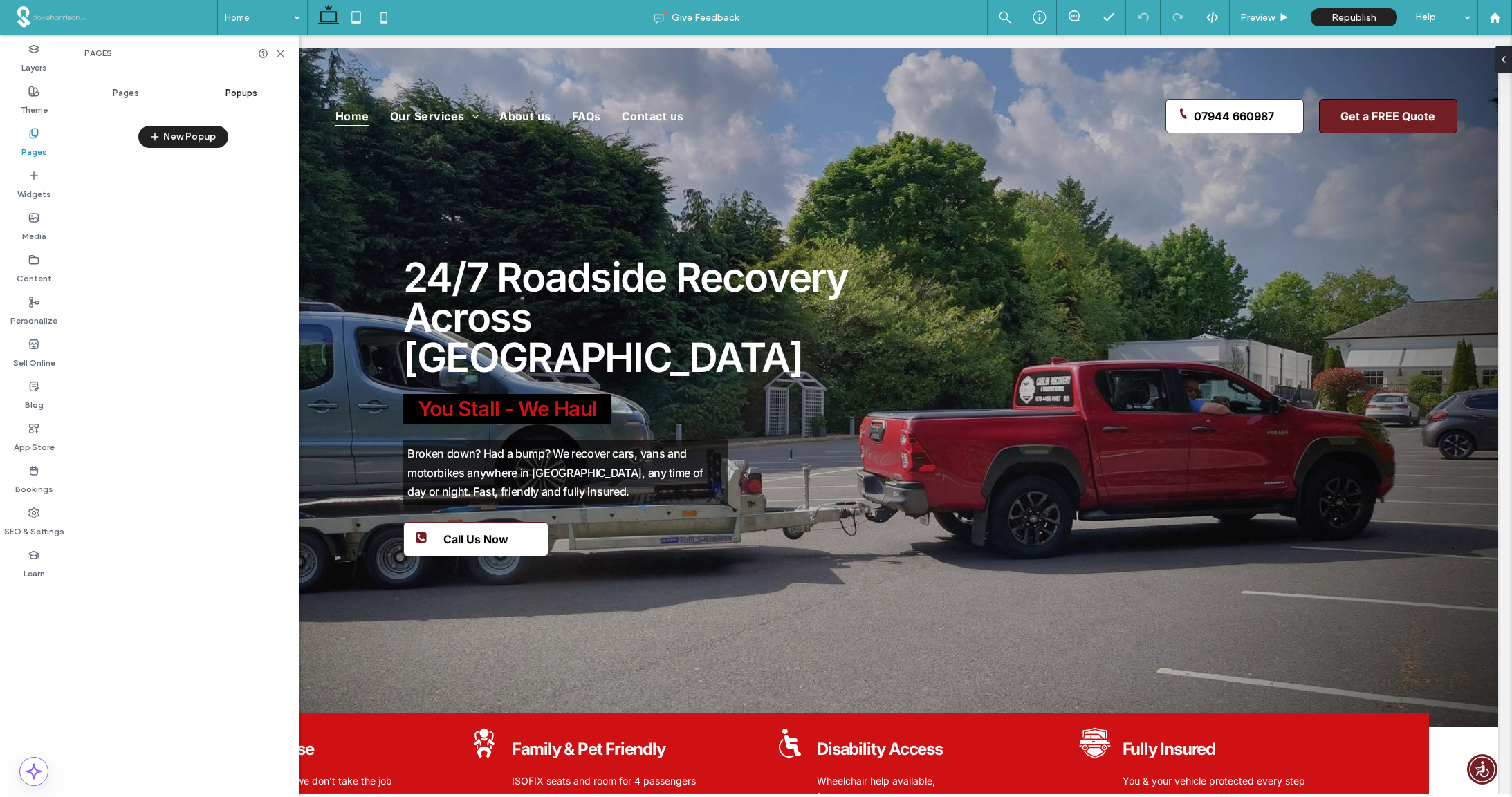
click at [126, 96] on span "Pages" at bounding box center [125, 93] width 26 height 11
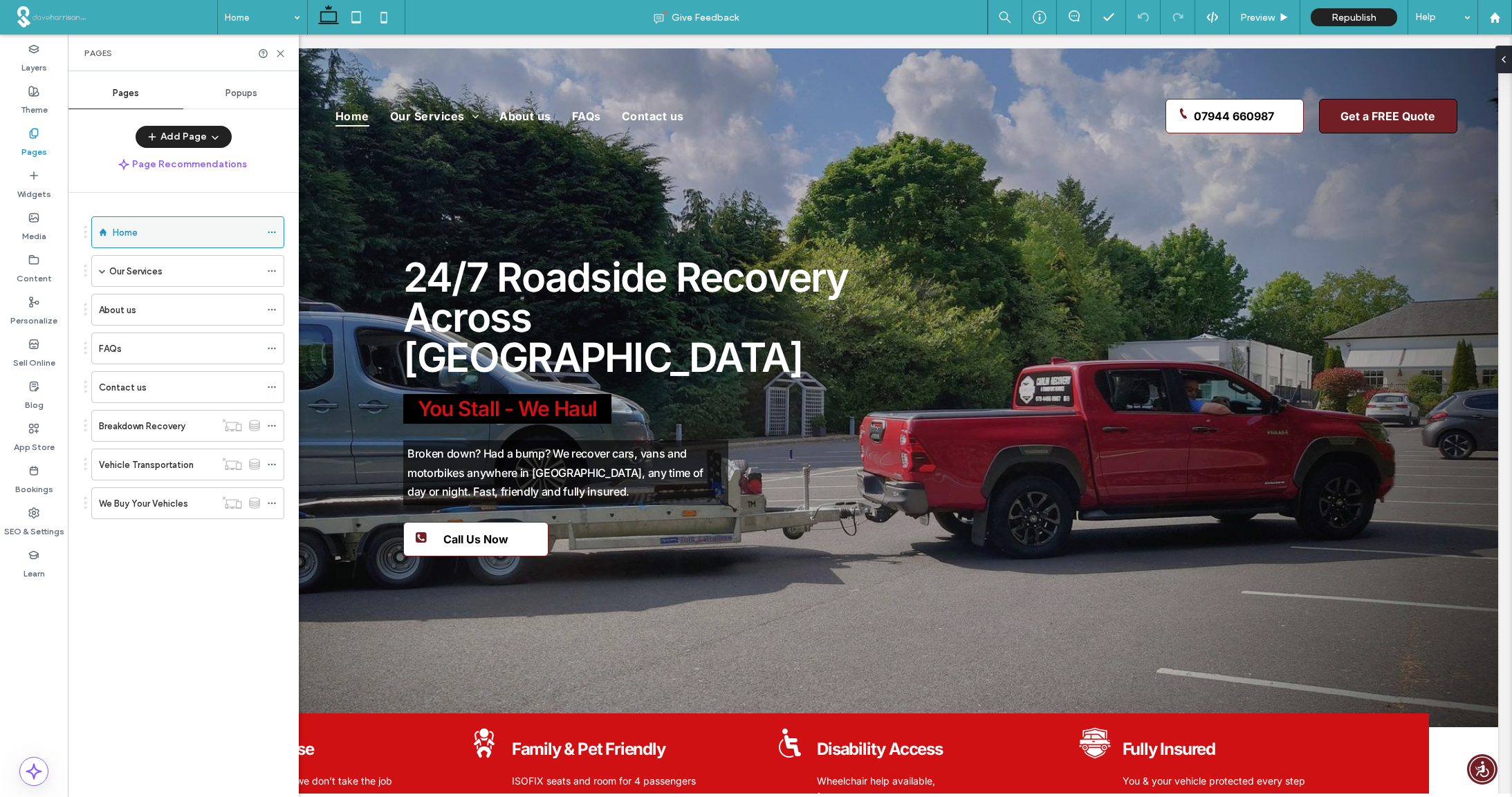
click at [273, 232] on icon at bounding box center [272, 232] width 10 height 10
